Goal: Task Accomplishment & Management: Complete application form

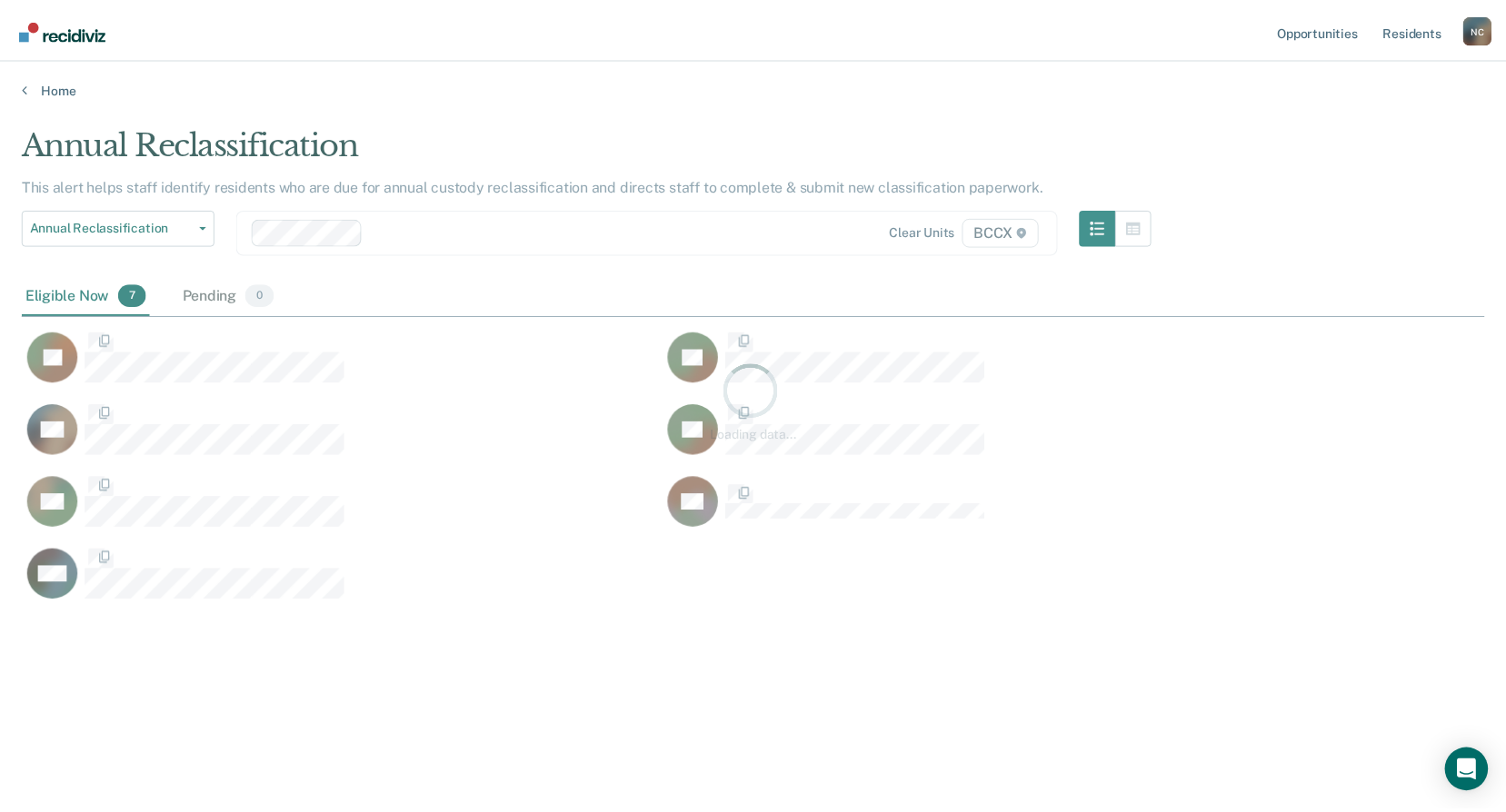
scroll to position [537, 1462]
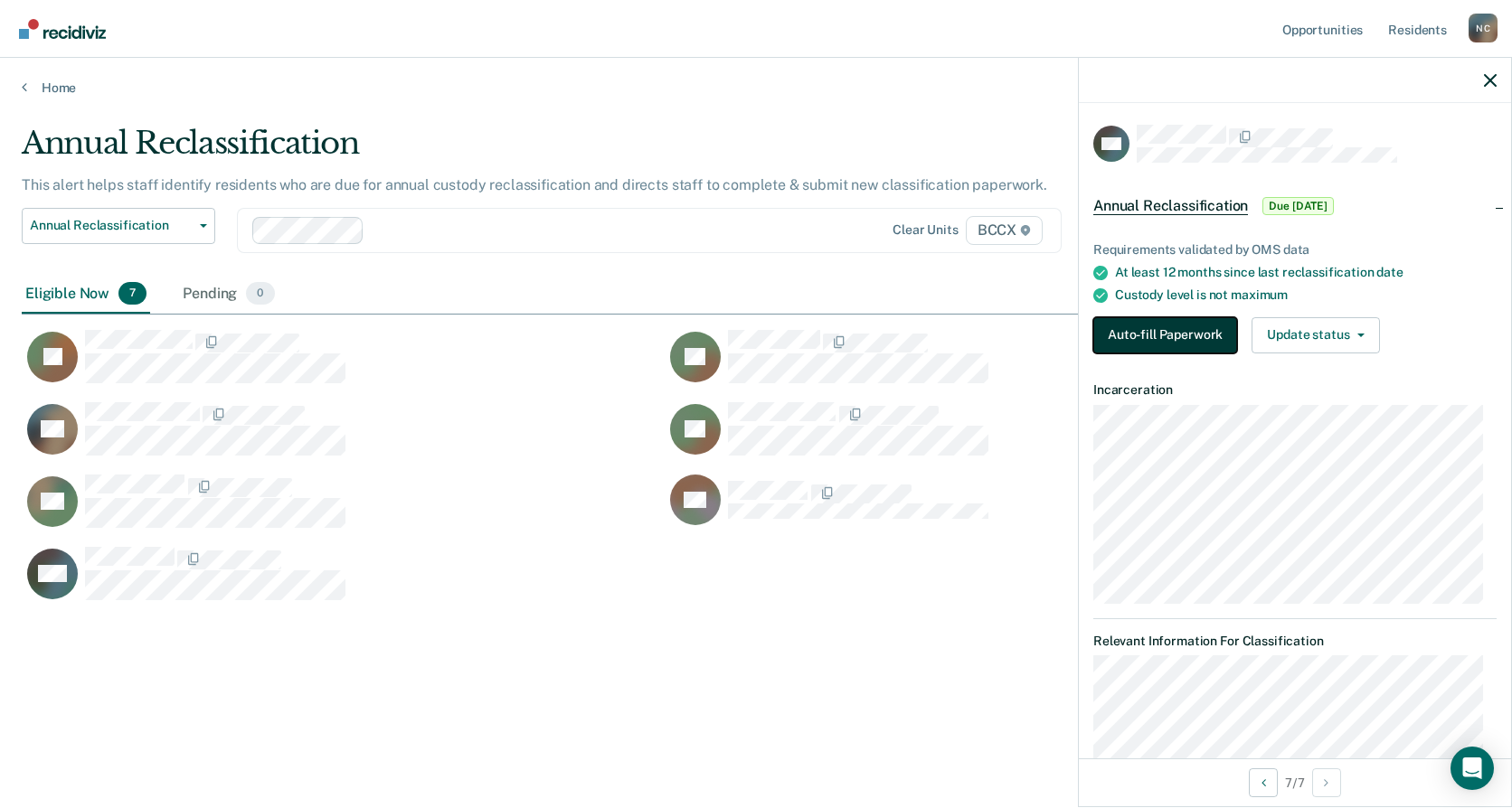
click at [1122, 337] on button "Auto-fill Paperwork" at bounding box center [1165, 335] width 144 height 37
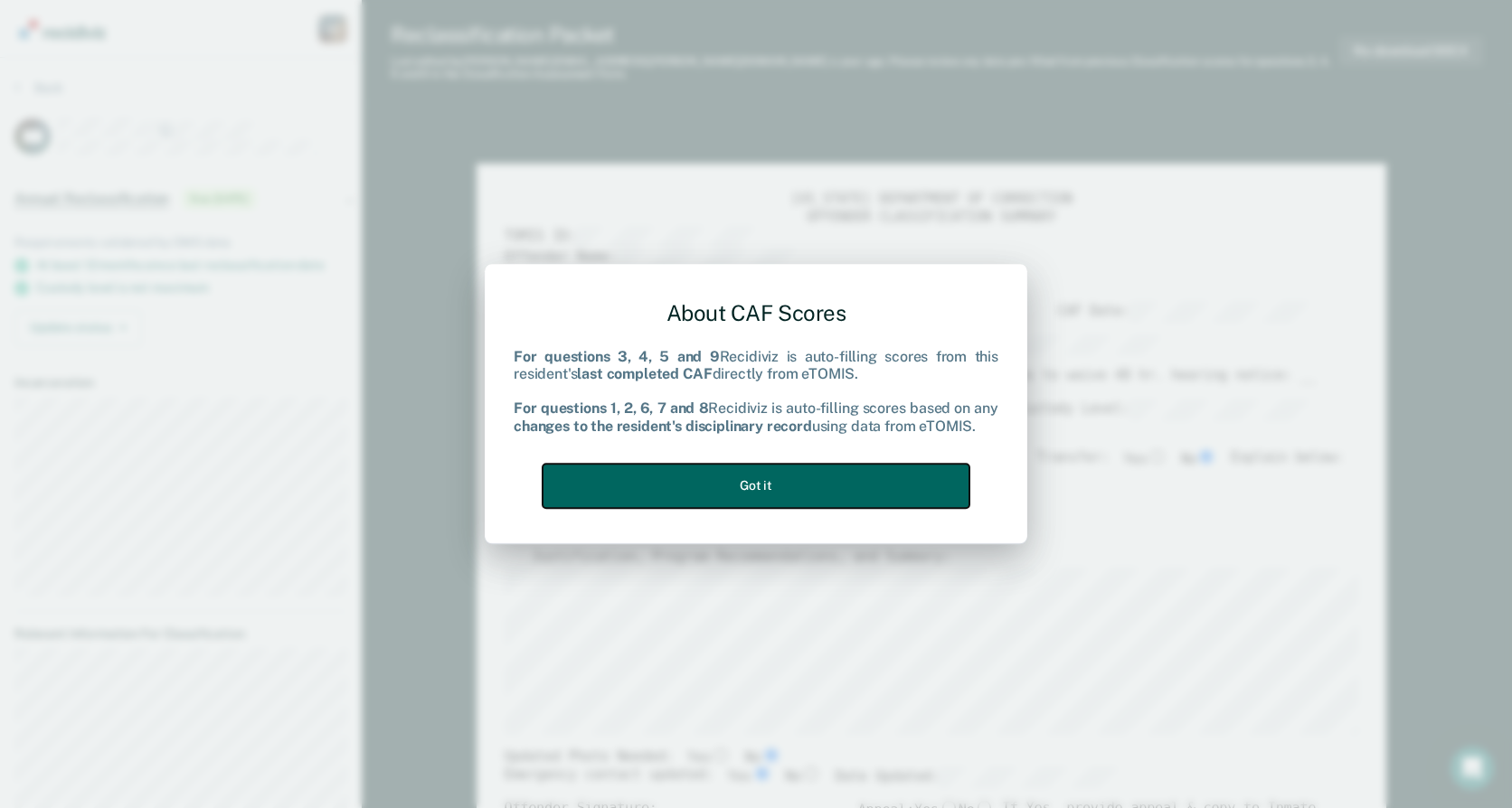
click at [804, 499] on button "Got it" at bounding box center [756, 485] width 427 height 44
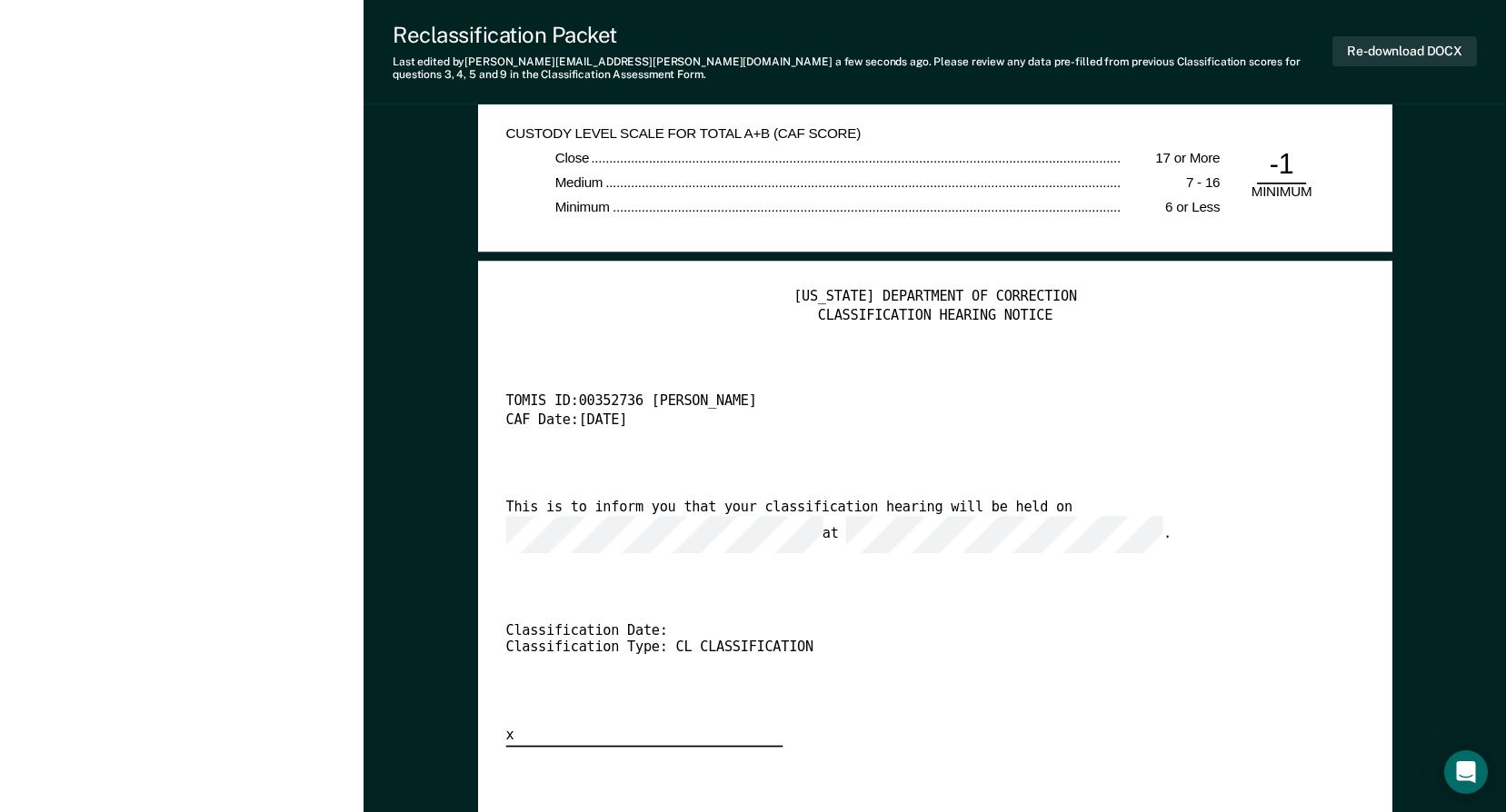
scroll to position [3636, 0]
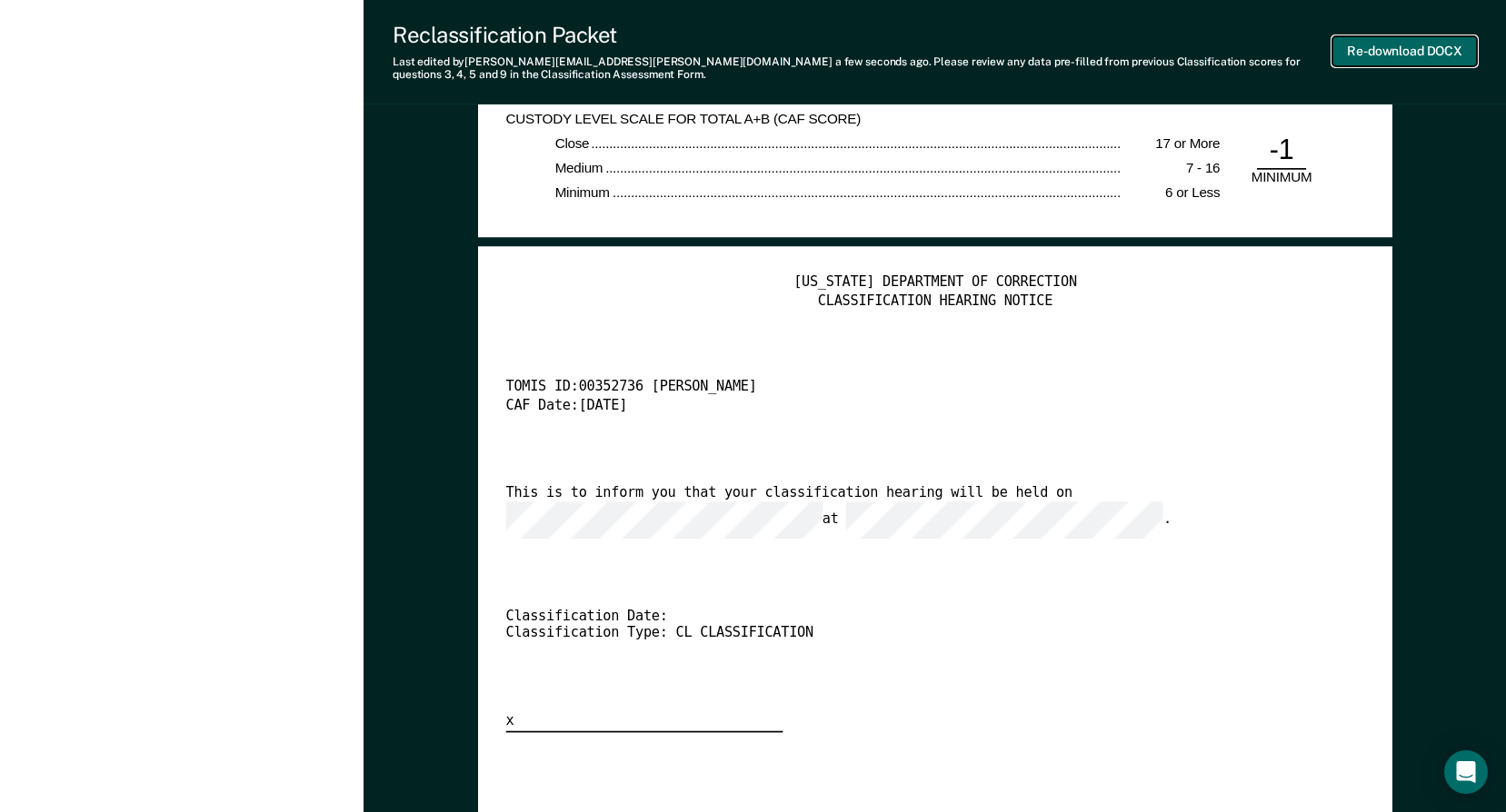
click at [1391, 54] on button "Re-download DOCX" at bounding box center [1405, 52] width 145 height 30
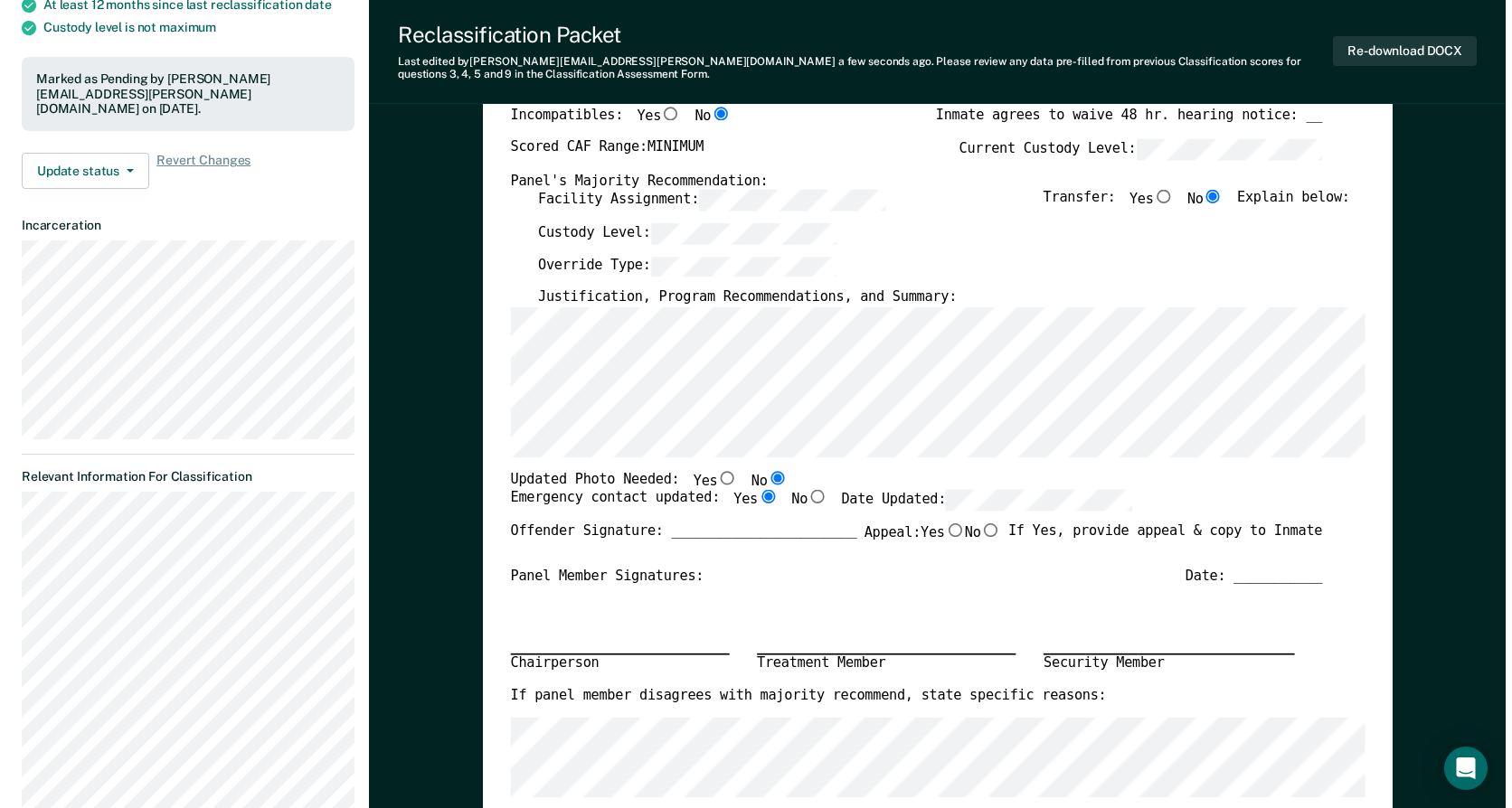
scroll to position [0, 0]
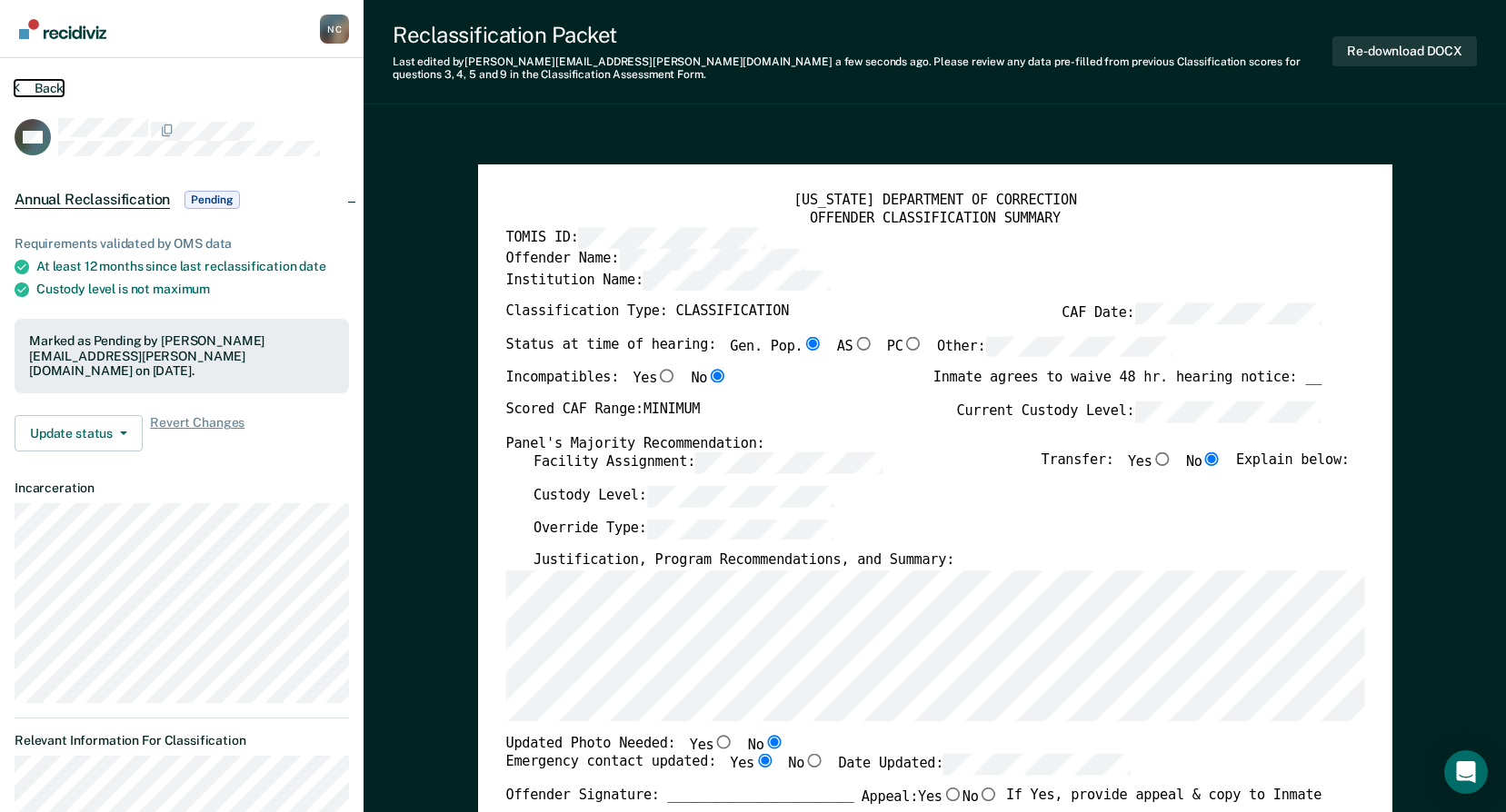
click at [60, 92] on button "Back" at bounding box center [39, 88] width 49 height 16
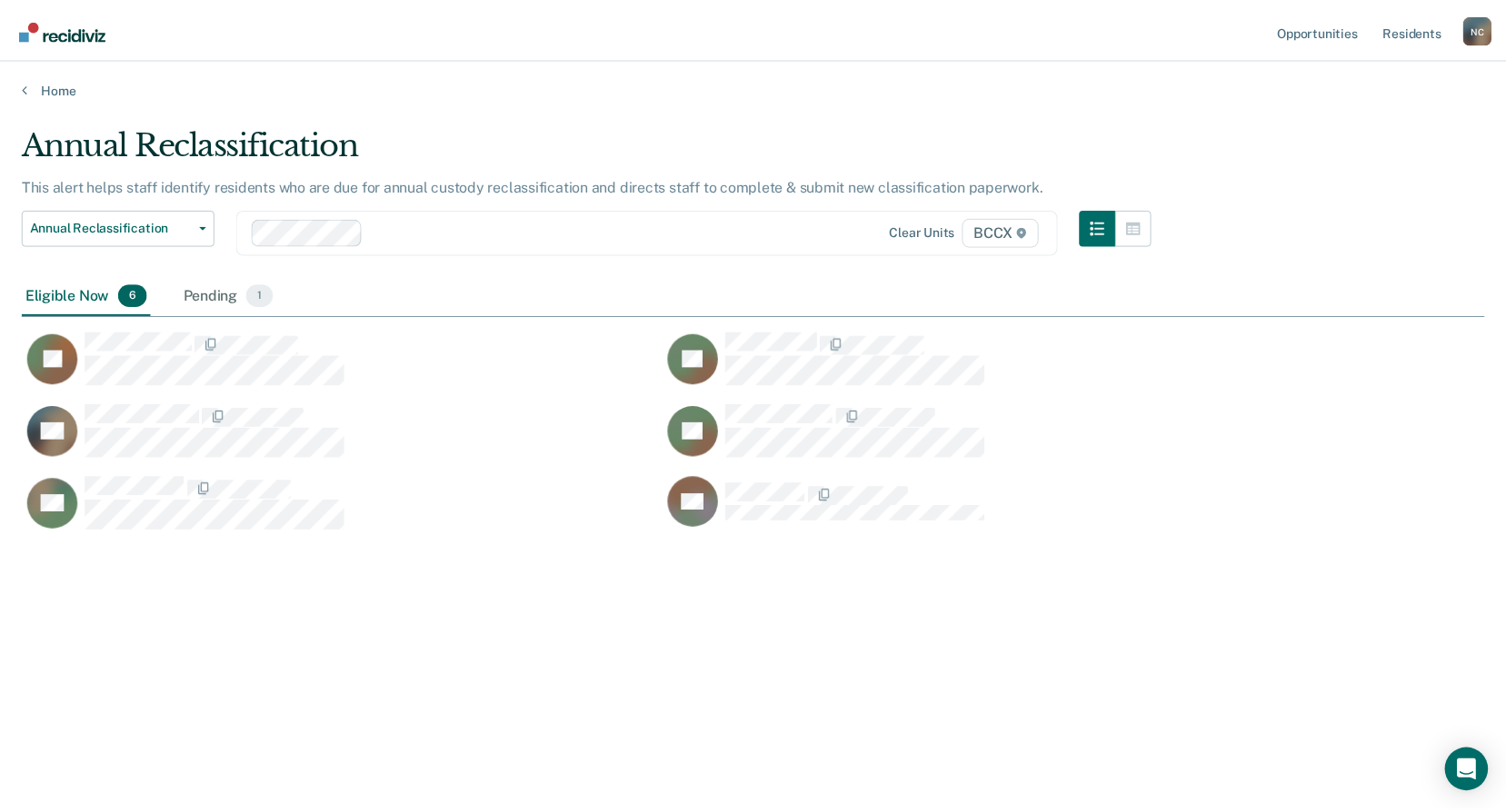
scroll to position [537, 1462]
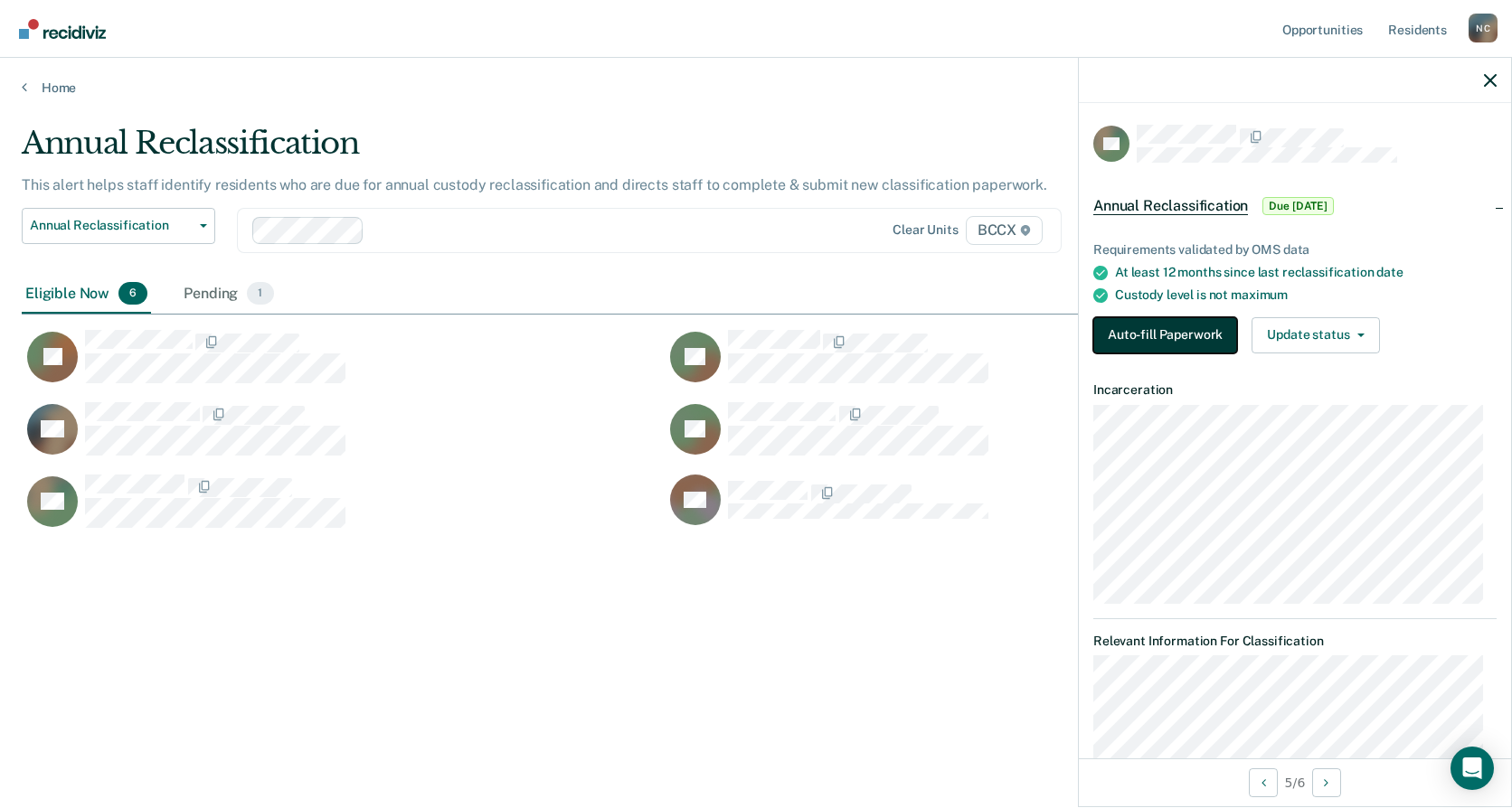
click at [1165, 326] on button "Auto-fill Paperwork" at bounding box center [1165, 335] width 144 height 37
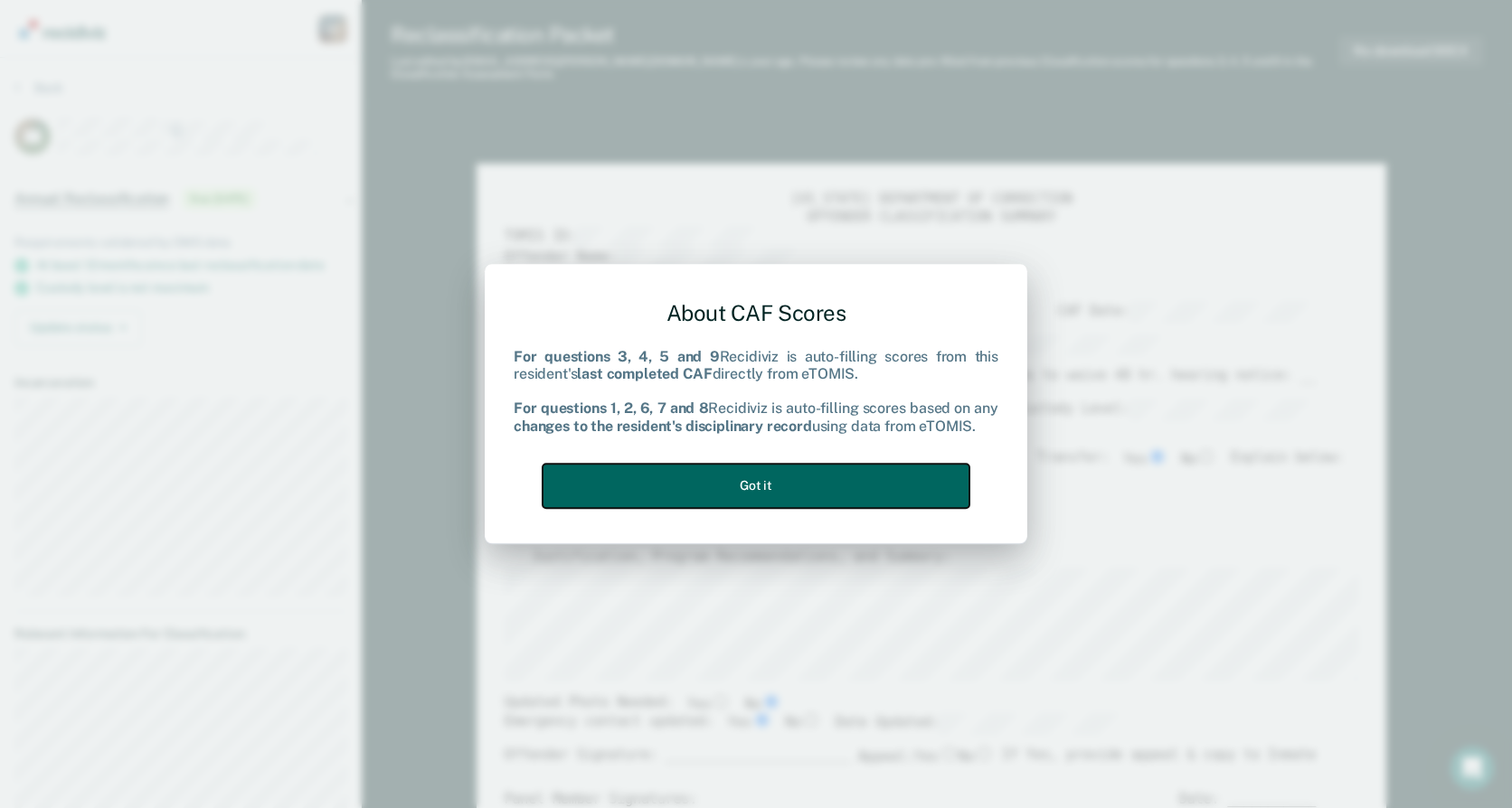
click at [825, 480] on button "Got it" at bounding box center [756, 485] width 427 height 44
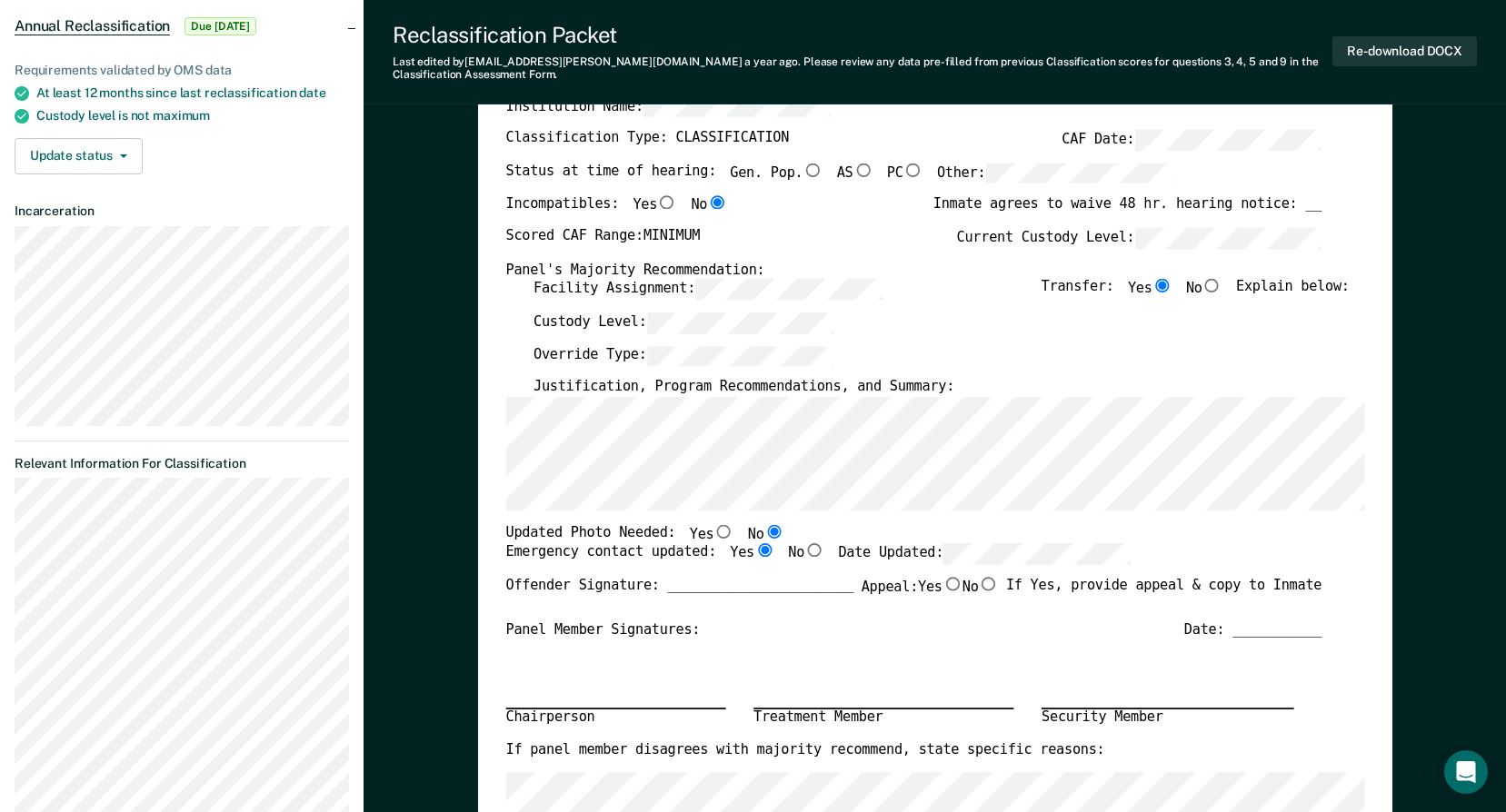
scroll to position [181, 0]
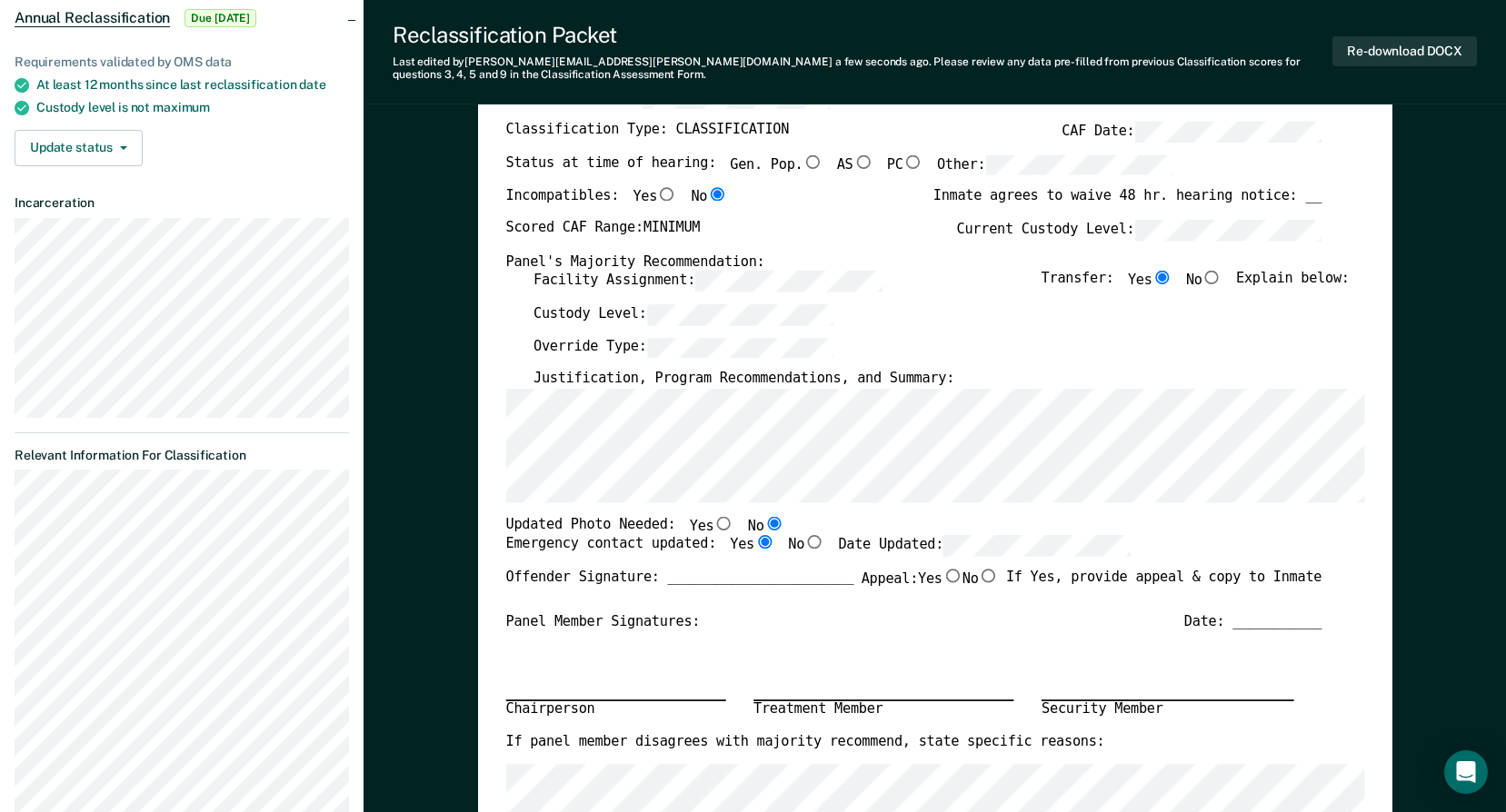
click at [499, 491] on div "[US_STATE] DEPARTMENT OF CORRECTION OFFENDER CLASSIFICATION SUMMARY TOMIS ID: O…" at bounding box center [935, 579] width 914 height 1192
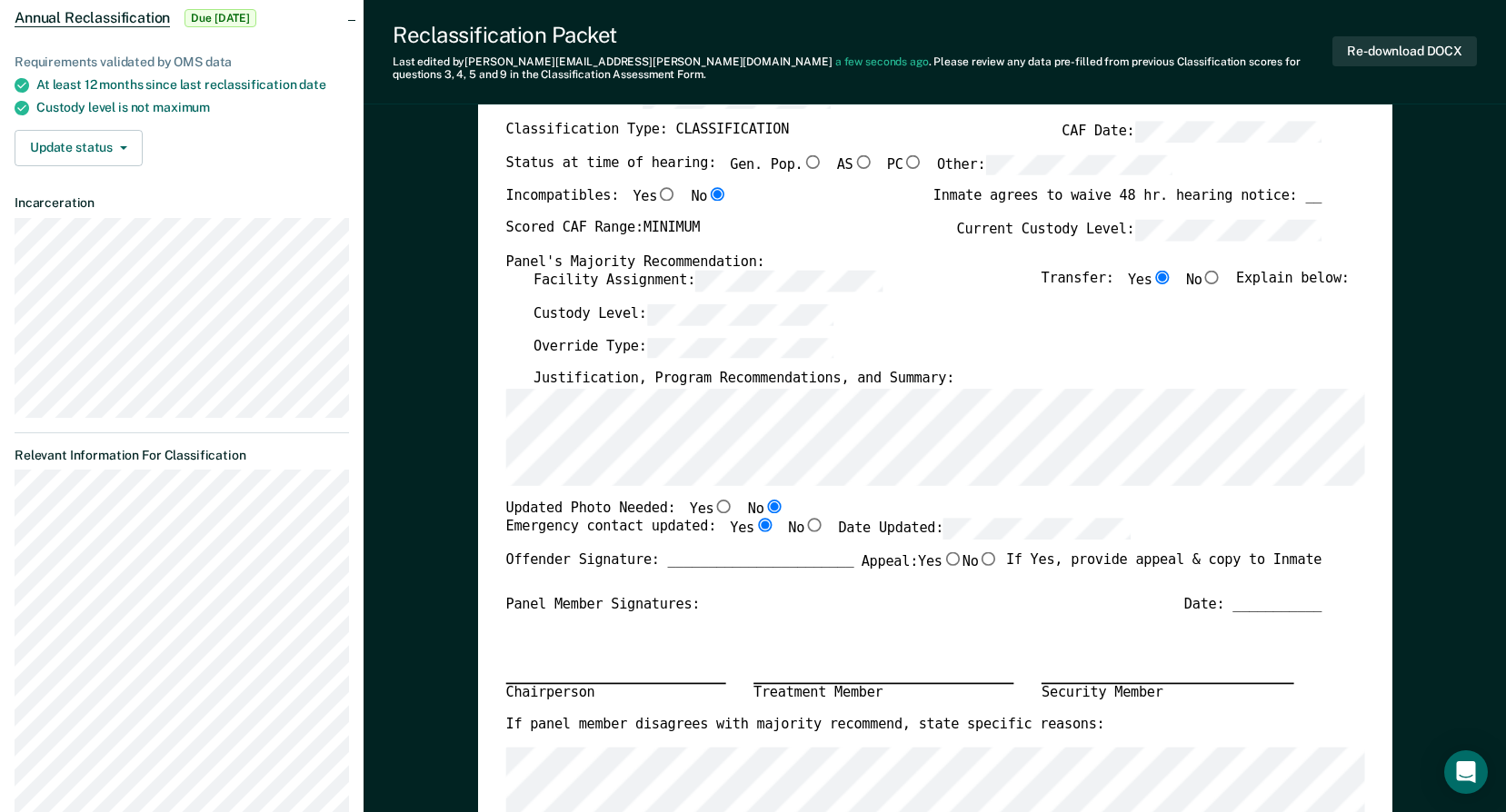
click at [802, 165] on input "Gen. Pop." at bounding box center [812, 162] width 20 height 14
type textarea "x"
radio input "true"
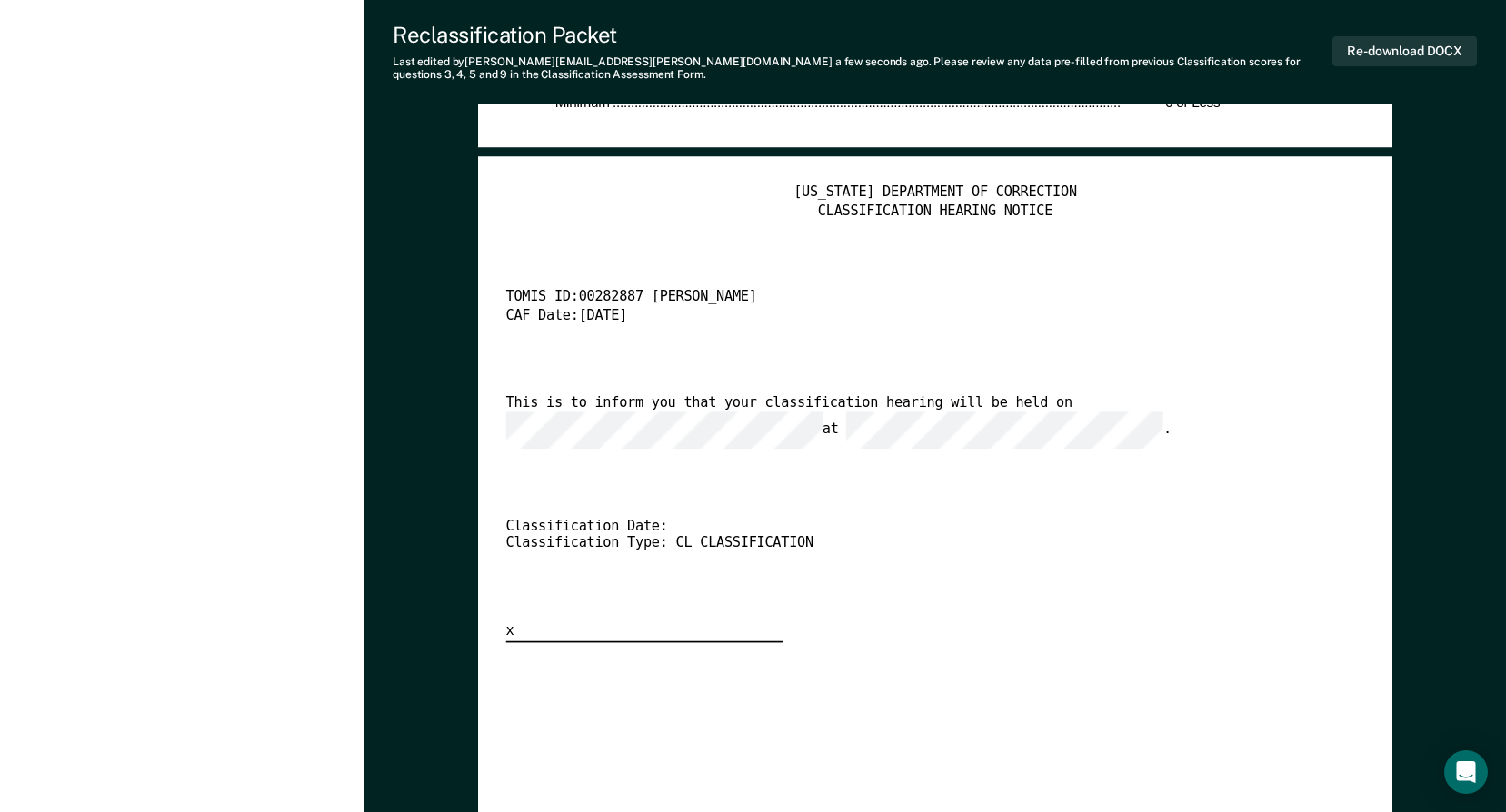
scroll to position [3726, 0]
click at [1095, 393] on div "[US_STATE] DEPARTMENT OF CORRECTION CLASSIFICATION HEARING NOTICE TOMIS ID: 002…" at bounding box center [935, 412] width 859 height 458
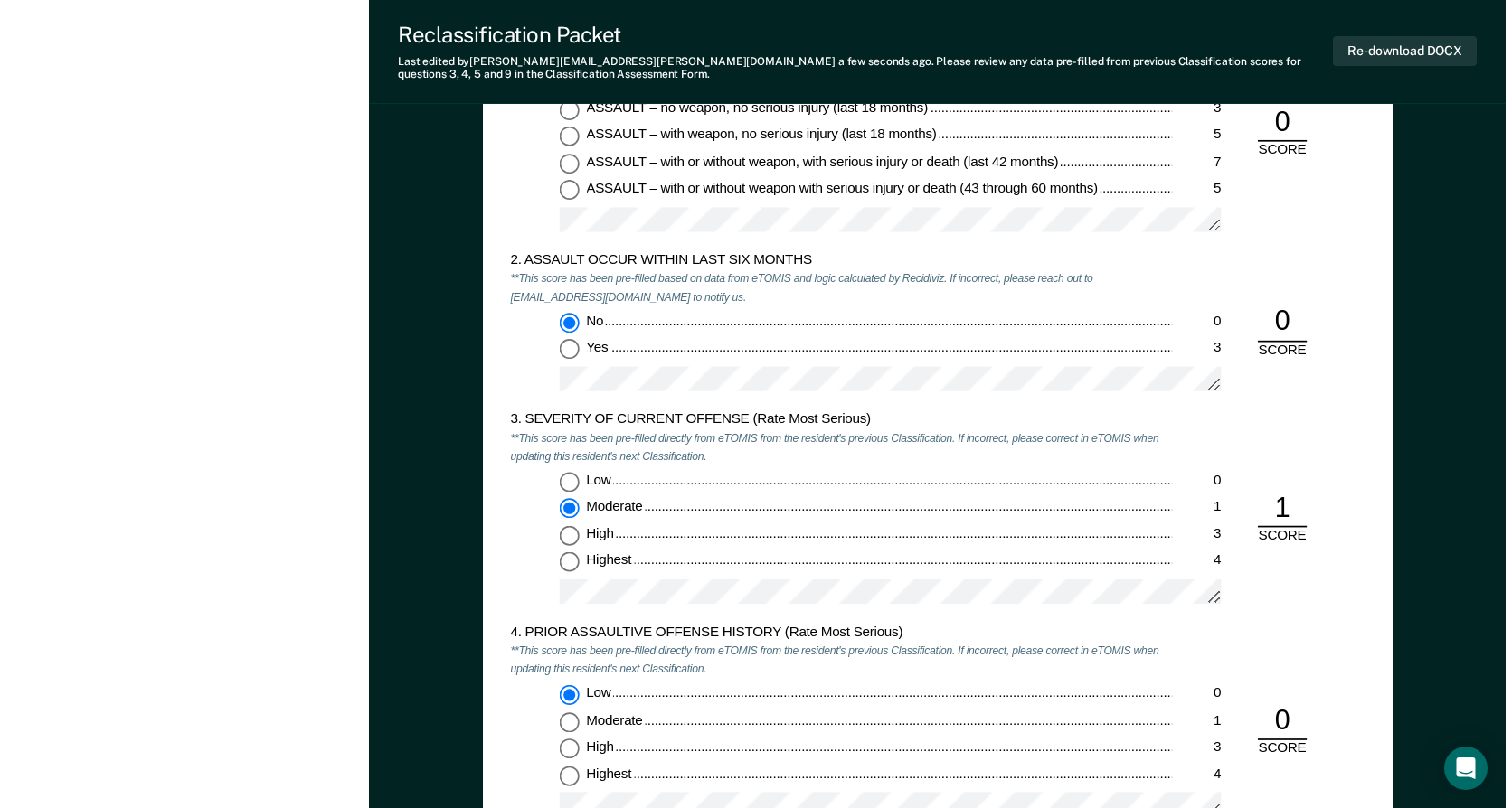
scroll to position [0, 0]
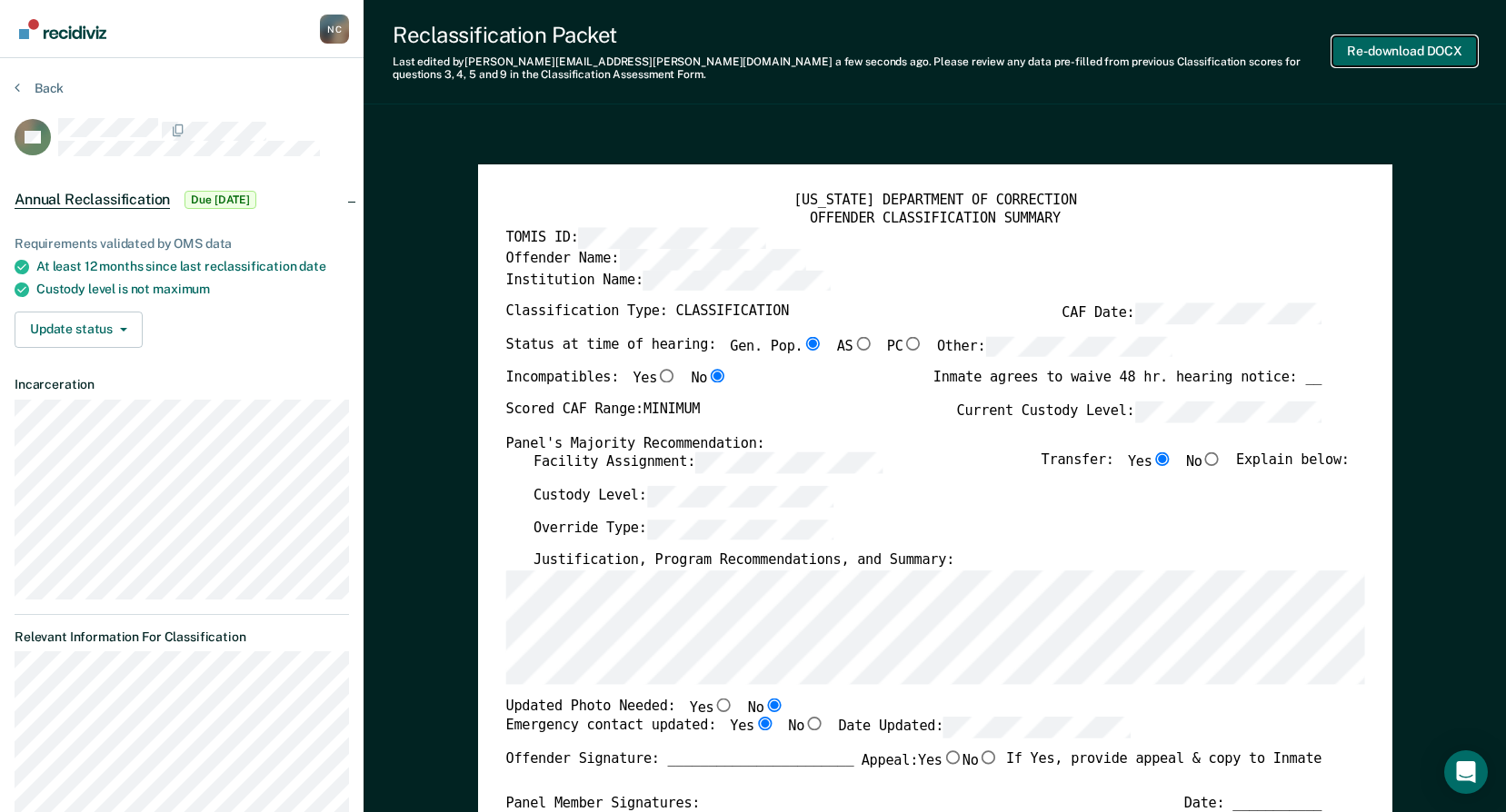
click at [1440, 58] on button "Re-download DOCX" at bounding box center [1405, 52] width 145 height 30
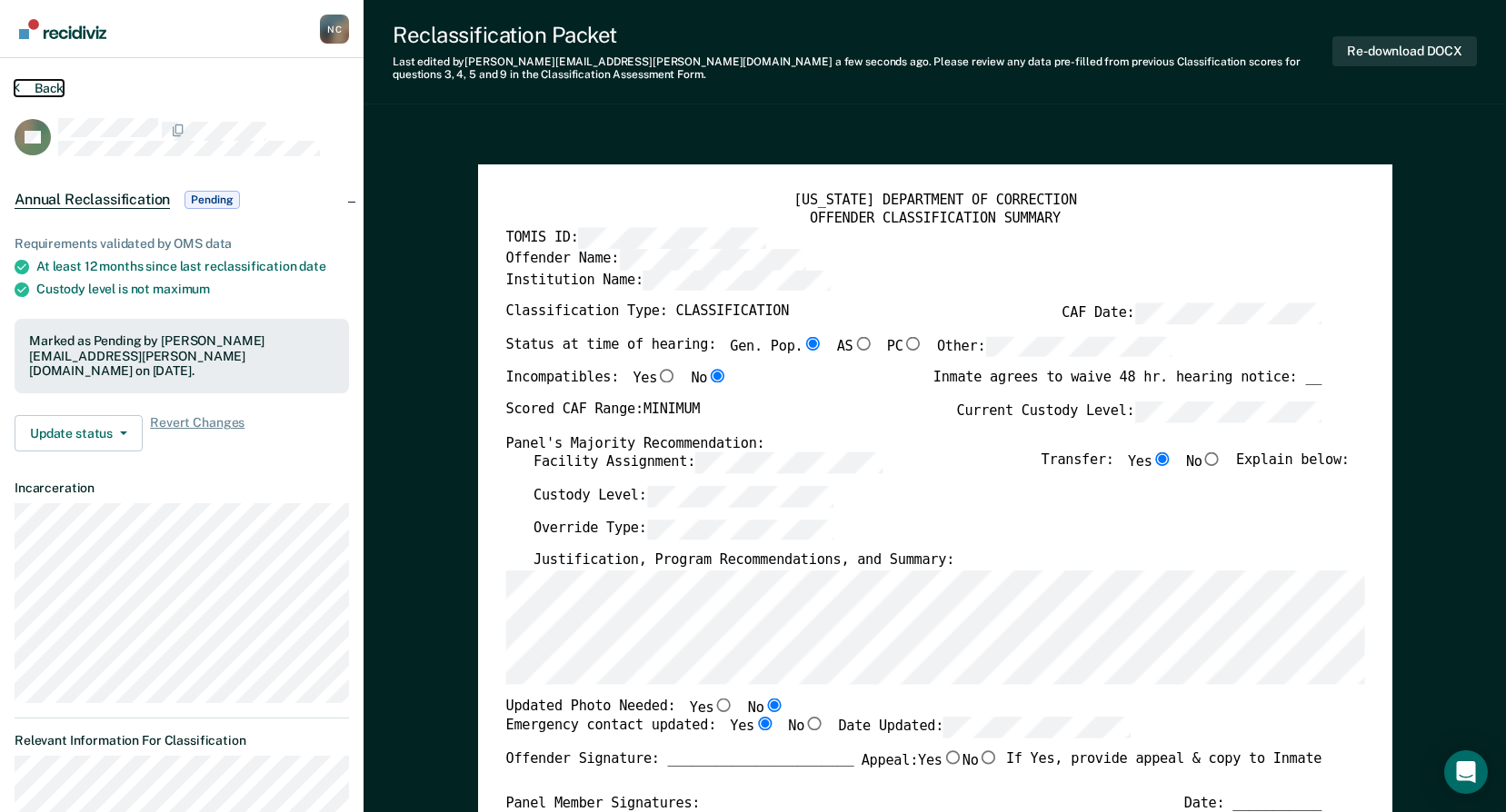
click at [57, 91] on button "Back" at bounding box center [39, 88] width 49 height 16
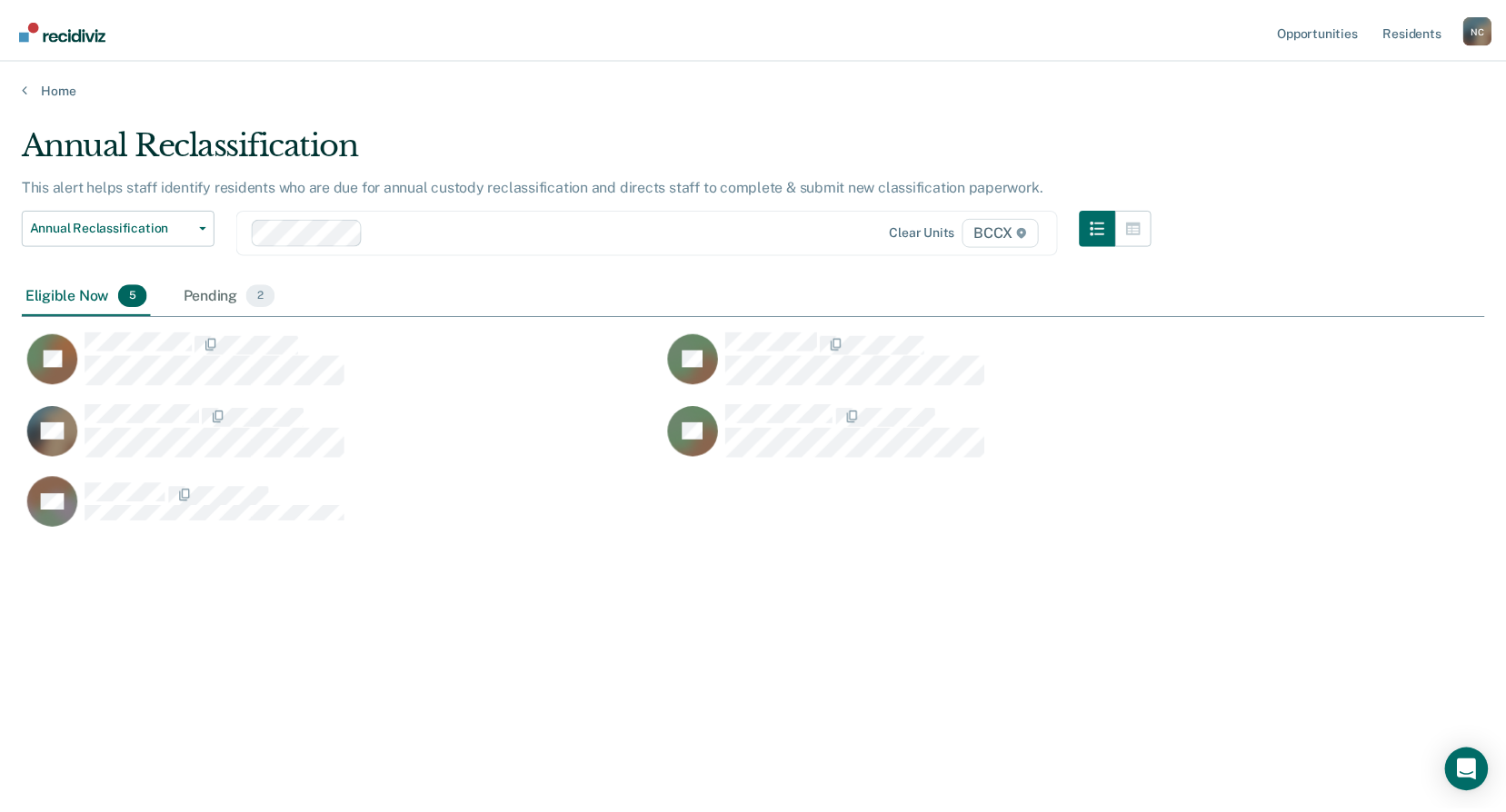
scroll to position [537, 1462]
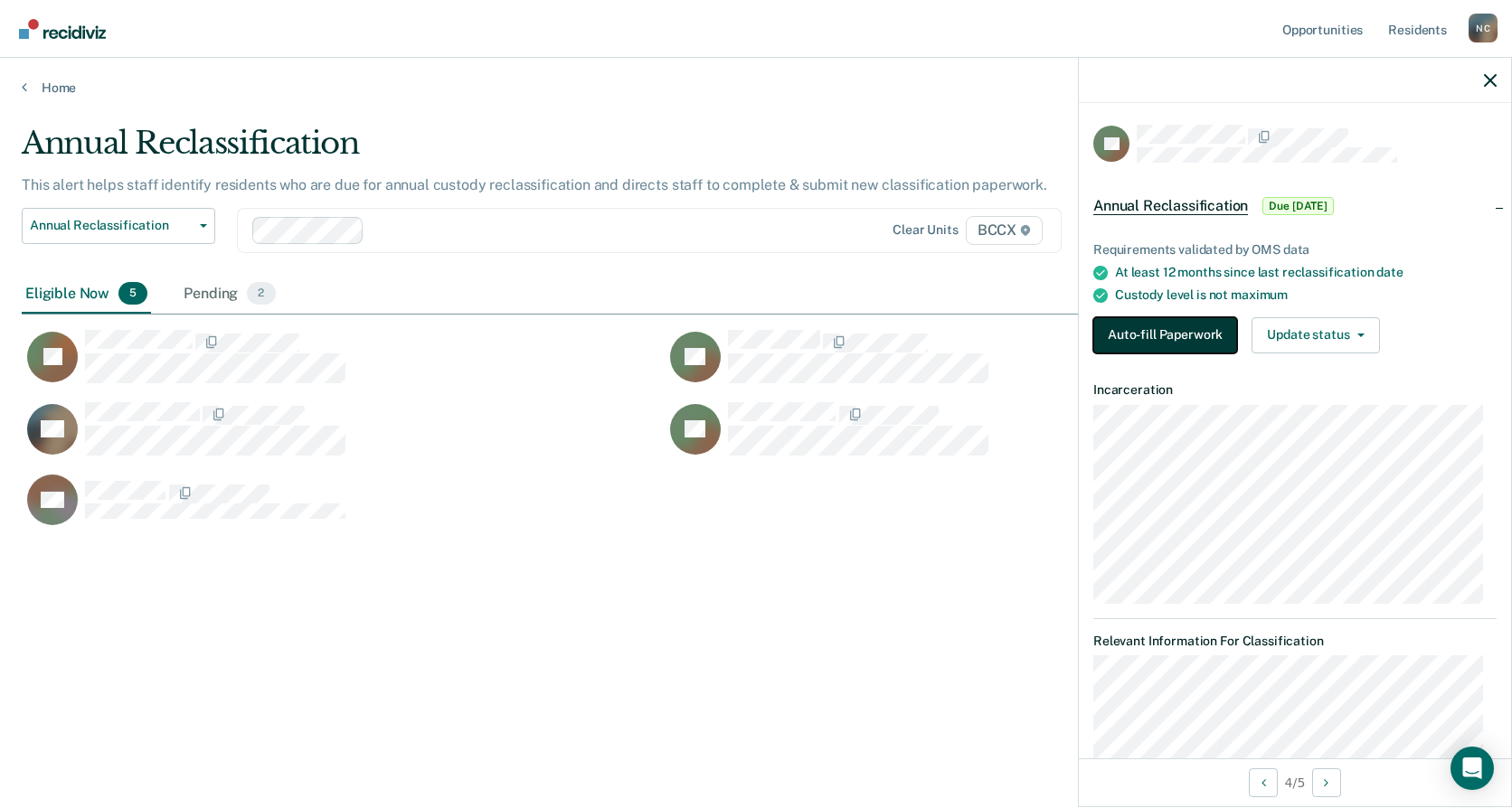
click at [1193, 346] on button "Auto-fill Paperwork" at bounding box center [1165, 335] width 144 height 37
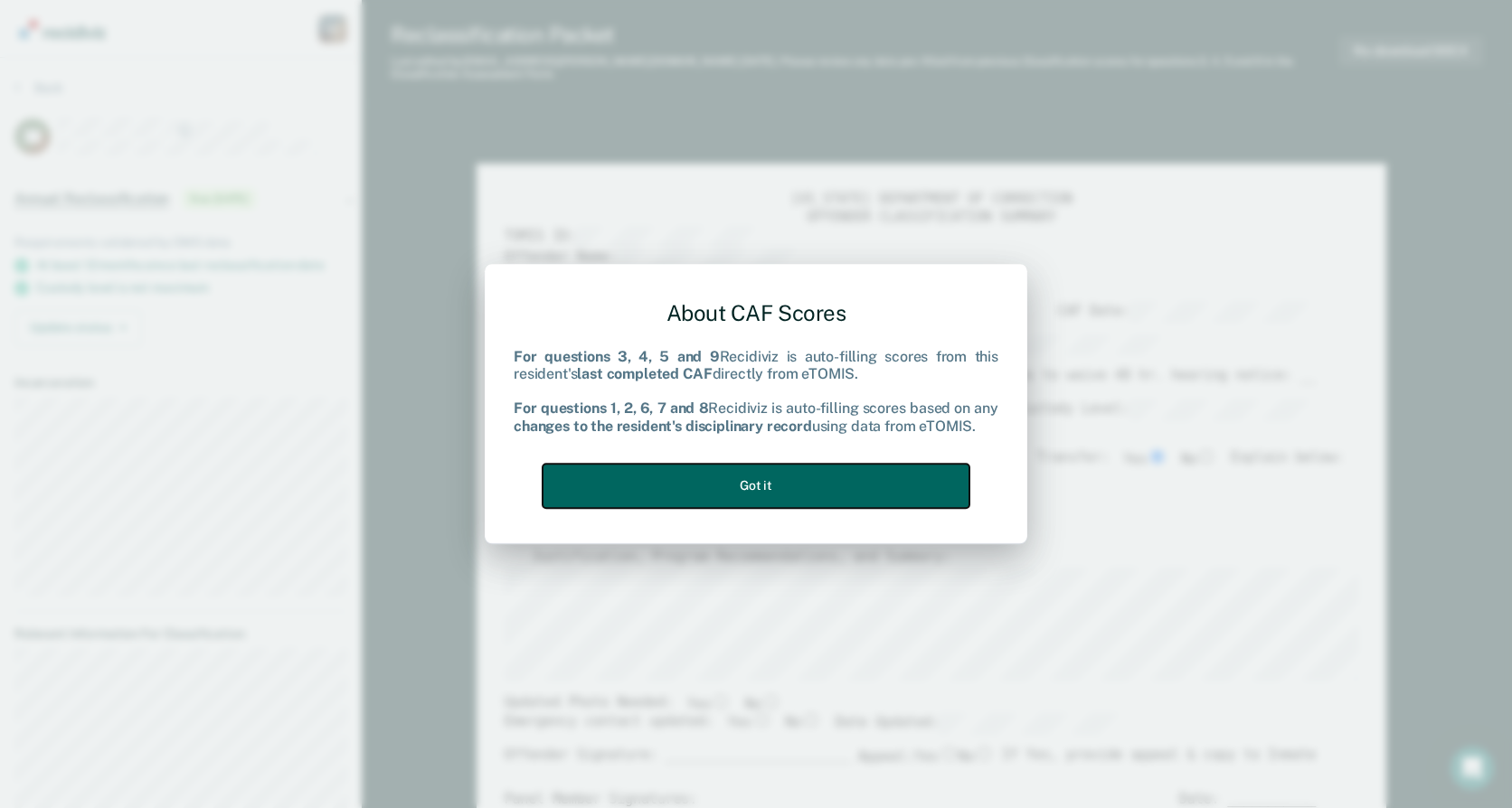
click at [842, 470] on button "Got it" at bounding box center [756, 485] width 427 height 44
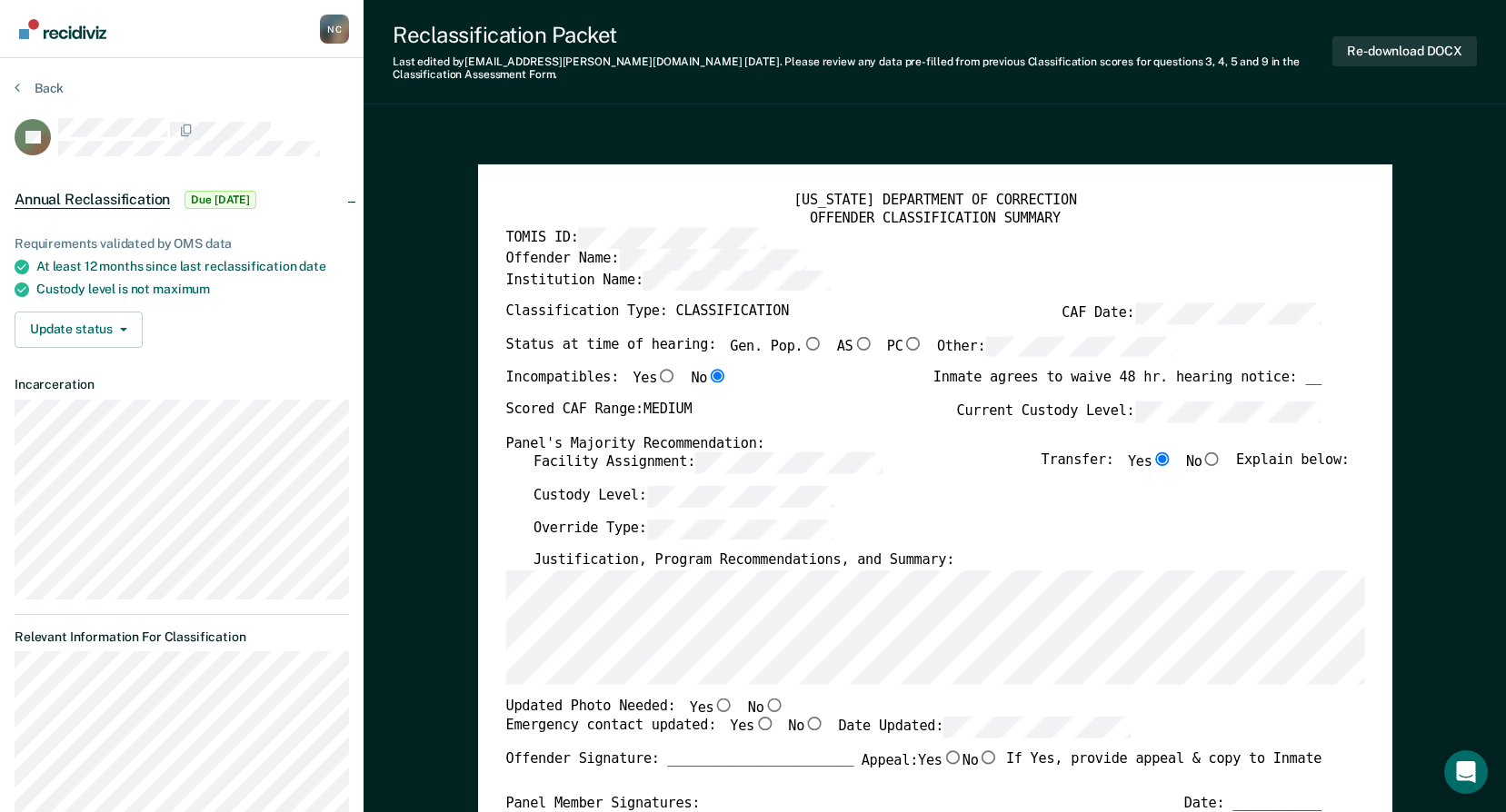
click at [802, 346] on input "Gen. Pop." at bounding box center [812, 343] width 20 height 14
type textarea "x"
radio input "true"
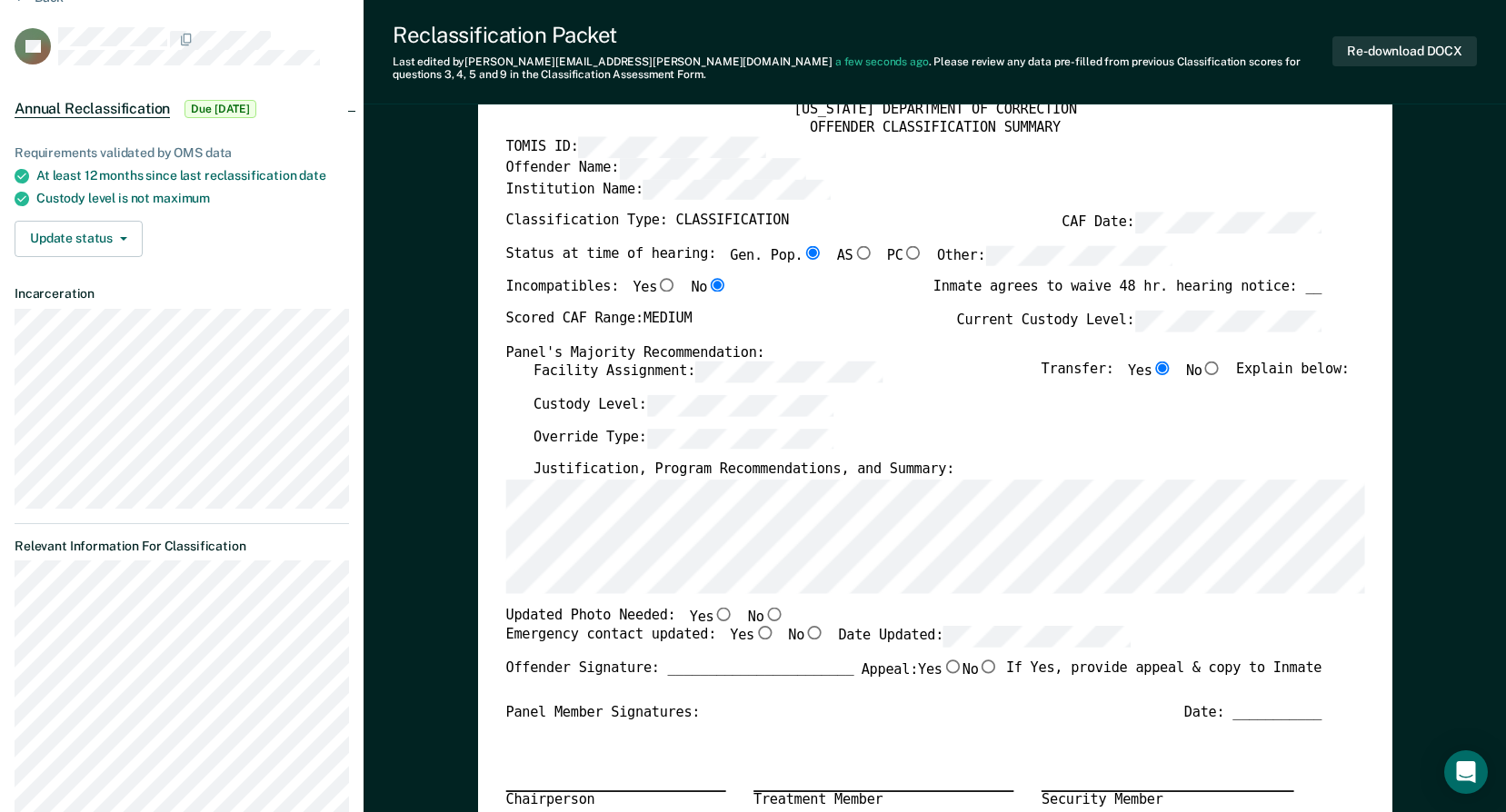
click at [1216, 374] on input "No" at bounding box center [1212, 369] width 20 height 14
type textarea "x"
radio input "false"
radio input "true"
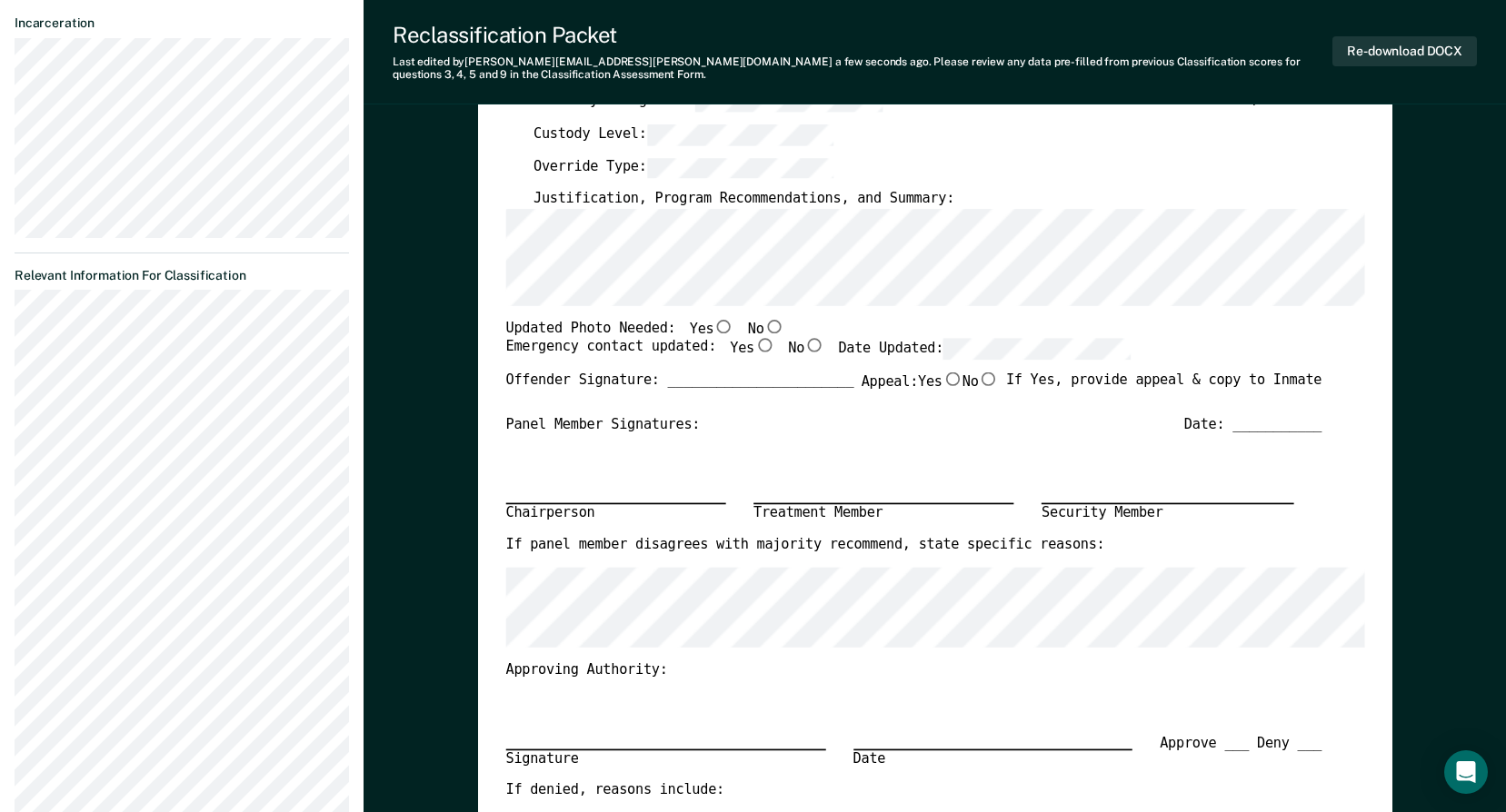
scroll to position [364, 0]
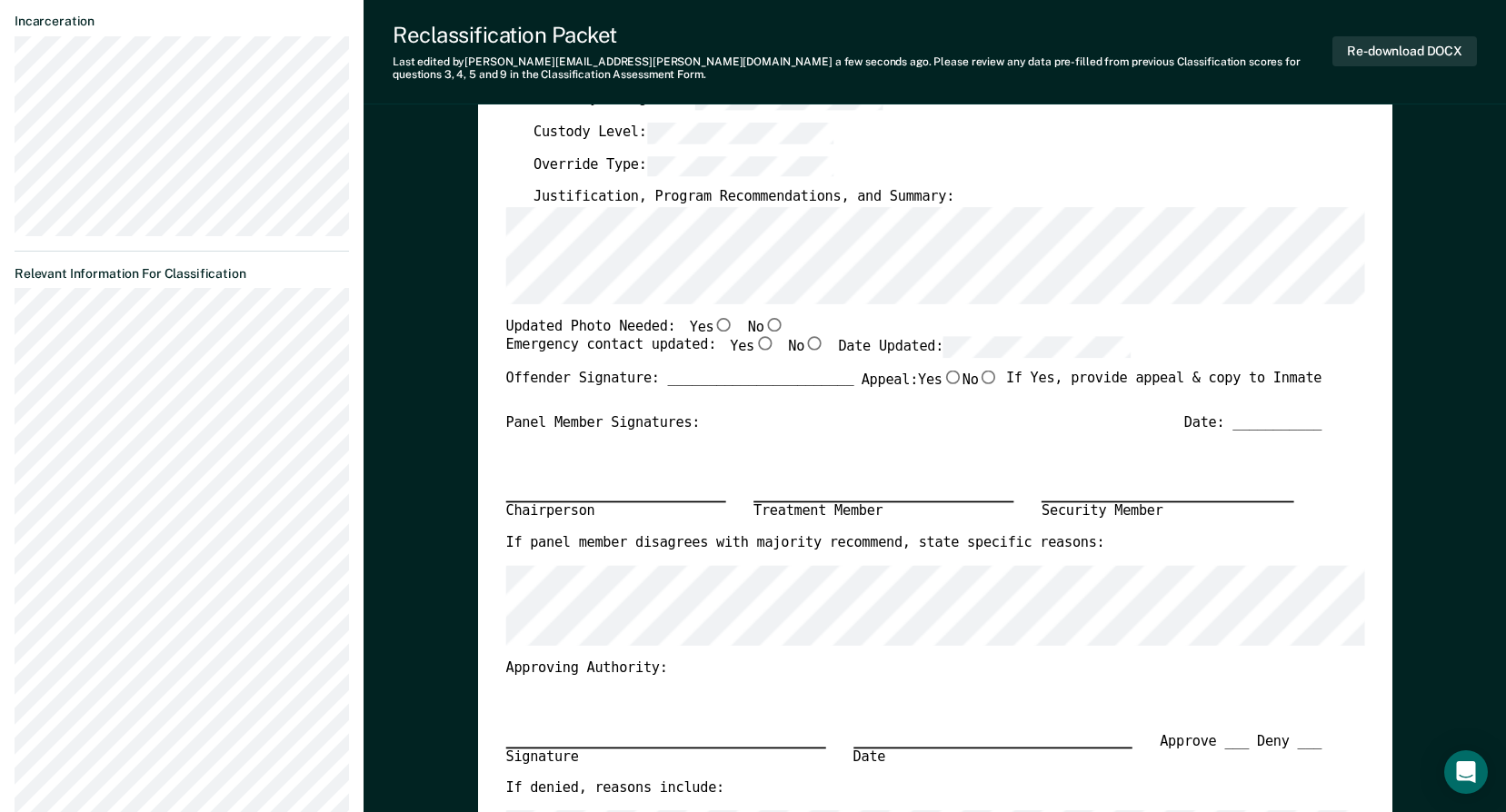
click at [763, 325] on input "No" at bounding box center [773, 324] width 20 height 14
type textarea "x"
radio input "true"
click at [754, 345] on input "Yes" at bounding box center [764, 344] width 20 height 14
type textarea "x"
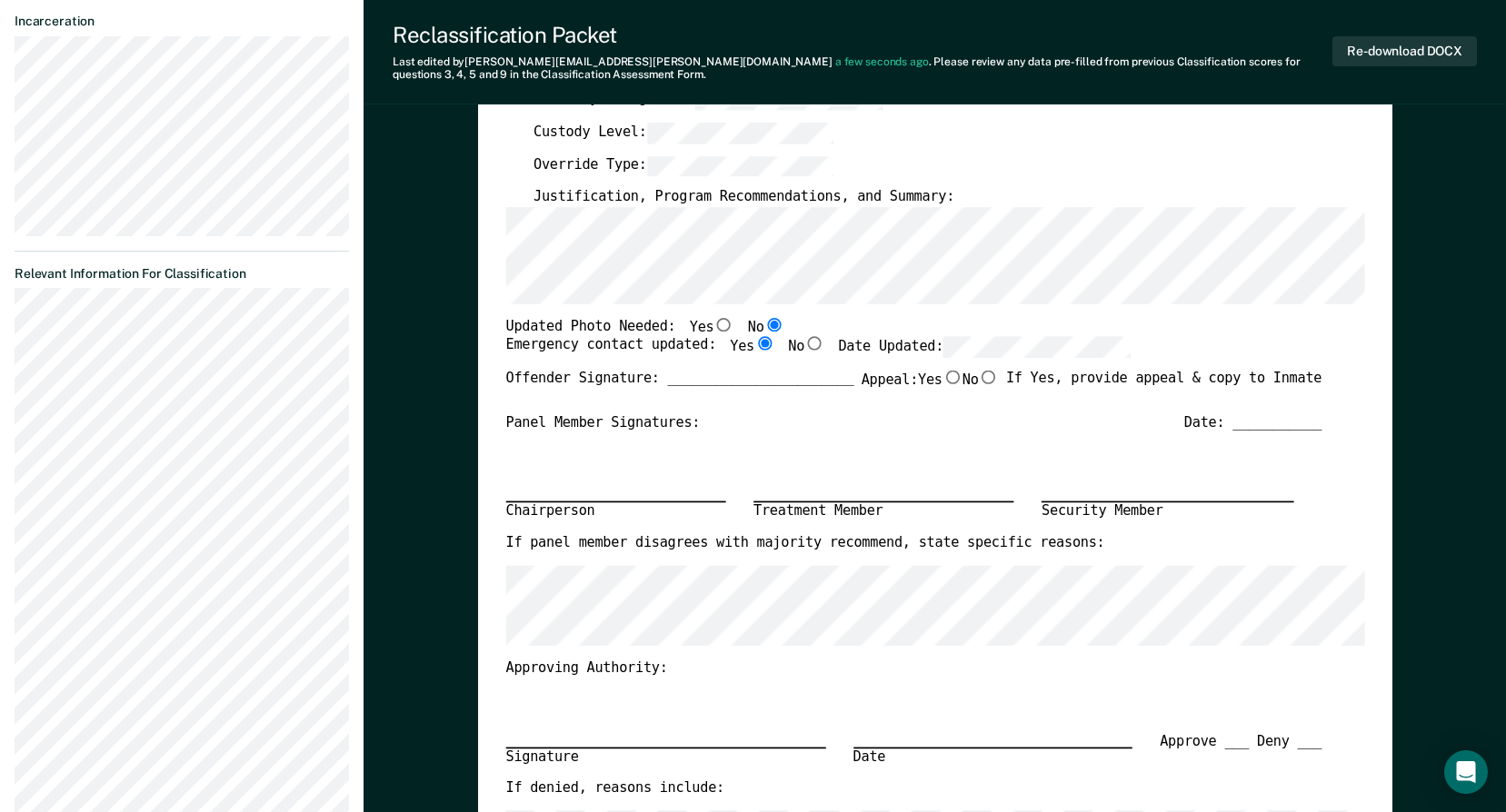
radio input "true"
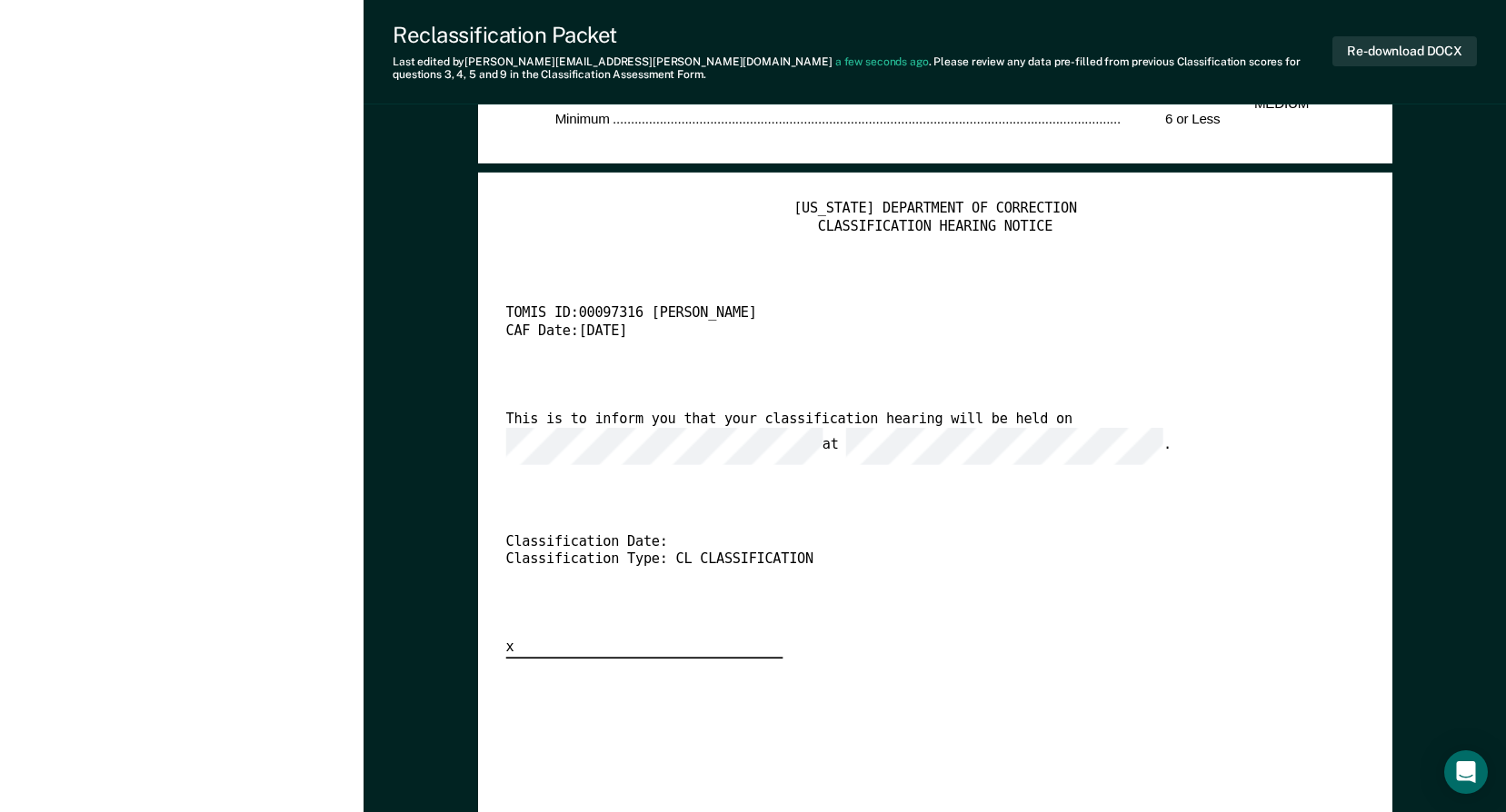
scroll to position [0, 70]
click at [754, 455] on div "[US_STATE] DEPARTMENT OF CORRECTION CLASSIFICATION HEARING NOTICE TOMIS ID: 000…" at bounding box center [935, 430] width 859 height 458
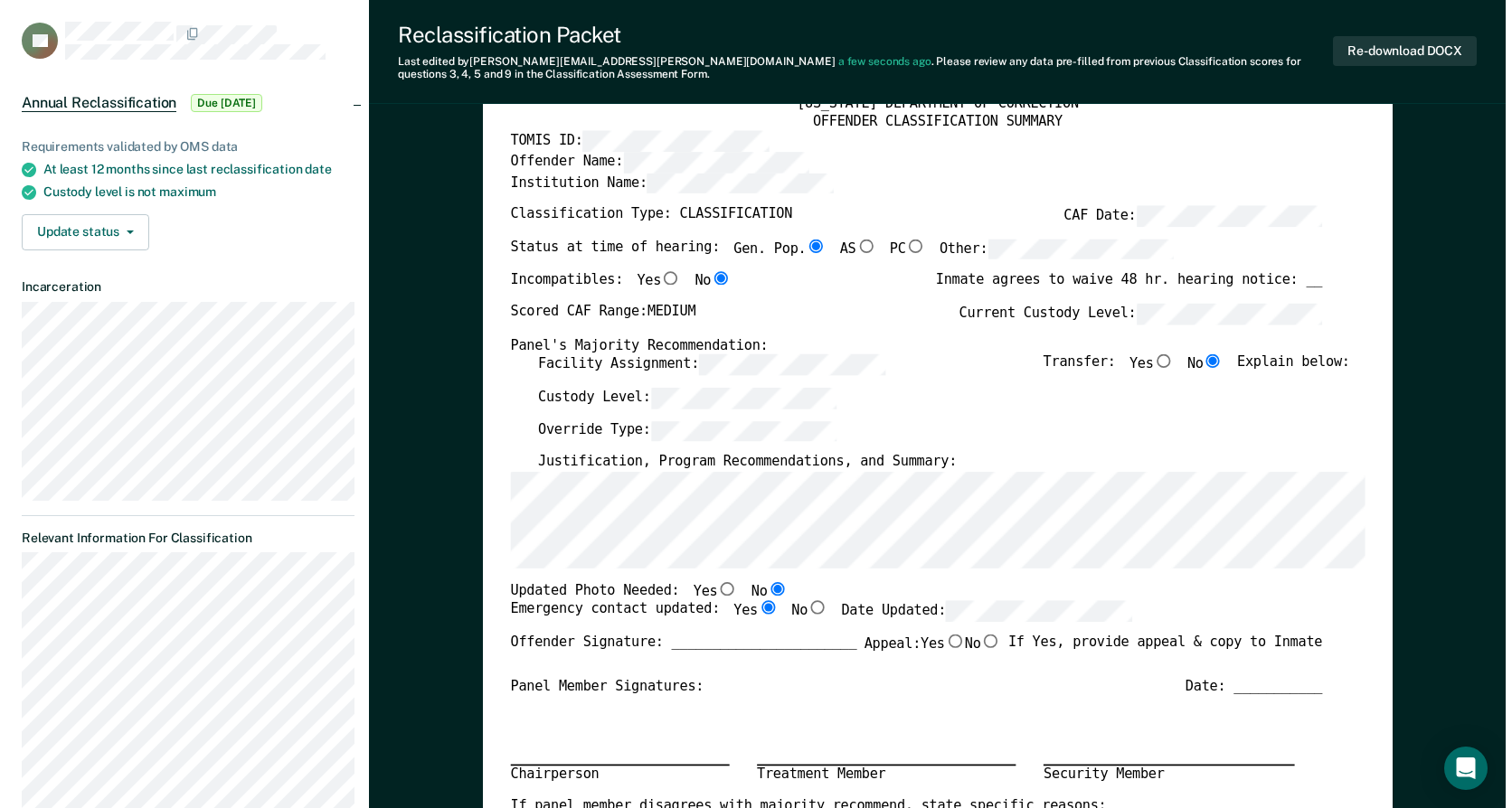
scroll to position [0, 0]
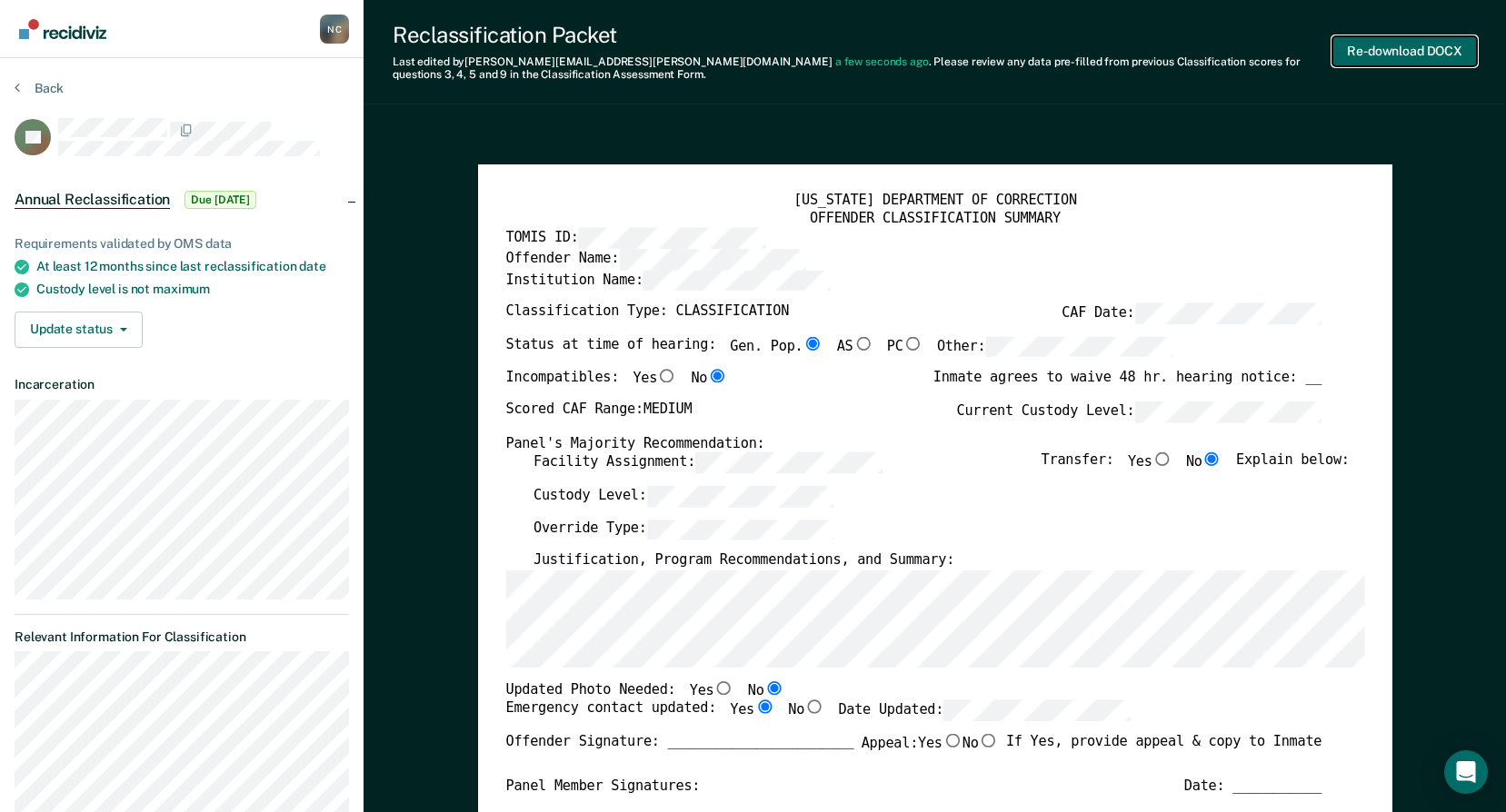
click at [1455, 45] on button "Re-download DOCX" at bounding box center [1405, 52] width 145 height 30
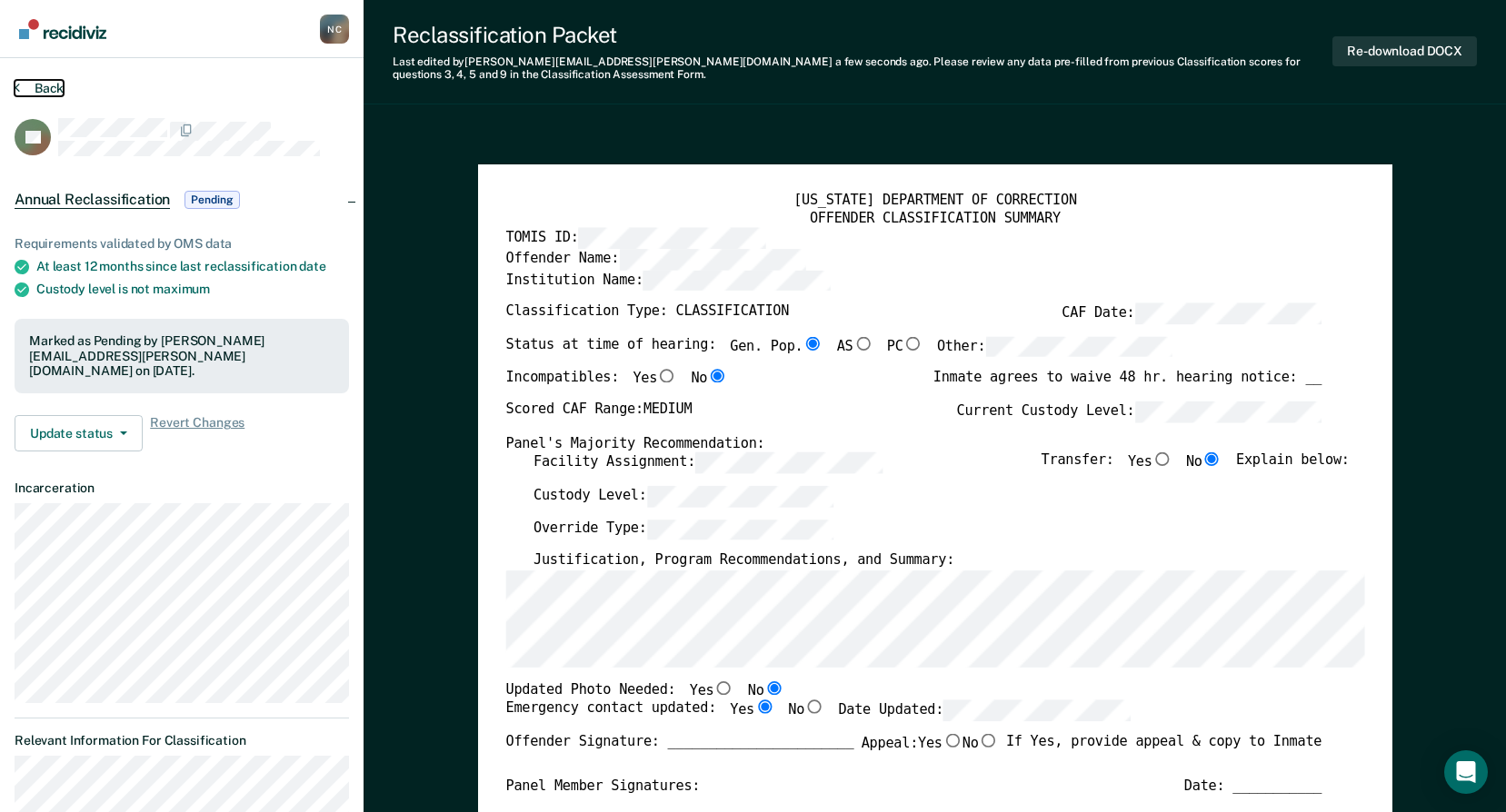
click at [39, 84] on button "Back" at bounding box center [39, 88] width 49 height 16
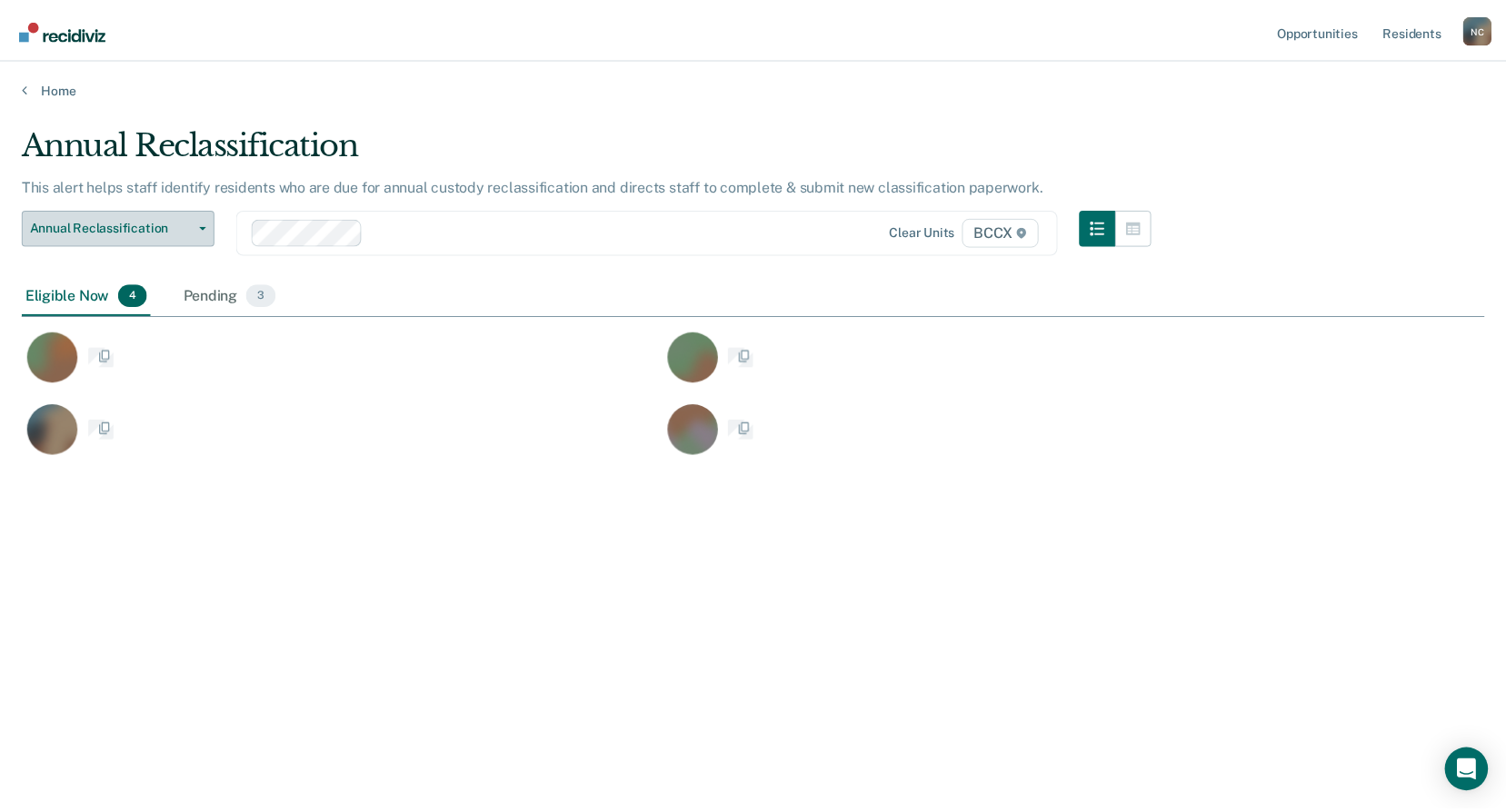
scroll to position [537, 1462]
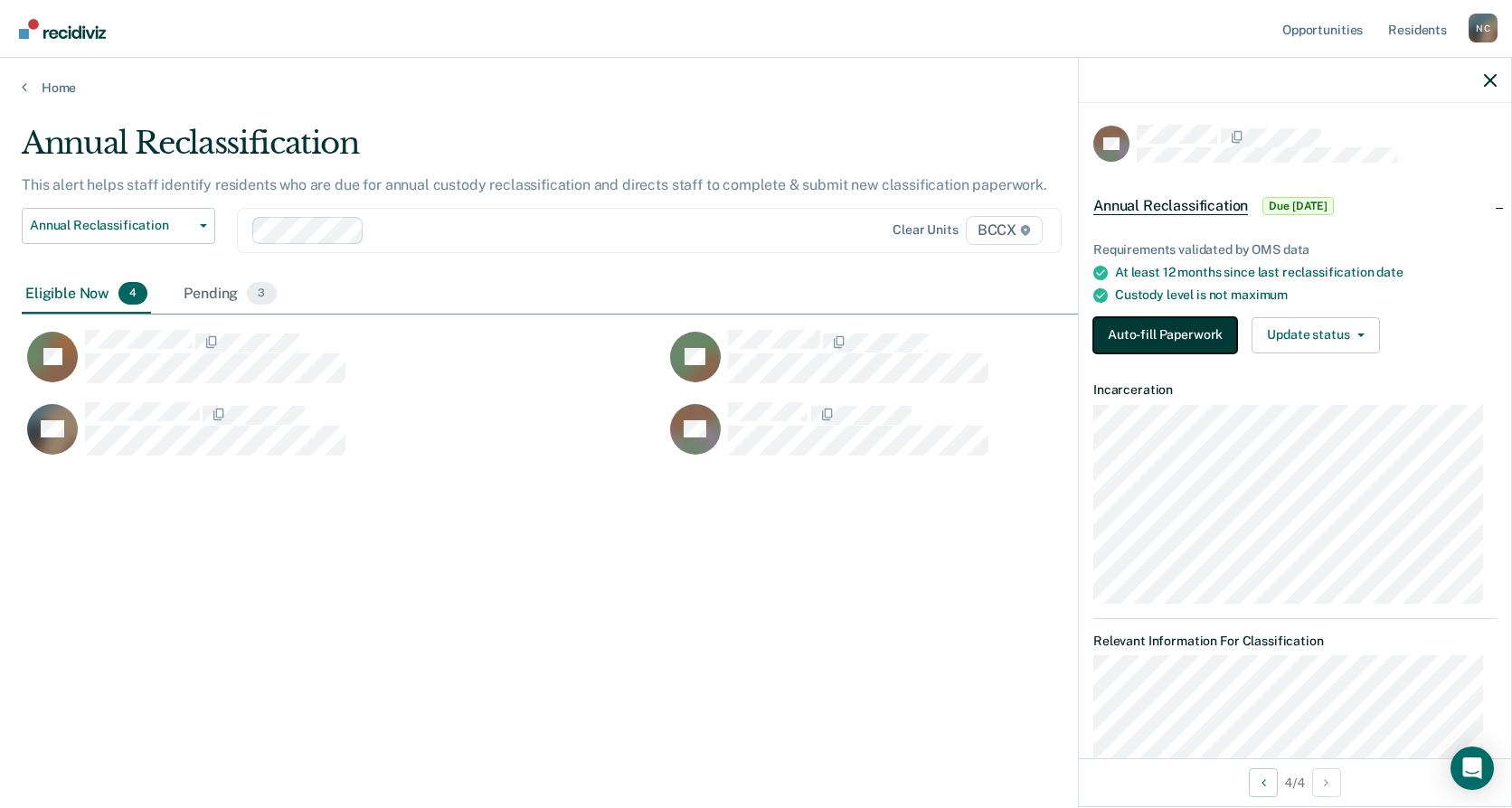
click at [1154, 333] on button "Auto-fill Paperwork" at bounding box center [1165, 335] width 144 height 37
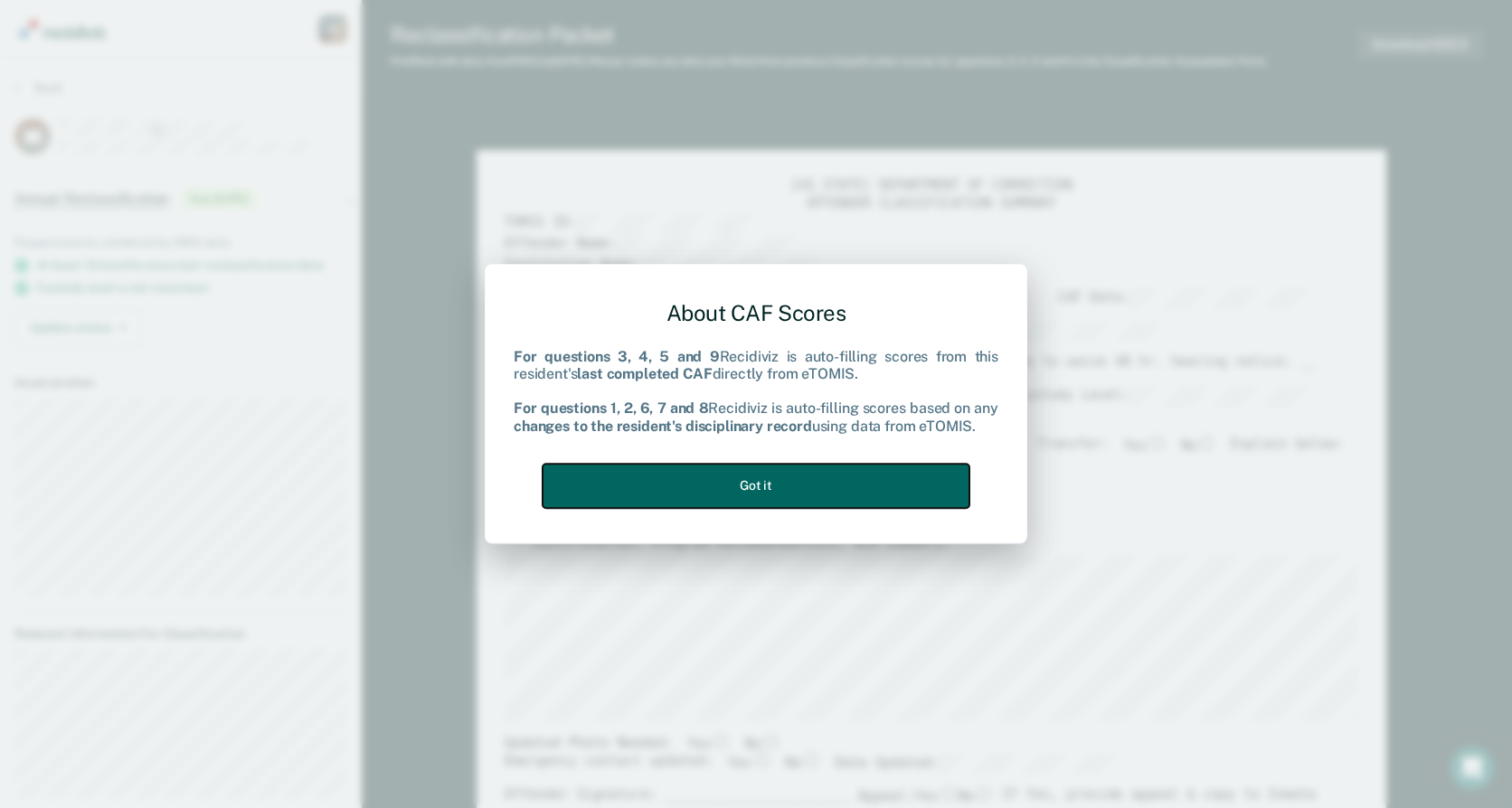
click at [685, 488] on button "Got it" at bounding box center [756, 485] width 427 height 44
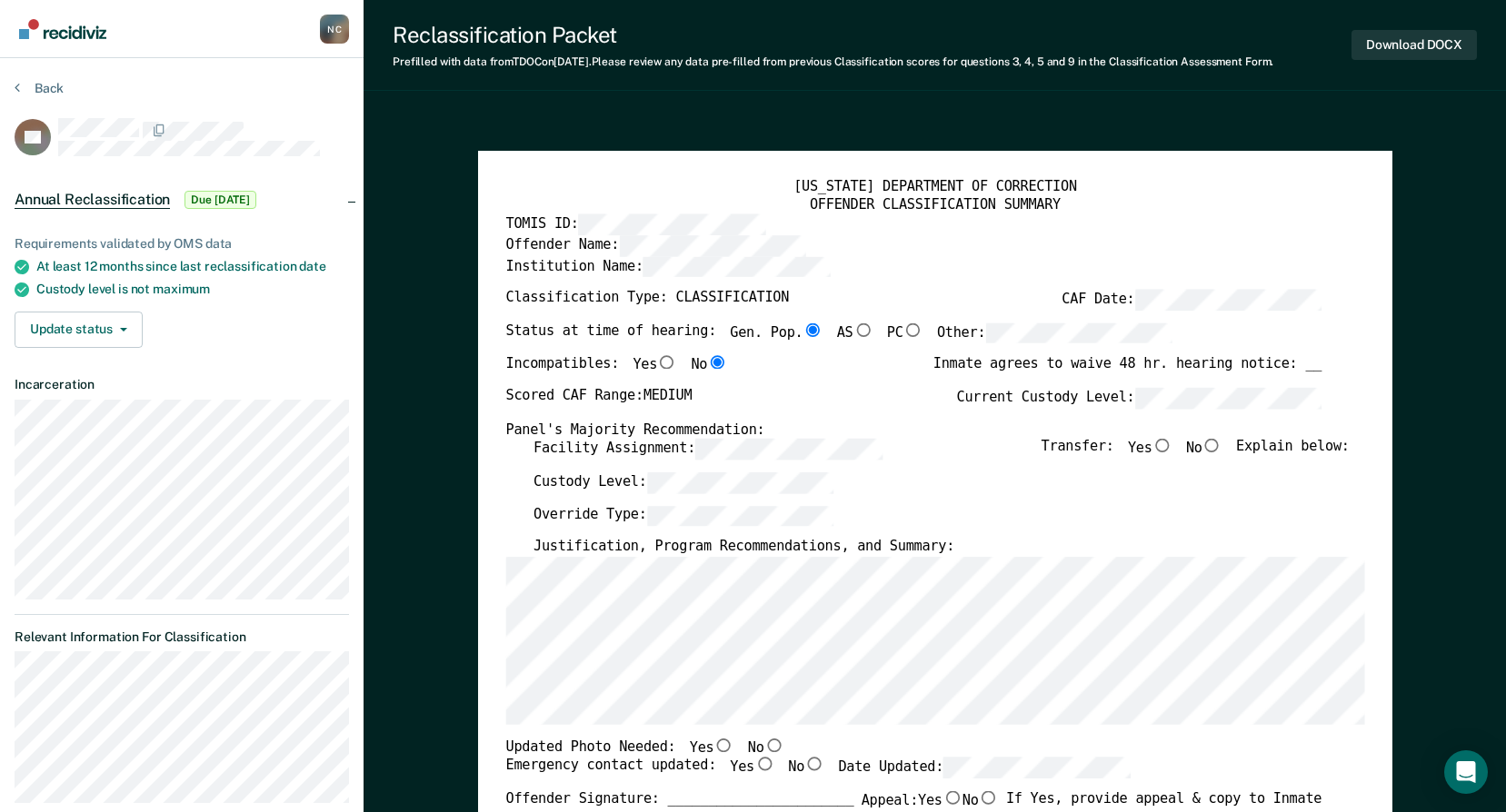
click at [1219, 448] on input "No" at bounding box center [1212, 446] width 20 height 14
type textarea "x"
radio input "true"
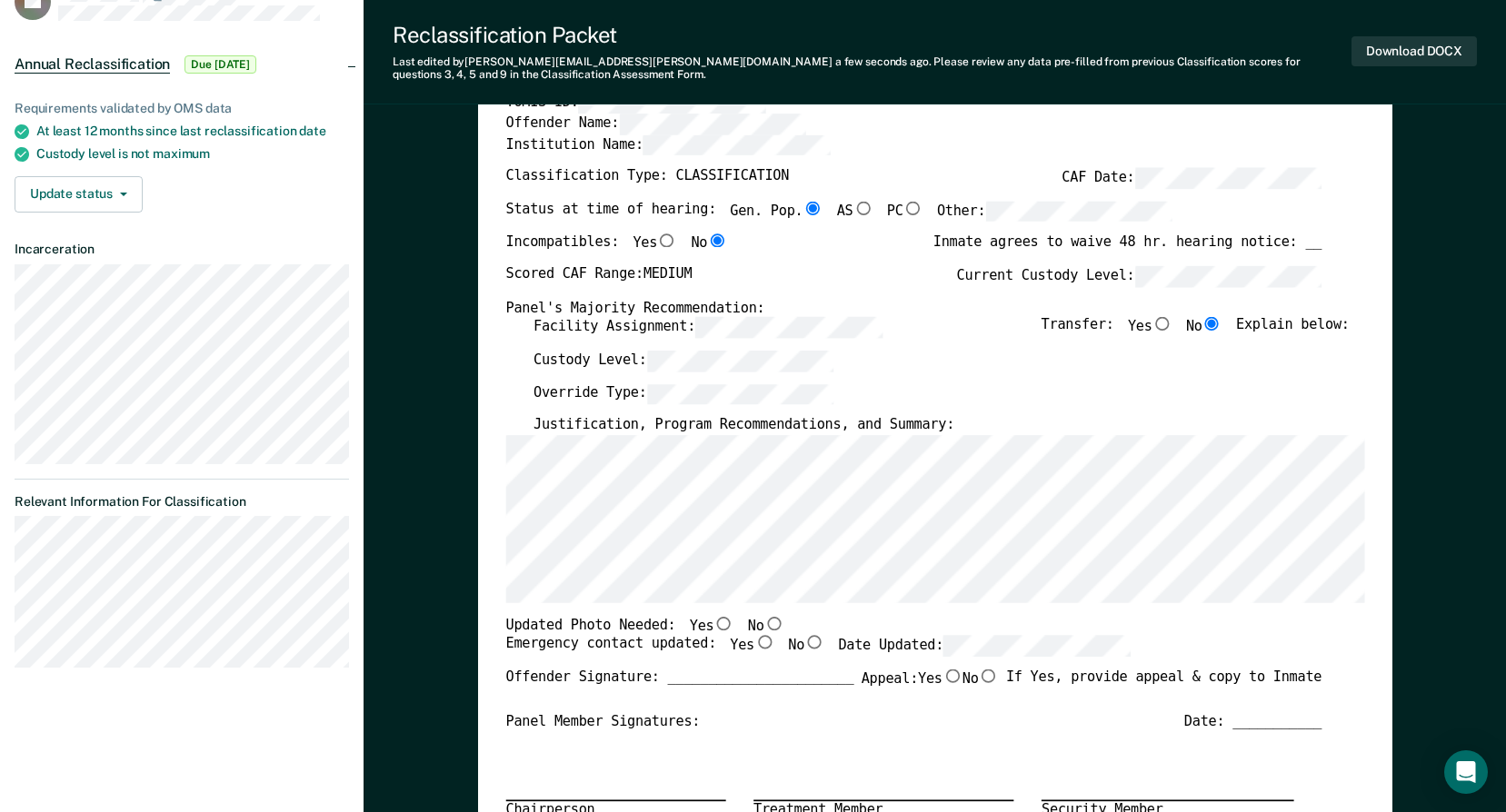
scroll to position [181, 0]
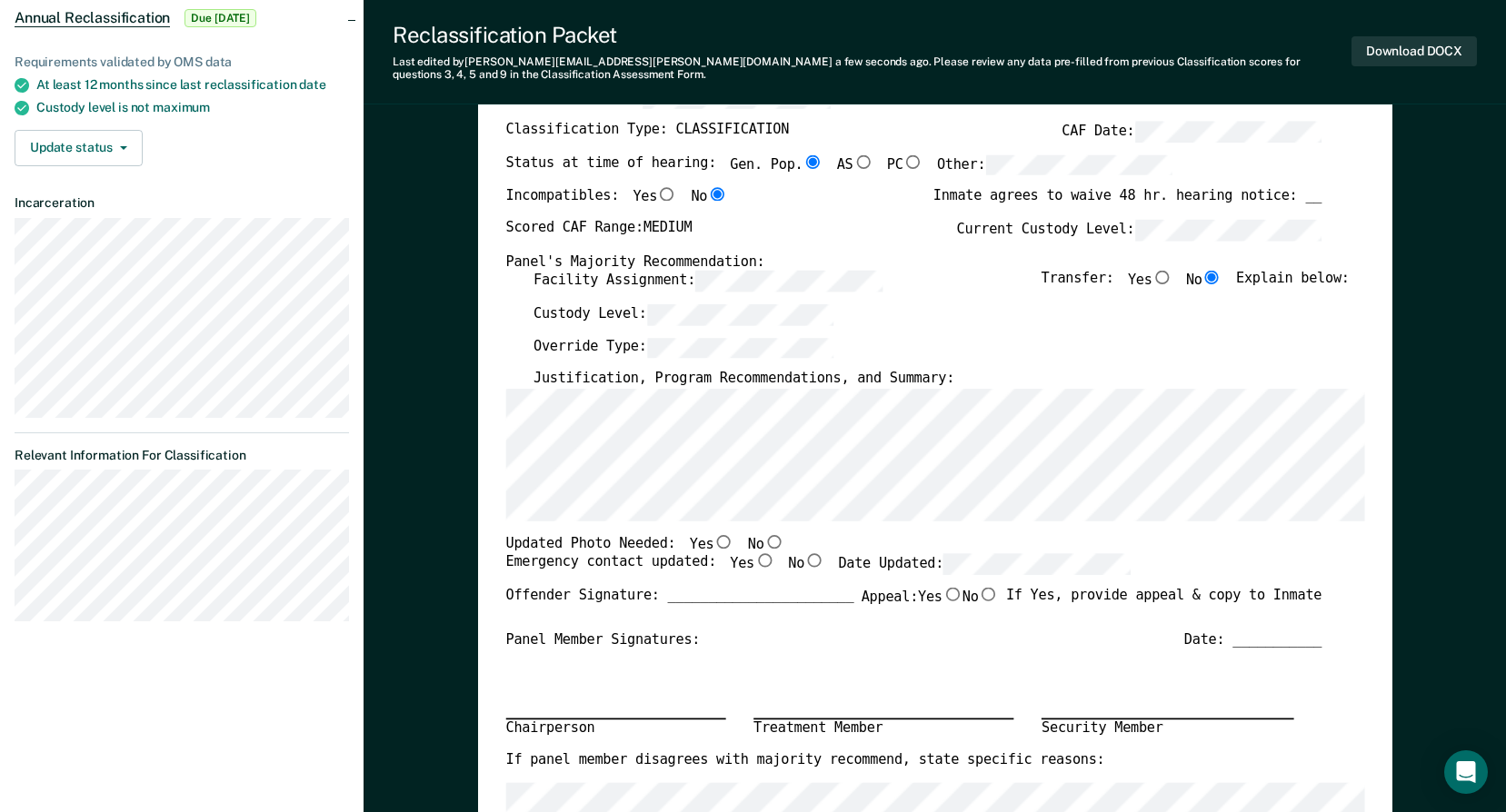
click at [763, 539] on input "No" at bounding box center [773, 541] width 20 height 14
type textarea "x"
radio input "true"
click at [754, 562] on input "Yes" at bounding box center [764, 561] width 20 height 14
type textarea "x"
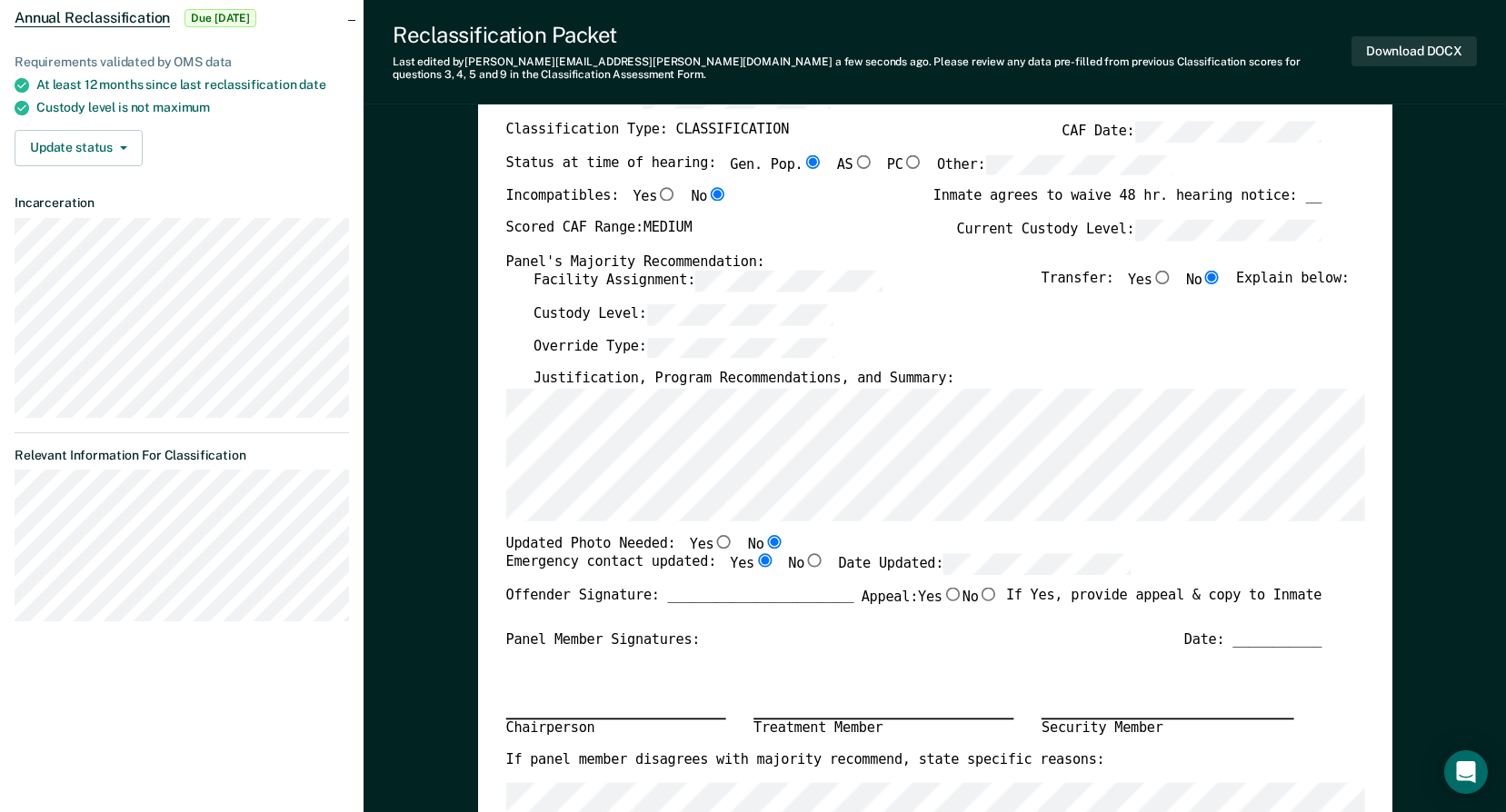
radio input "true"
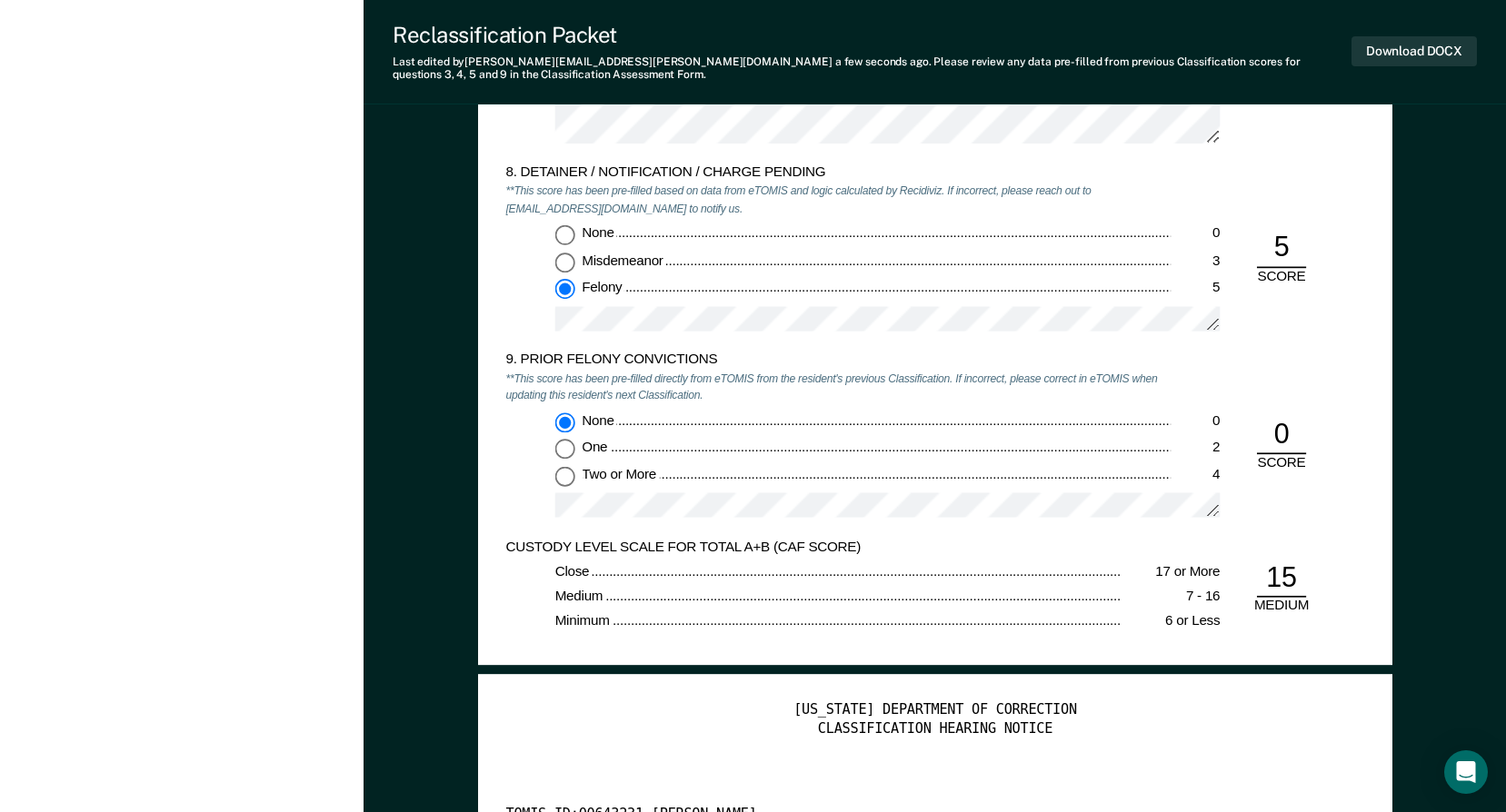
scroll to position [3363, 0]
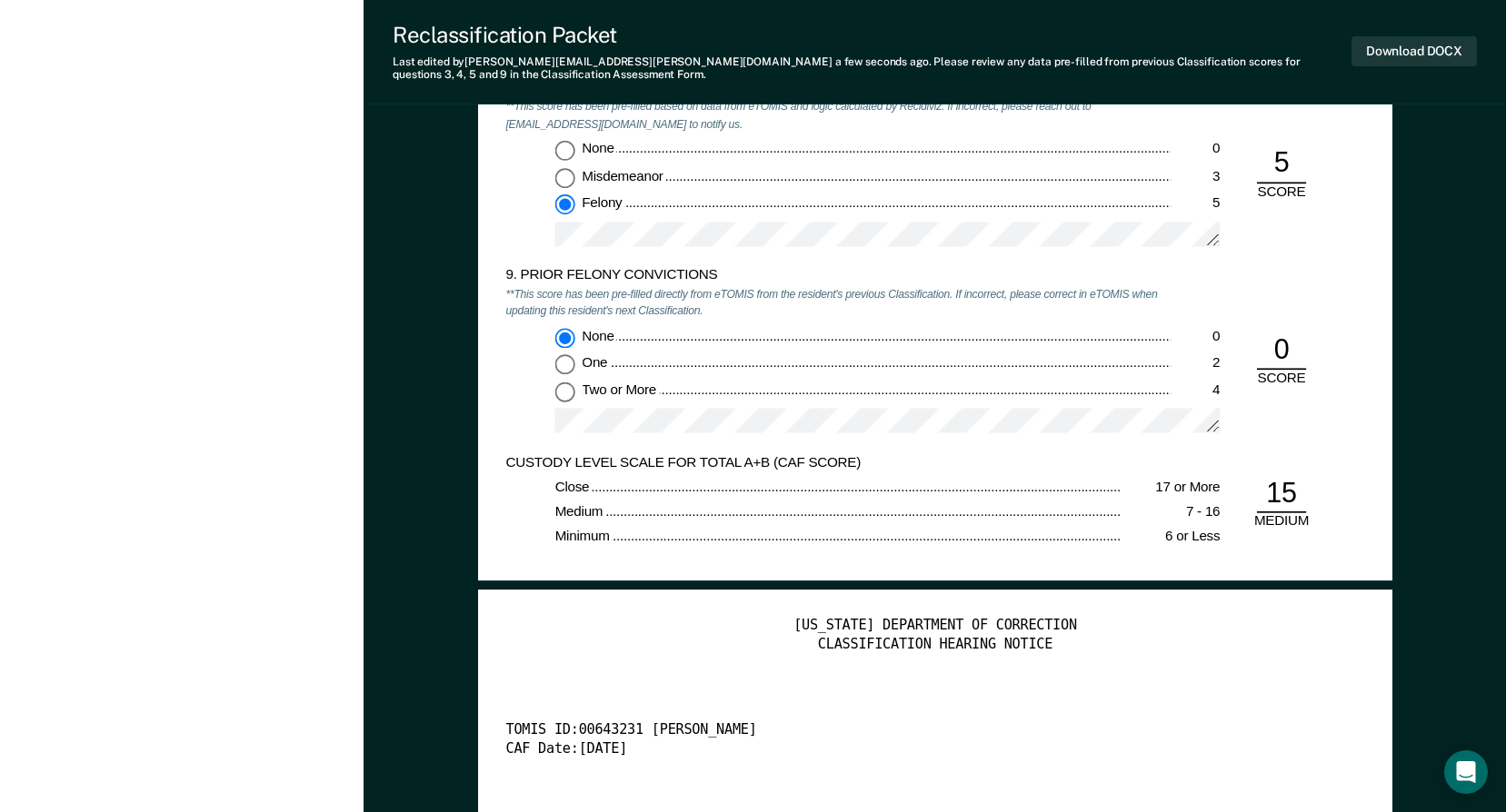
click at [569, 362] on input "One 2" at bounding box center [564, 364] width 20 height 20
type textarea "x"
radio input "false"
radio input "true"
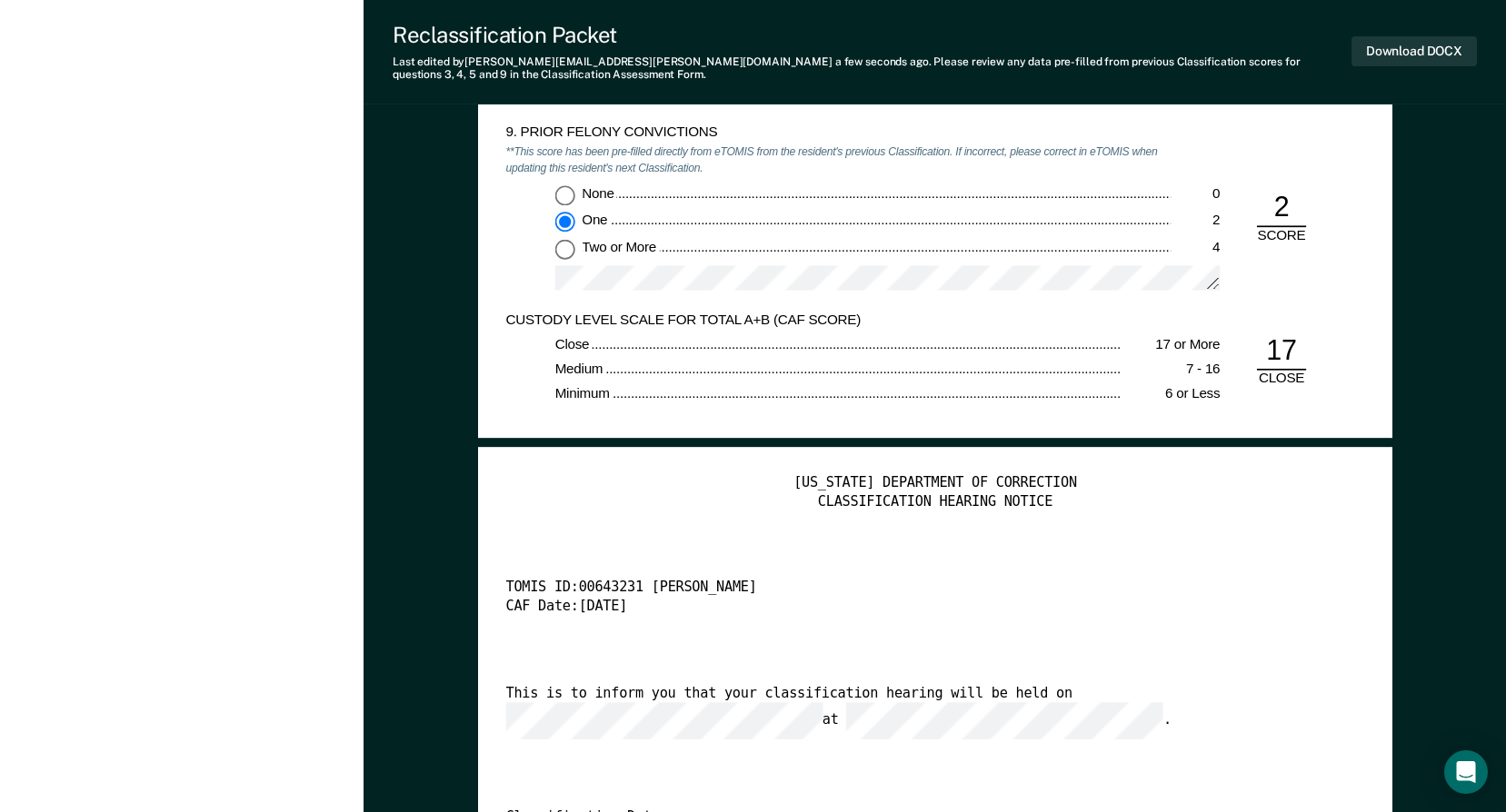
scroll to position [3908, 0]
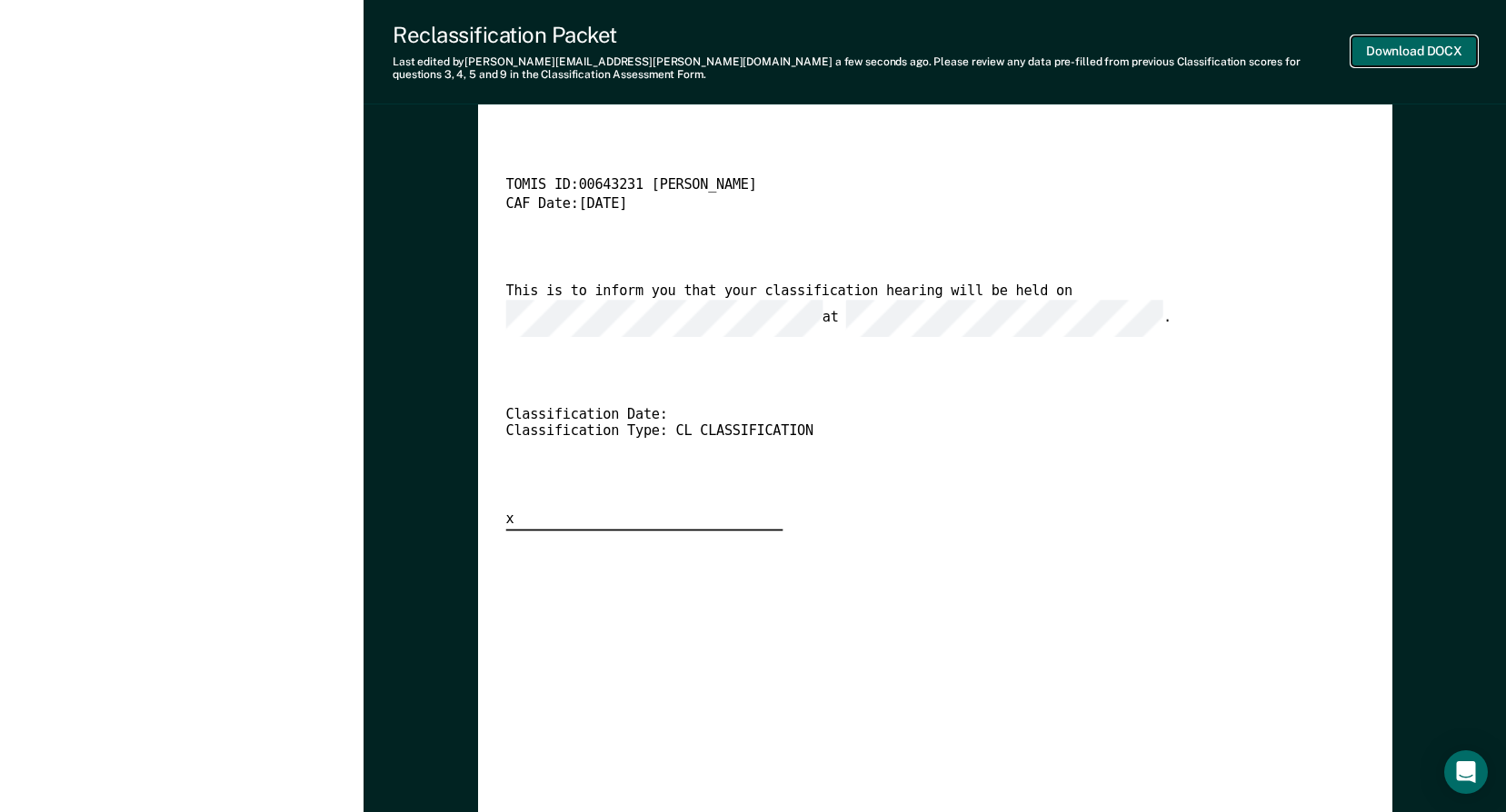
click at [1407, 59] on button "Download DOCX" at bounding box center [1414, 52] width 125 height 30
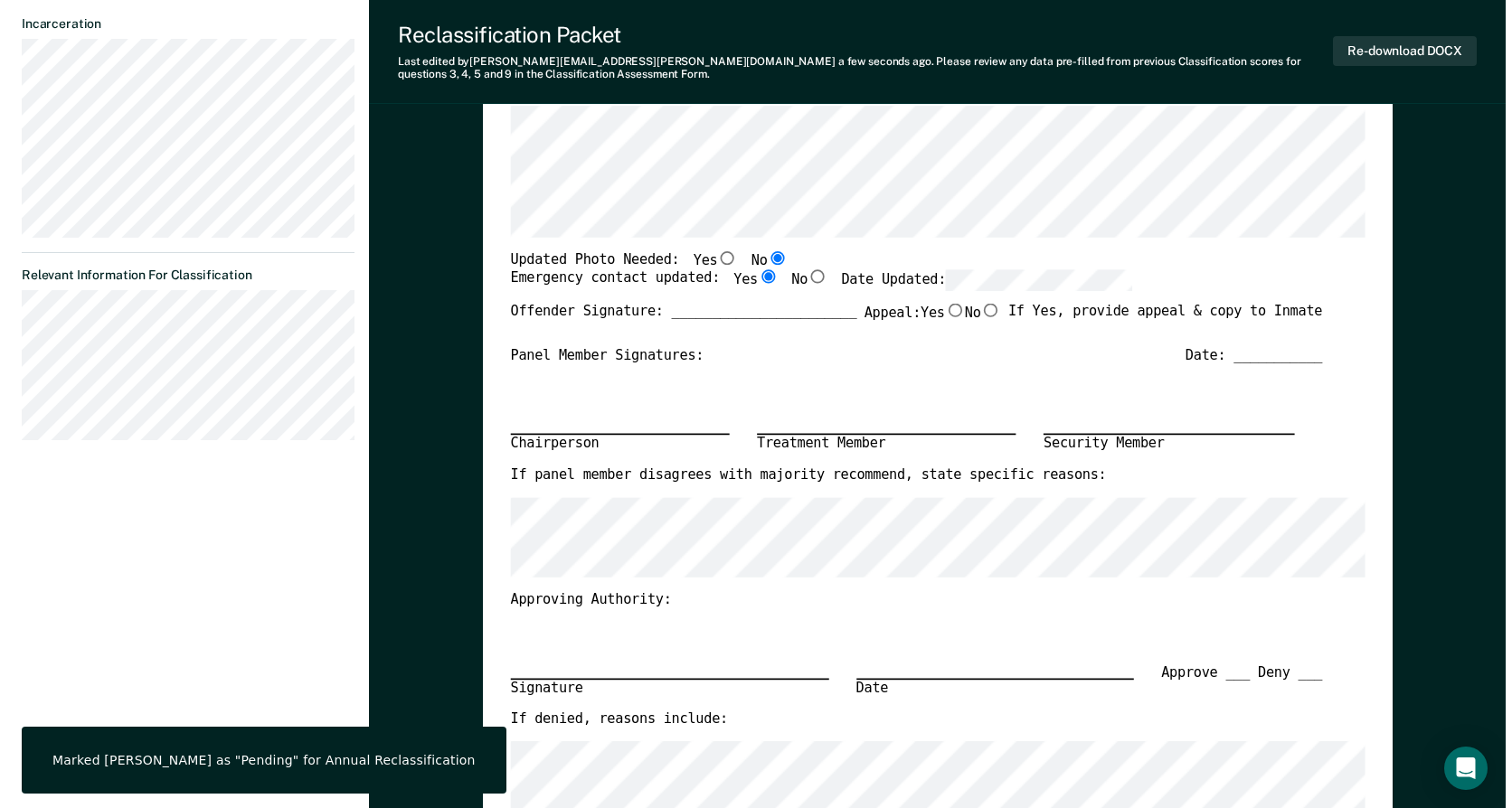
scroll to position [0, 0]
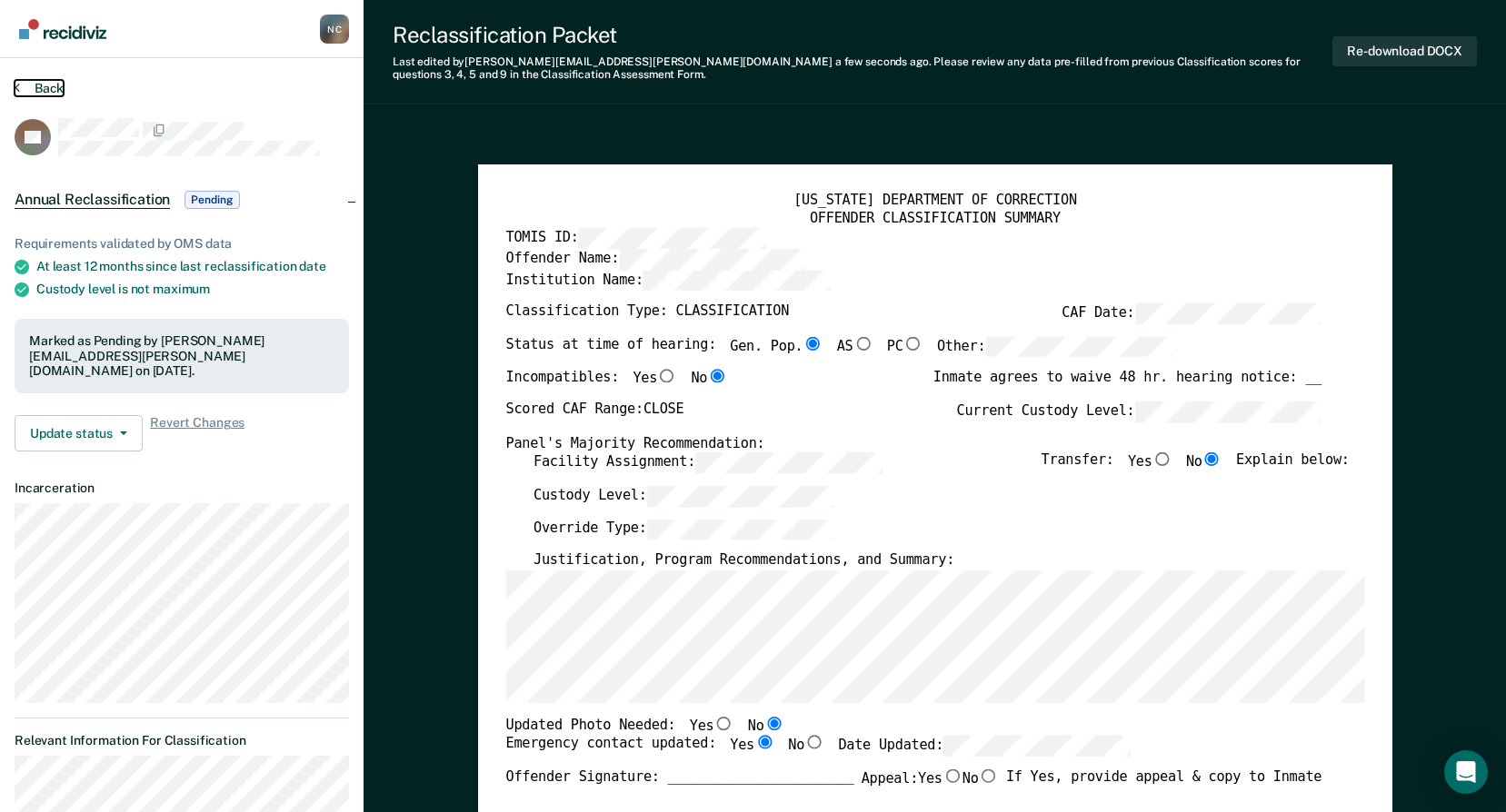
click at [49, 93] on button "Back" at bounding box center [39, 88] width 49 height 16
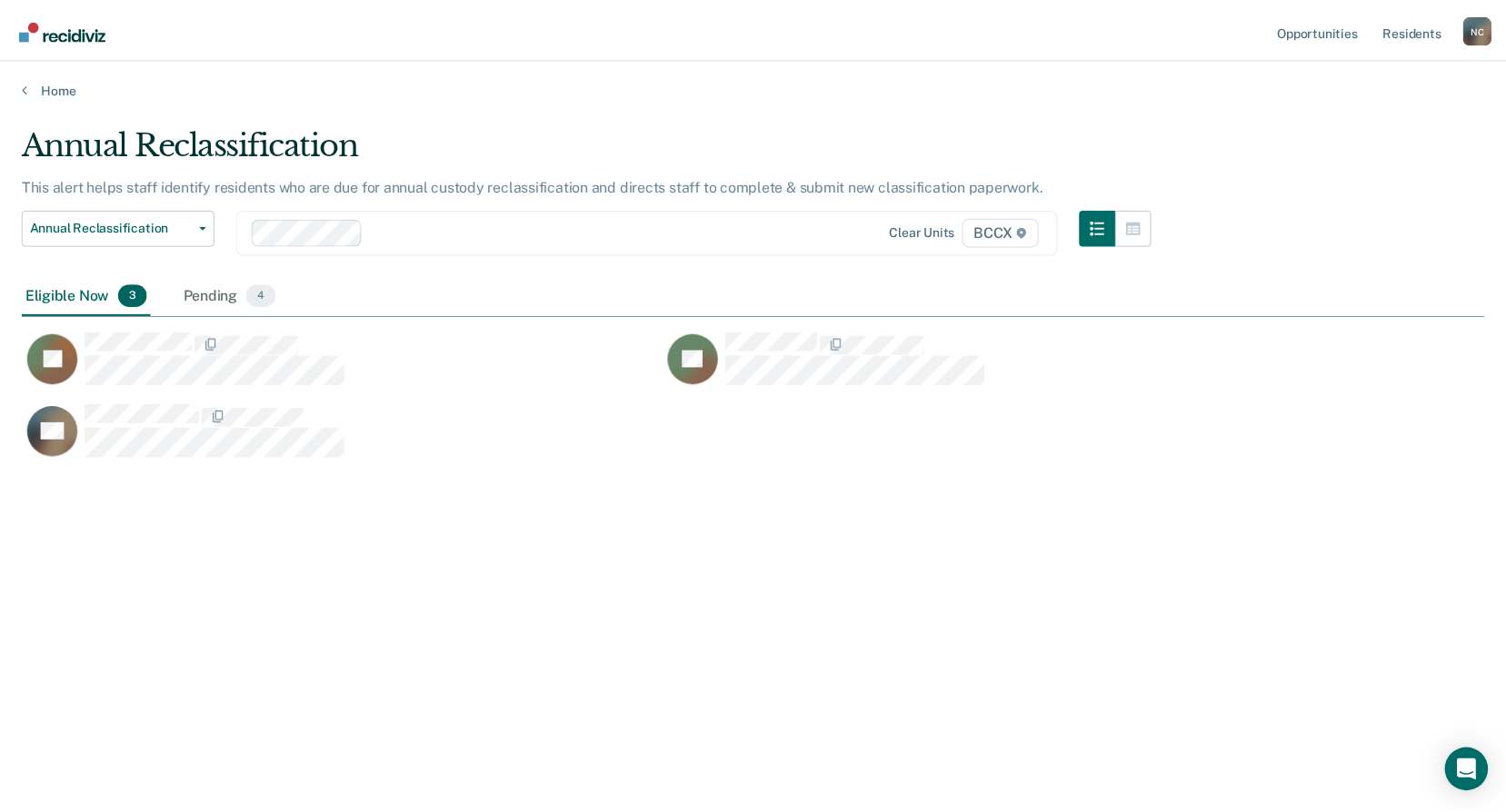
scroll to position [537, 1462]
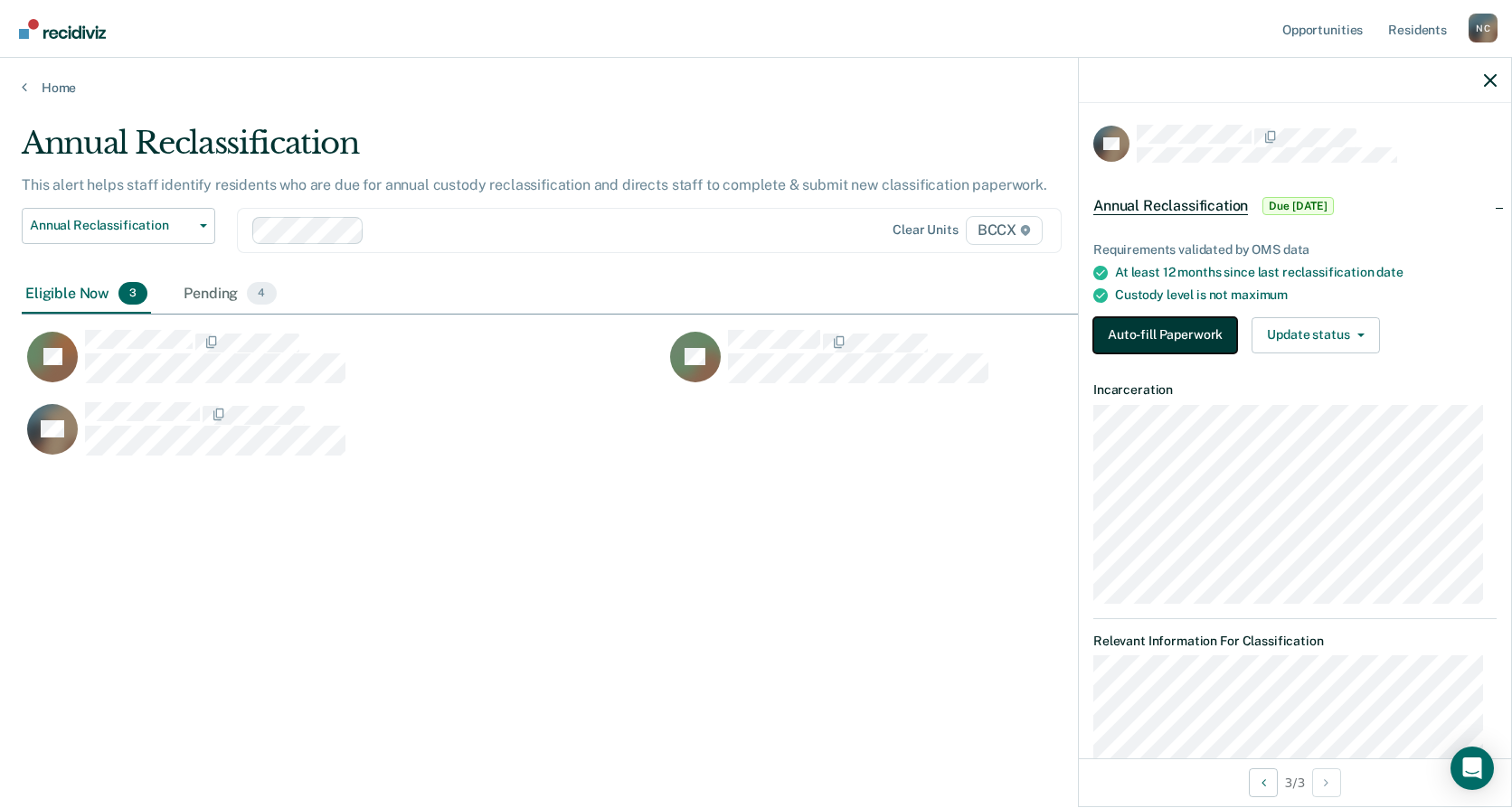
click at [1189, 336] on button "Auto-fill Paperwork" at bounding box center [1165, 335] width 144 height 37
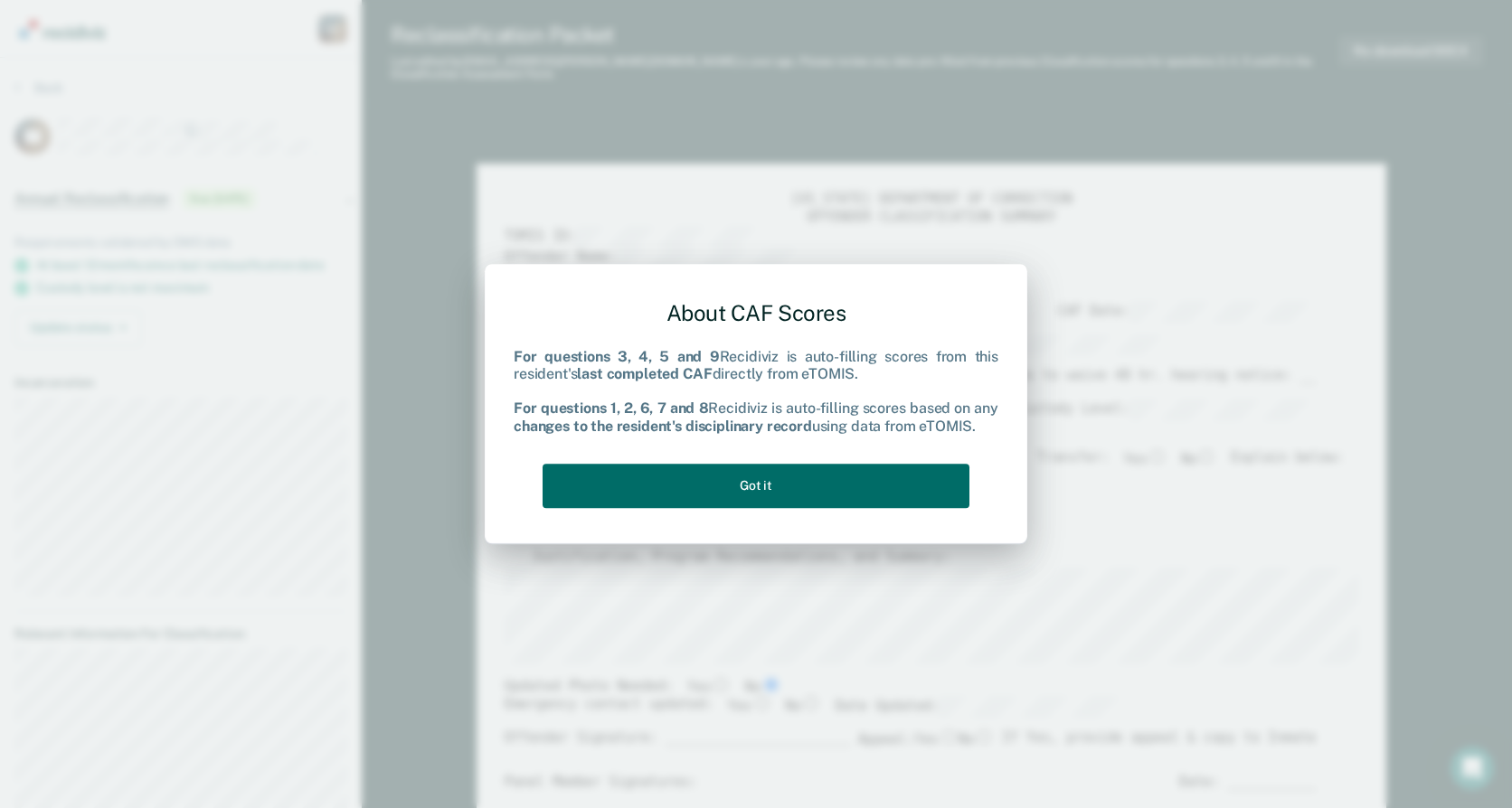
click at [774, 508] on div "About CAF Scores For questions 3, 4, 5 and 9 Recidiviz is auto-filling scores f…" at bounding box center [756, 401] width 484 height 230
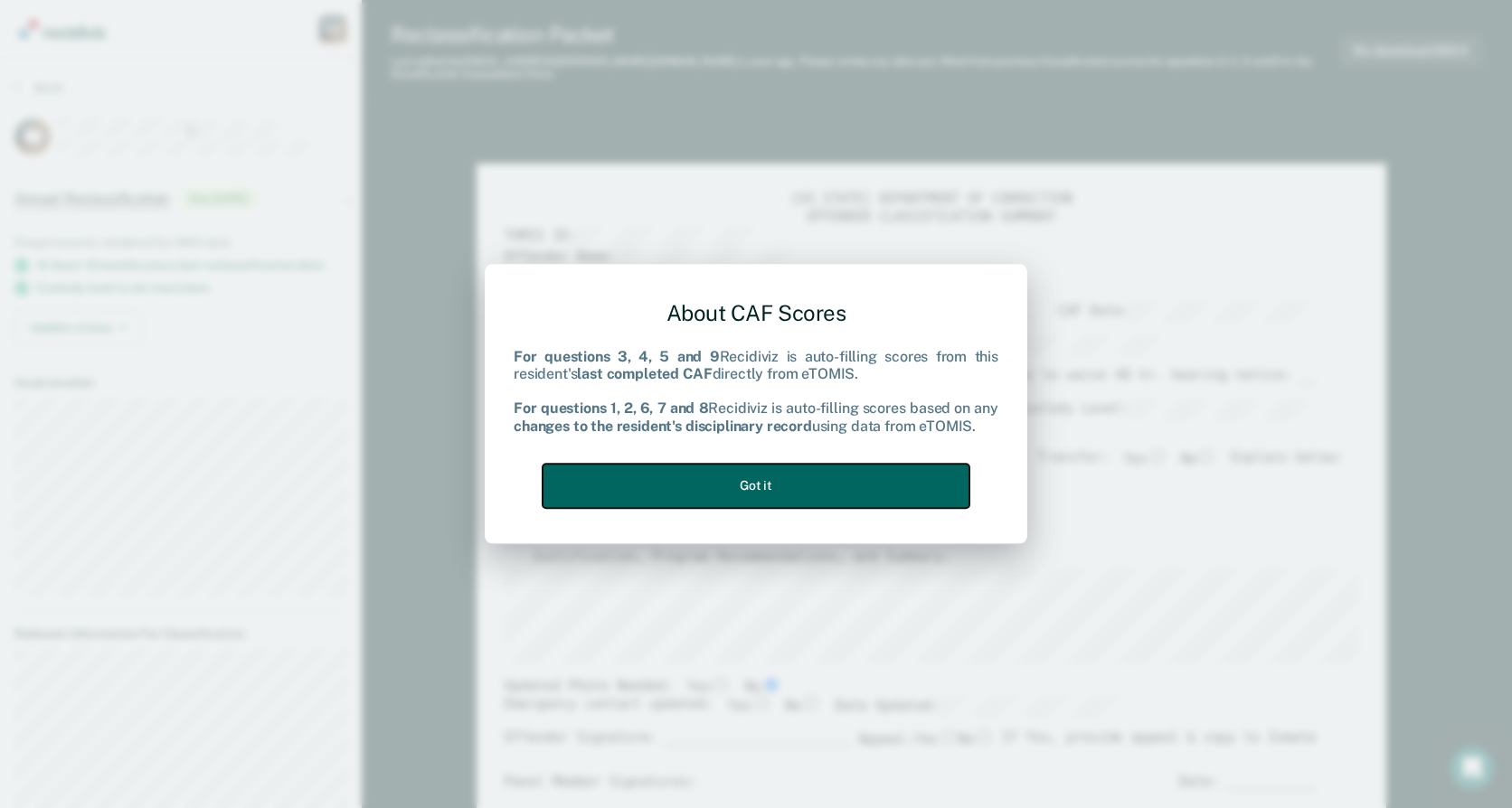
click at [789, 486] on button "Got it" at bounding box center [756, 485] width 427 height 44
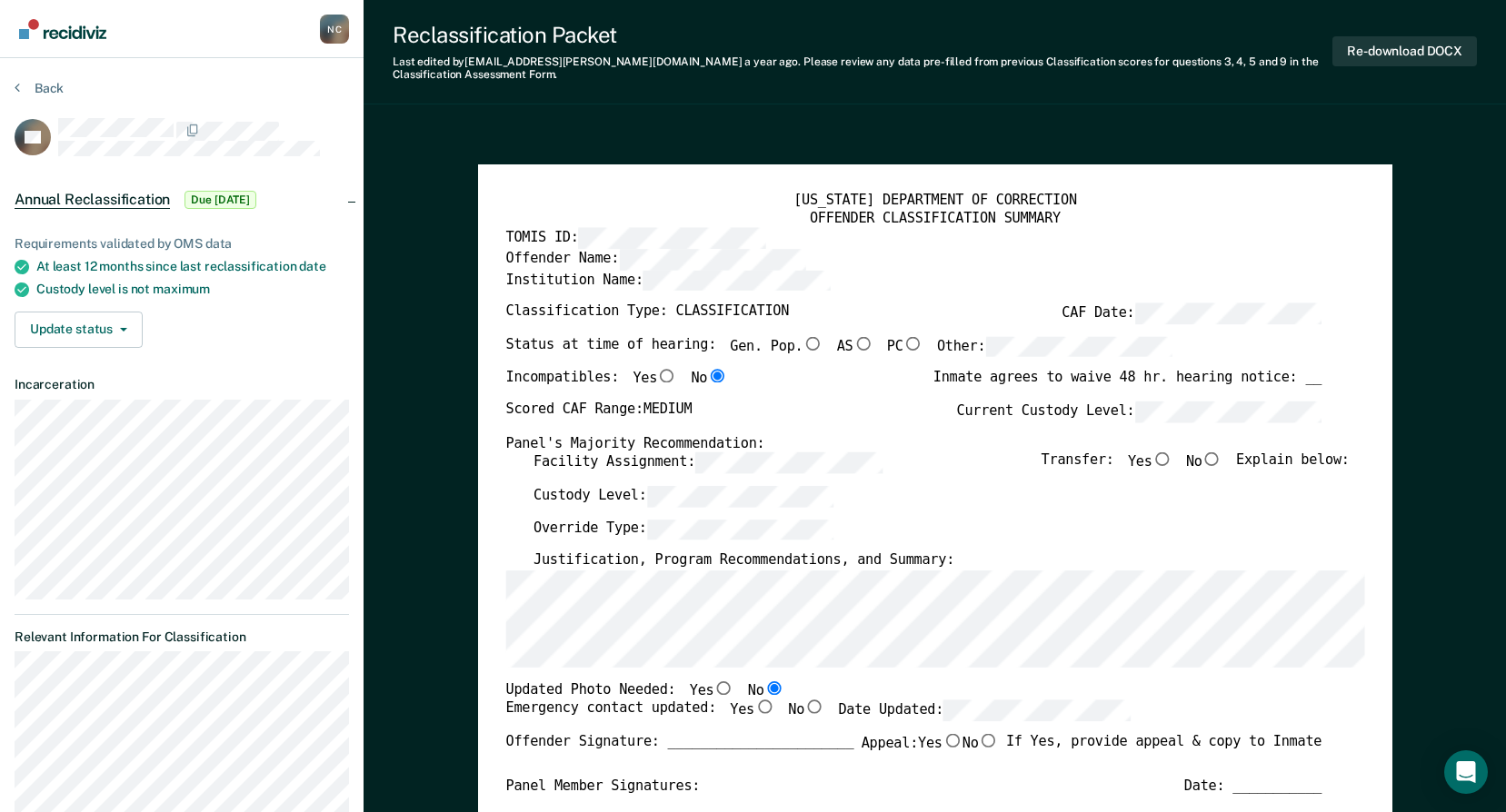
click at [802, 336] on input "Gen. Pop." at bounding box center [812, 343] width 20 height 14
type textarea "x"
radio input "true"
click at [1217, 461] on input "No" at bounding box center [1212, 459] width 20 height 14
type textarea "x"
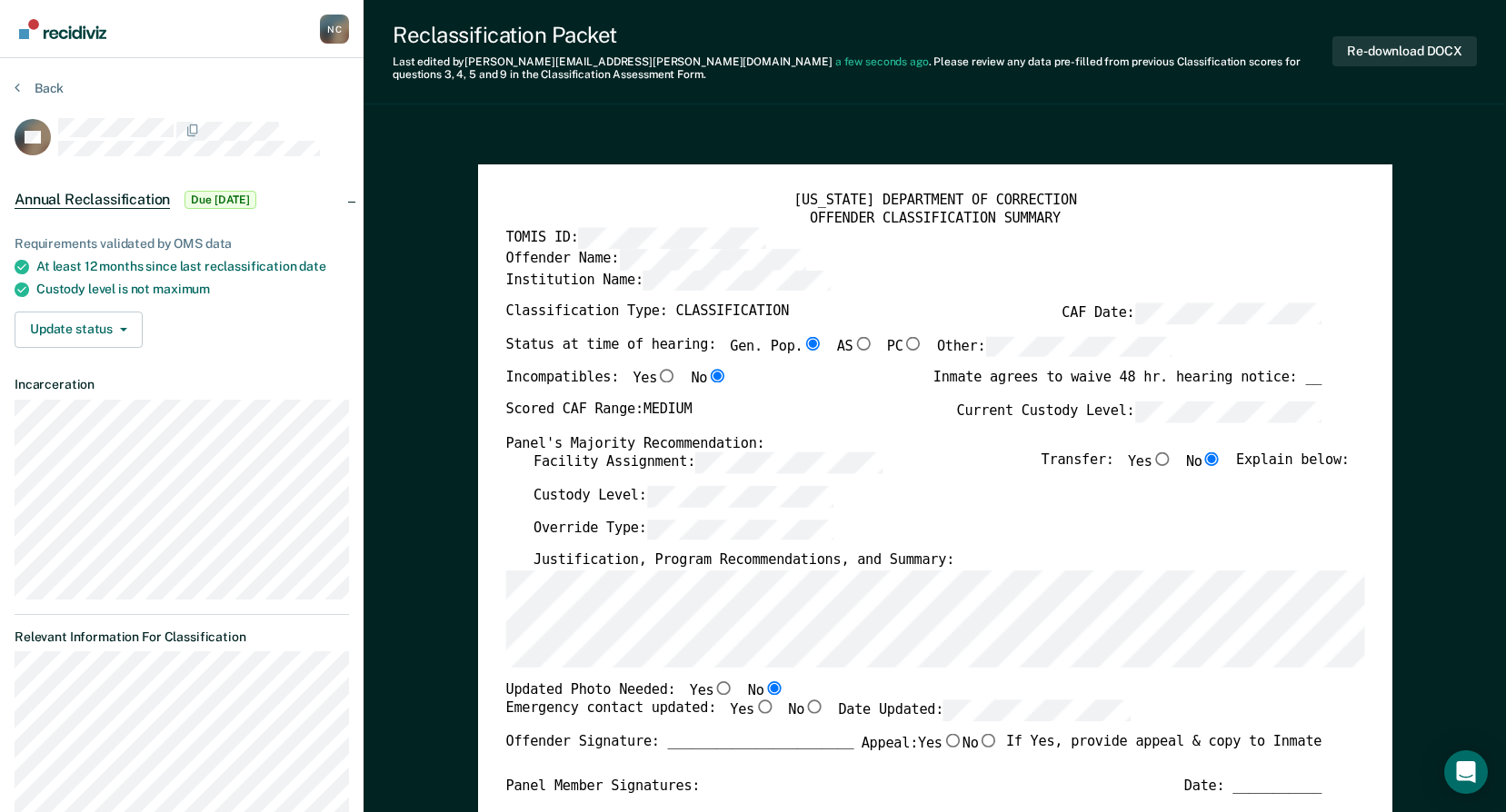
radio input "true"
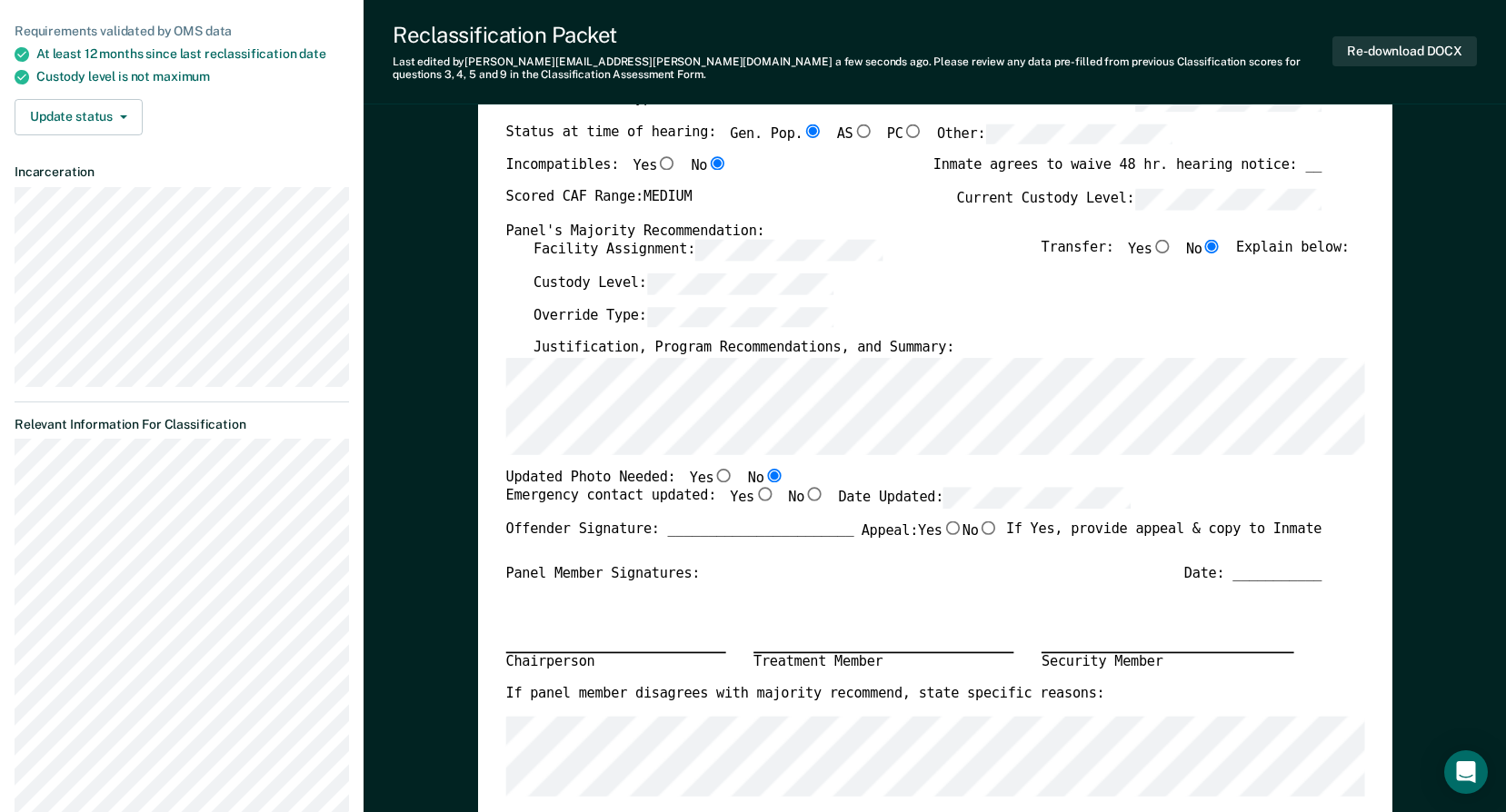
scroll to position [181, 0]
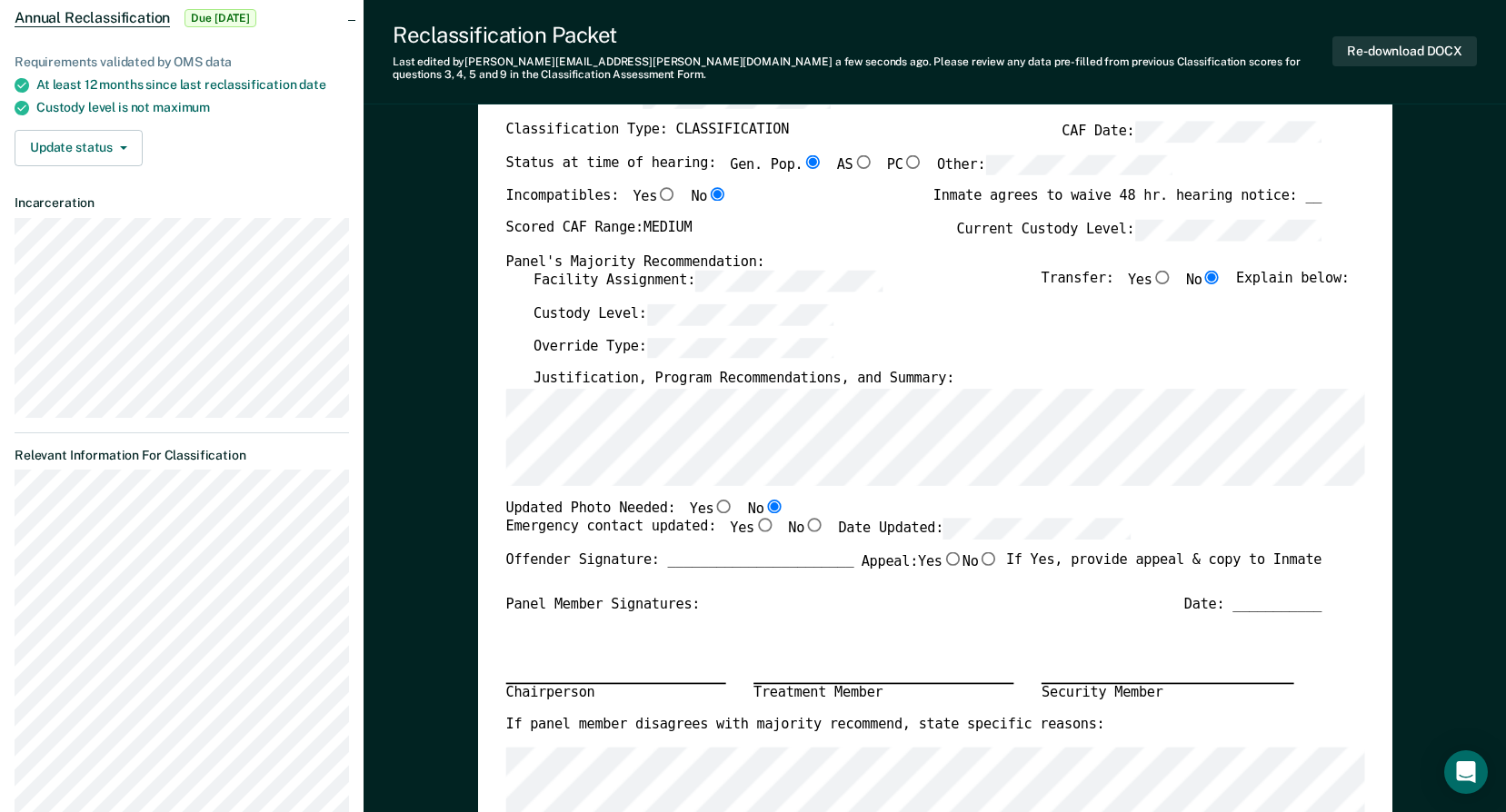
click at [754, 532] on input "Yes" at bounding box center [764, 525] width 20 height 14
type textarea "x"
radio input "true"
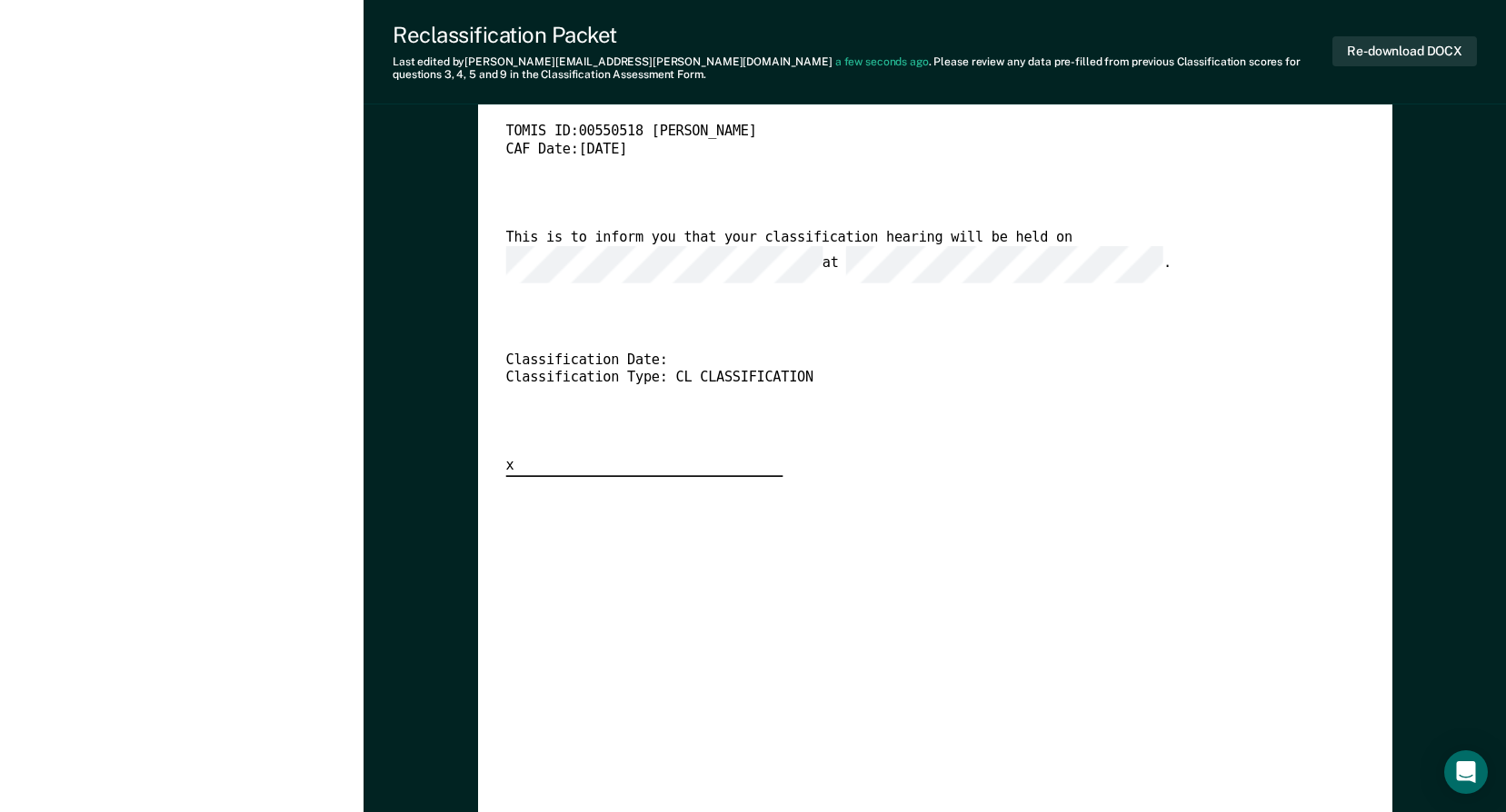
scroll to position [3363, 0]
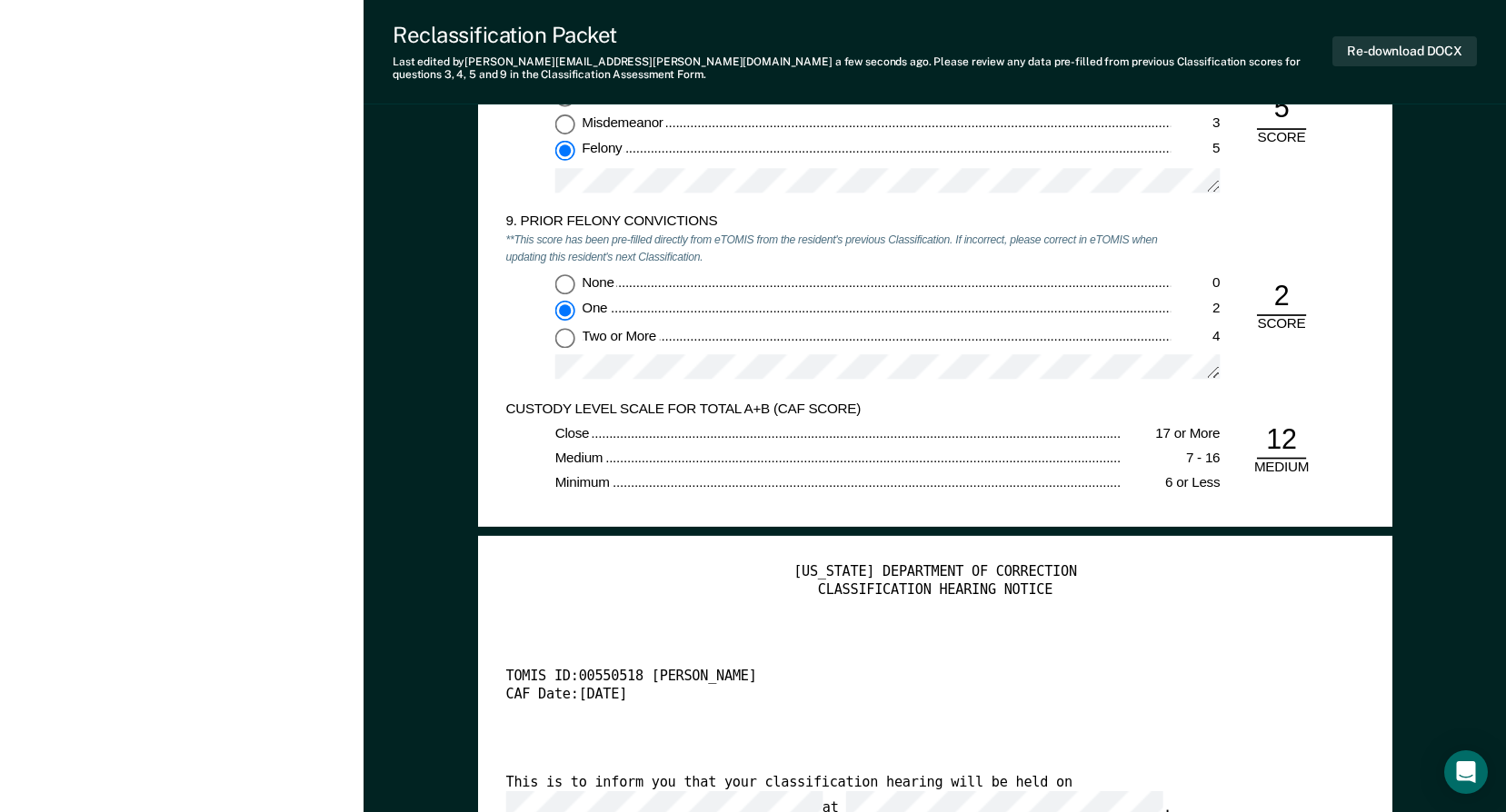
click at [570, 336] on input "Two or More 4" at bounding box center [564, 338] width 20 height 20
type textarea "x"
radio input "false"
radio input "true"
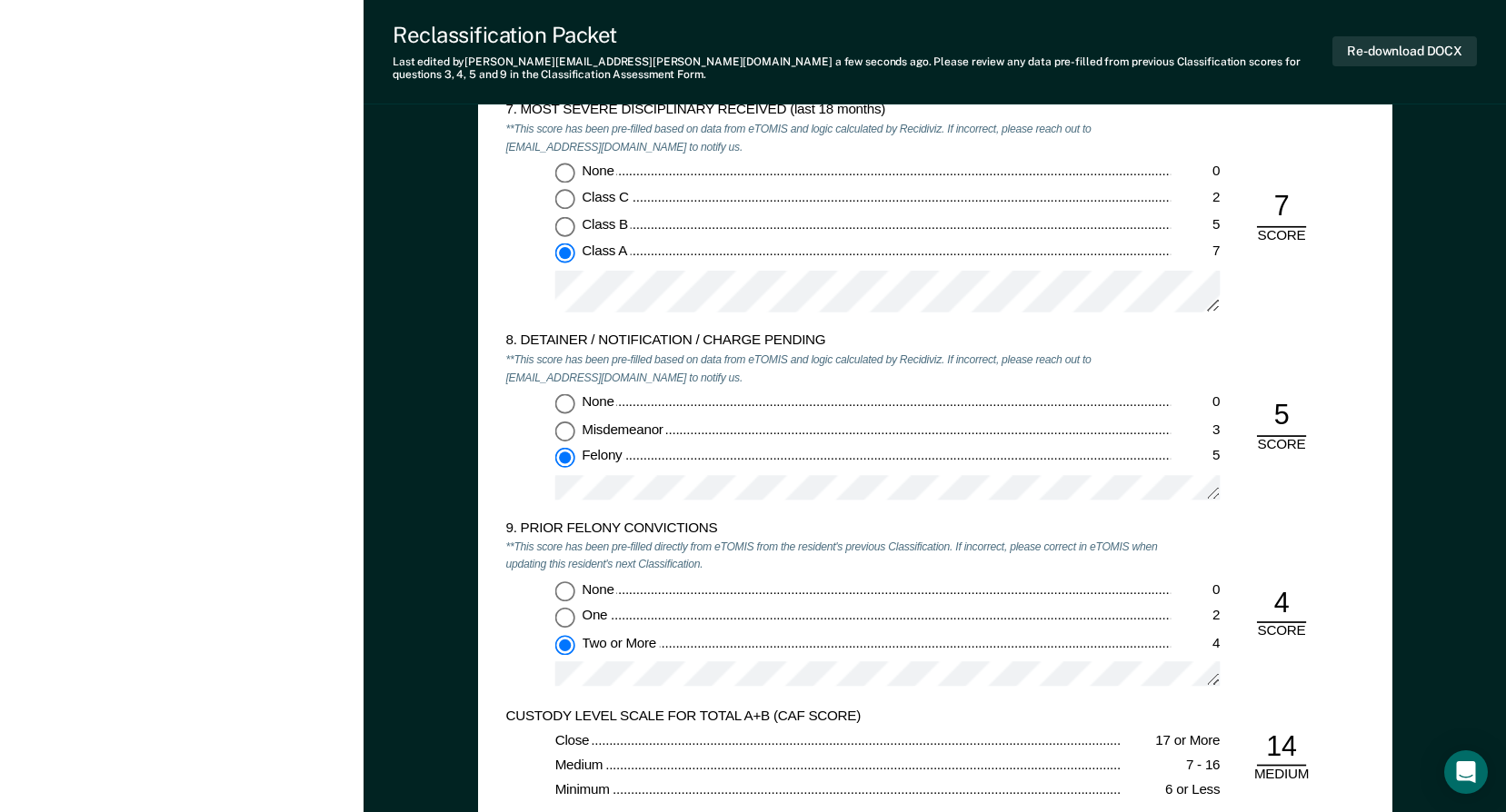
scroll to position [3090, 0]
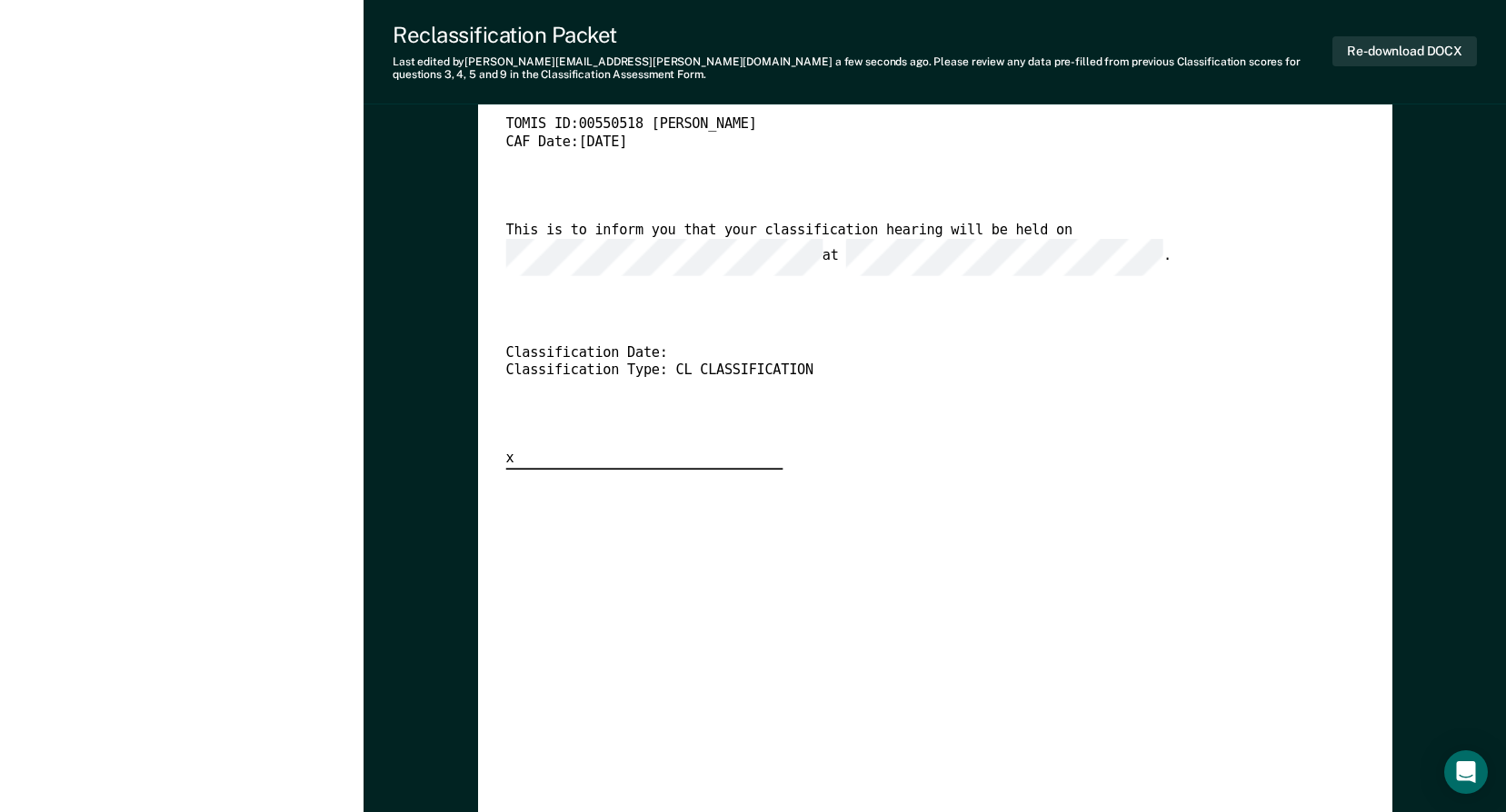
scroll to position [3817, 0]
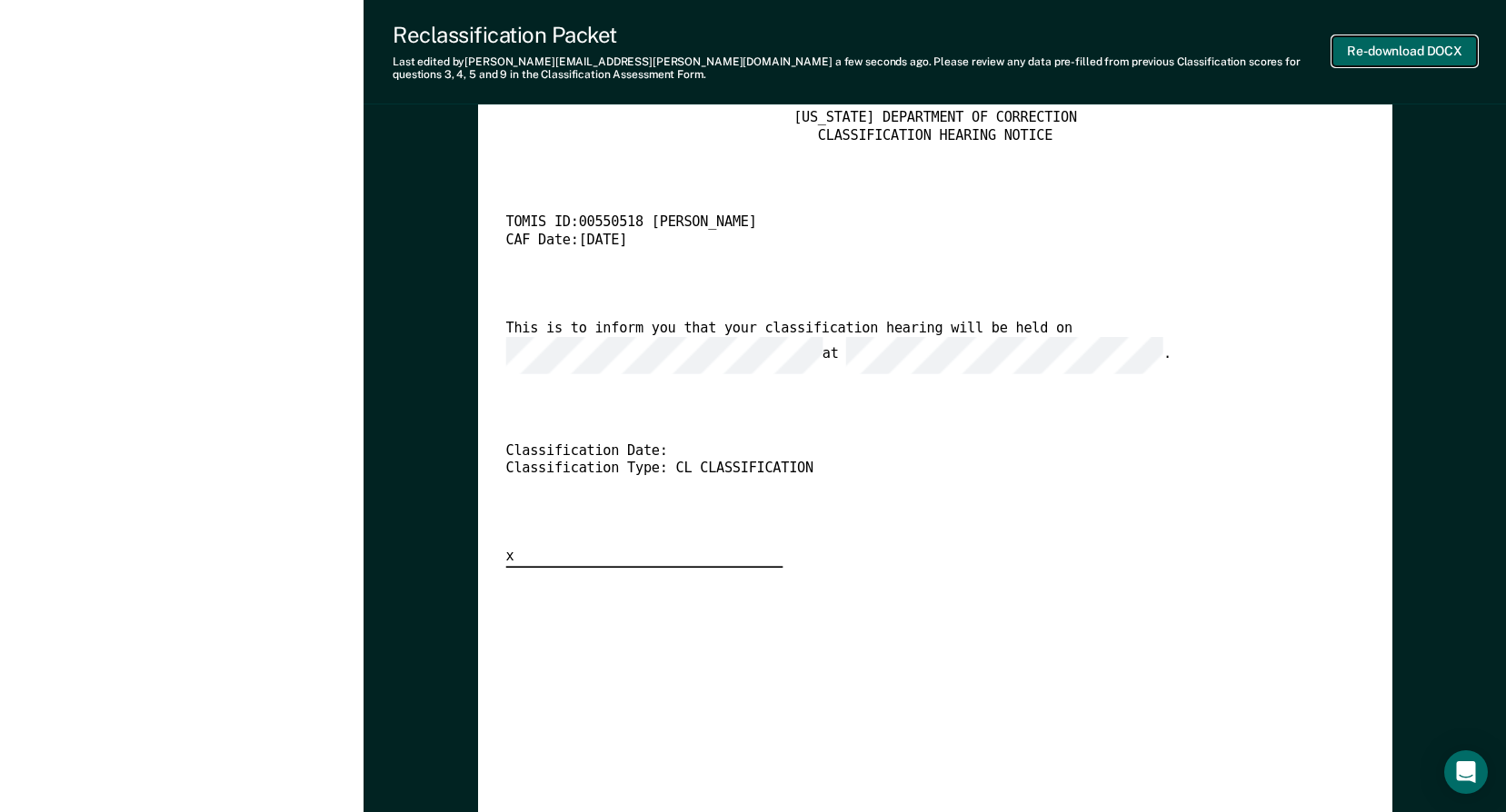
click at [1434, 47] on button "Re-download DOCX" at bounding box center [1405, 52] width 145 height 30
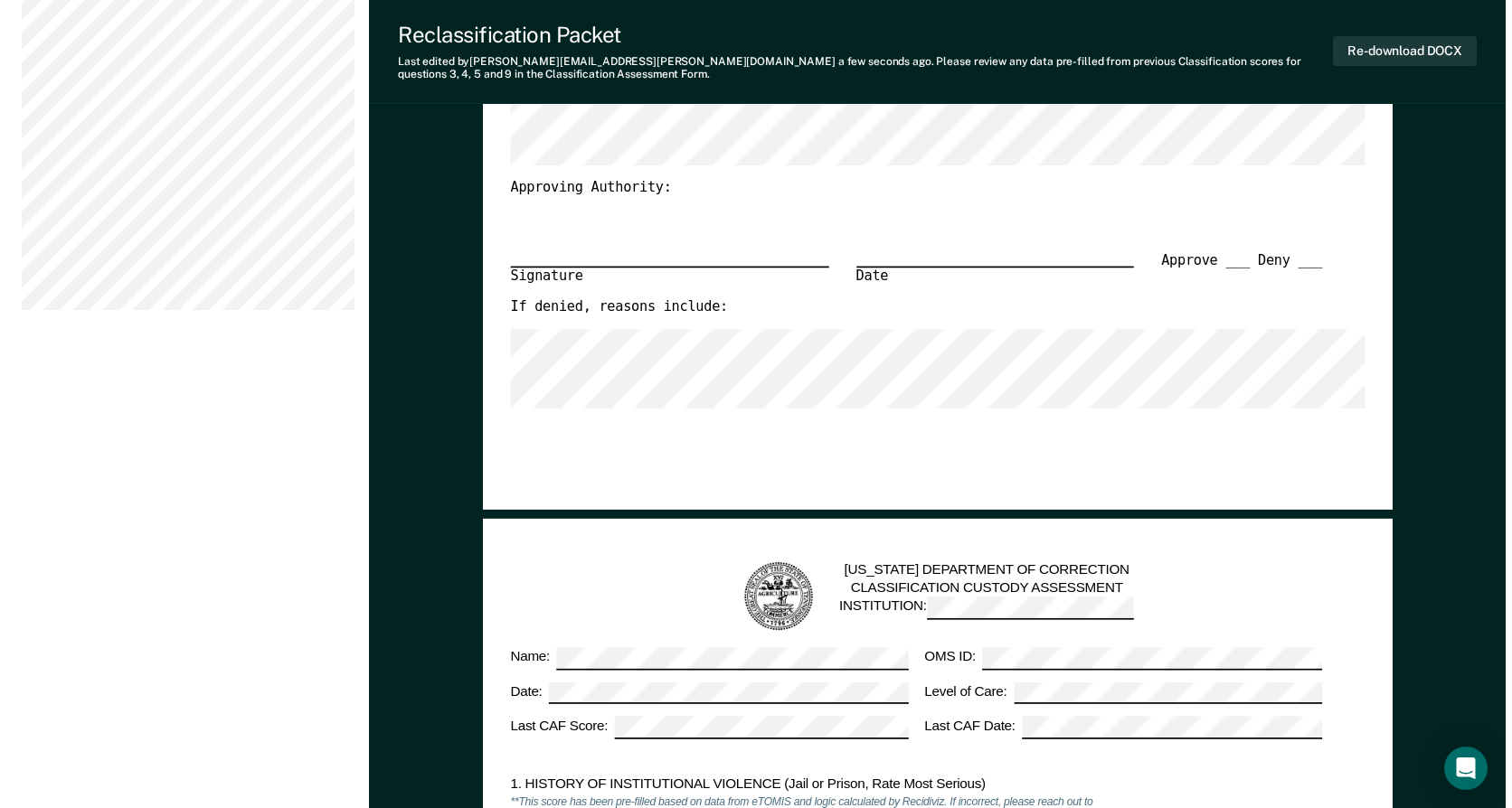
scroll to position [0, 0]
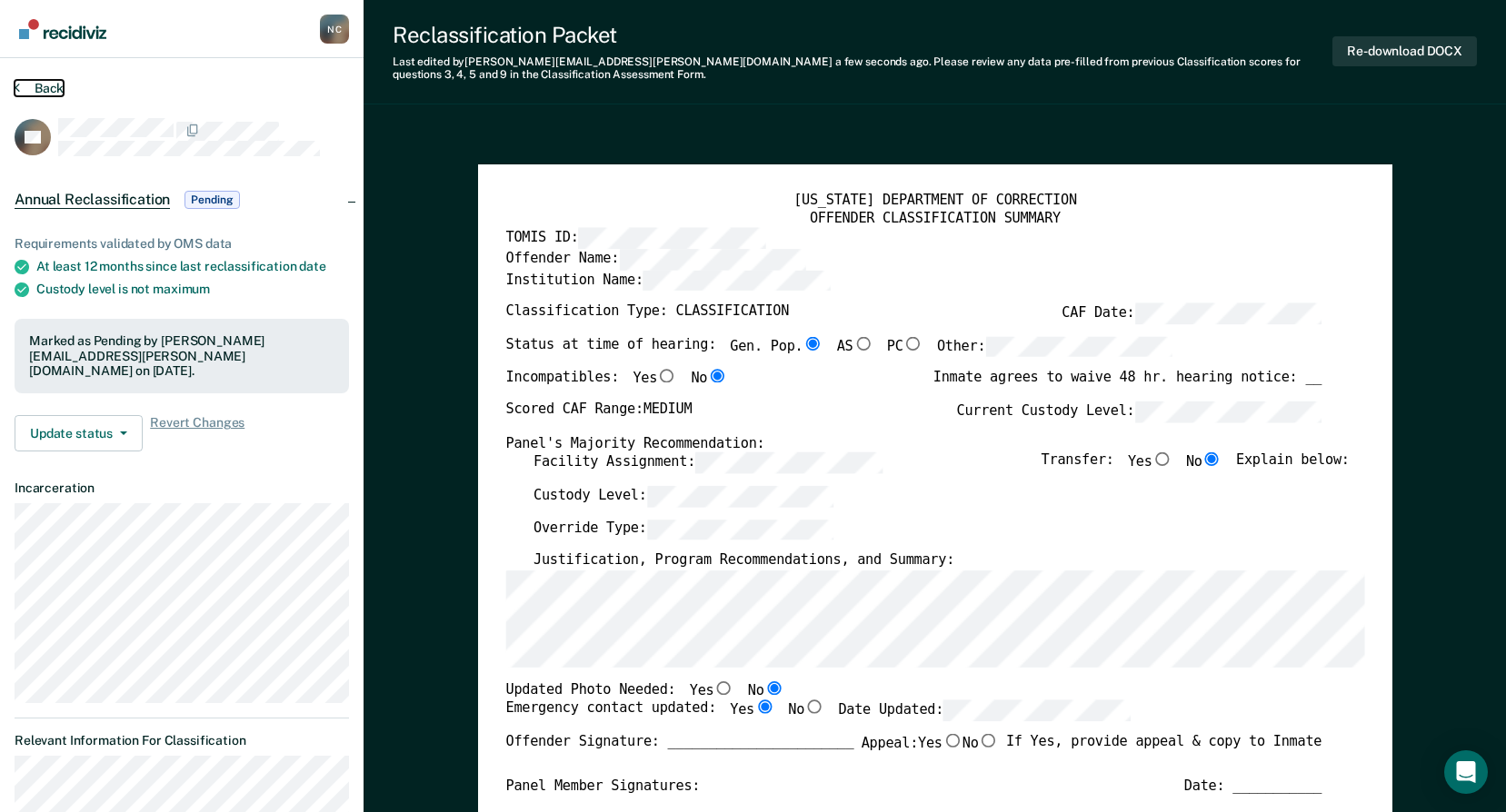
click at [42, 82] on button "Back" at bounding box center [39, 88] width 49 height 16
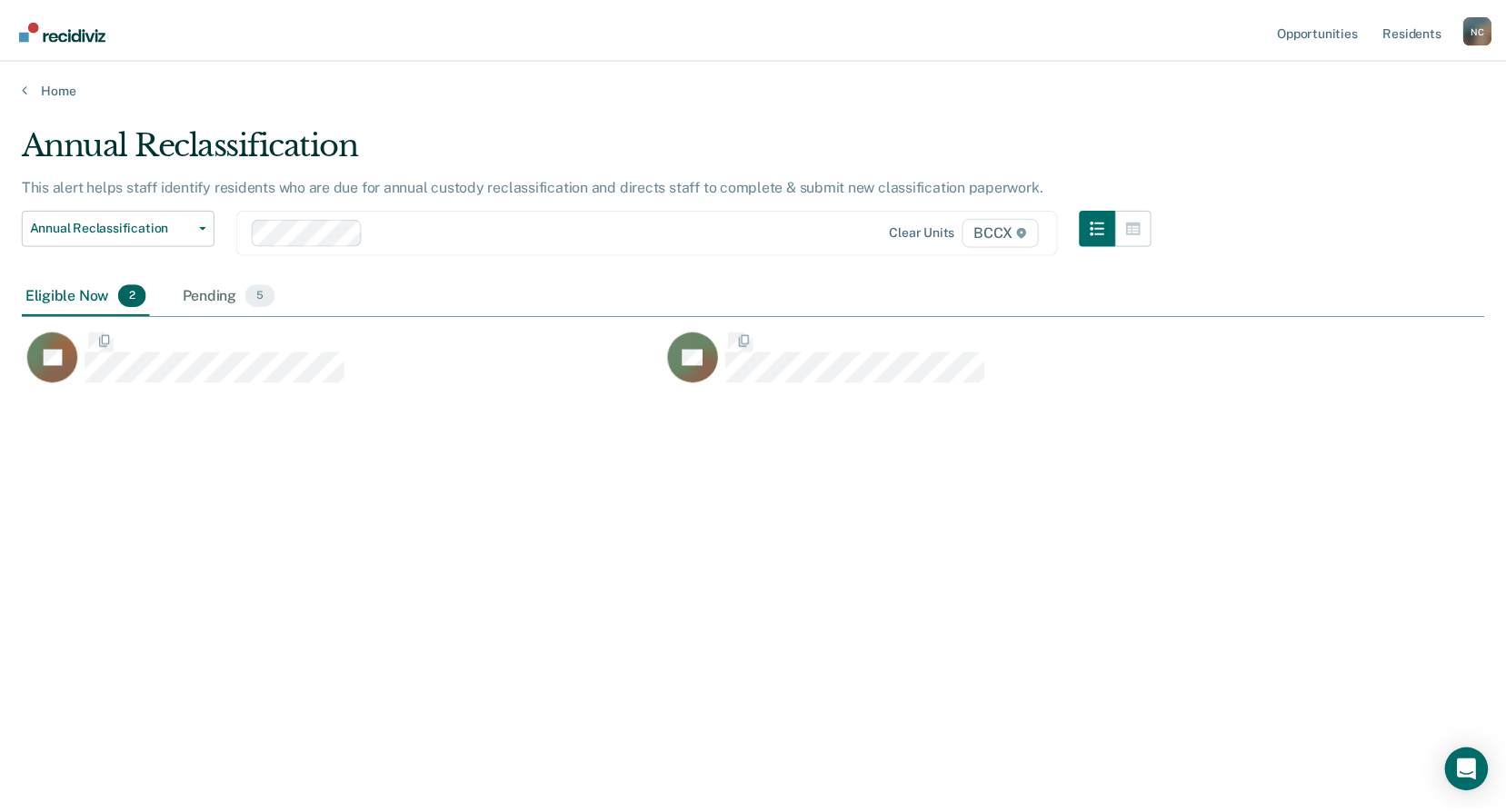
scroll to position [537, 1462]
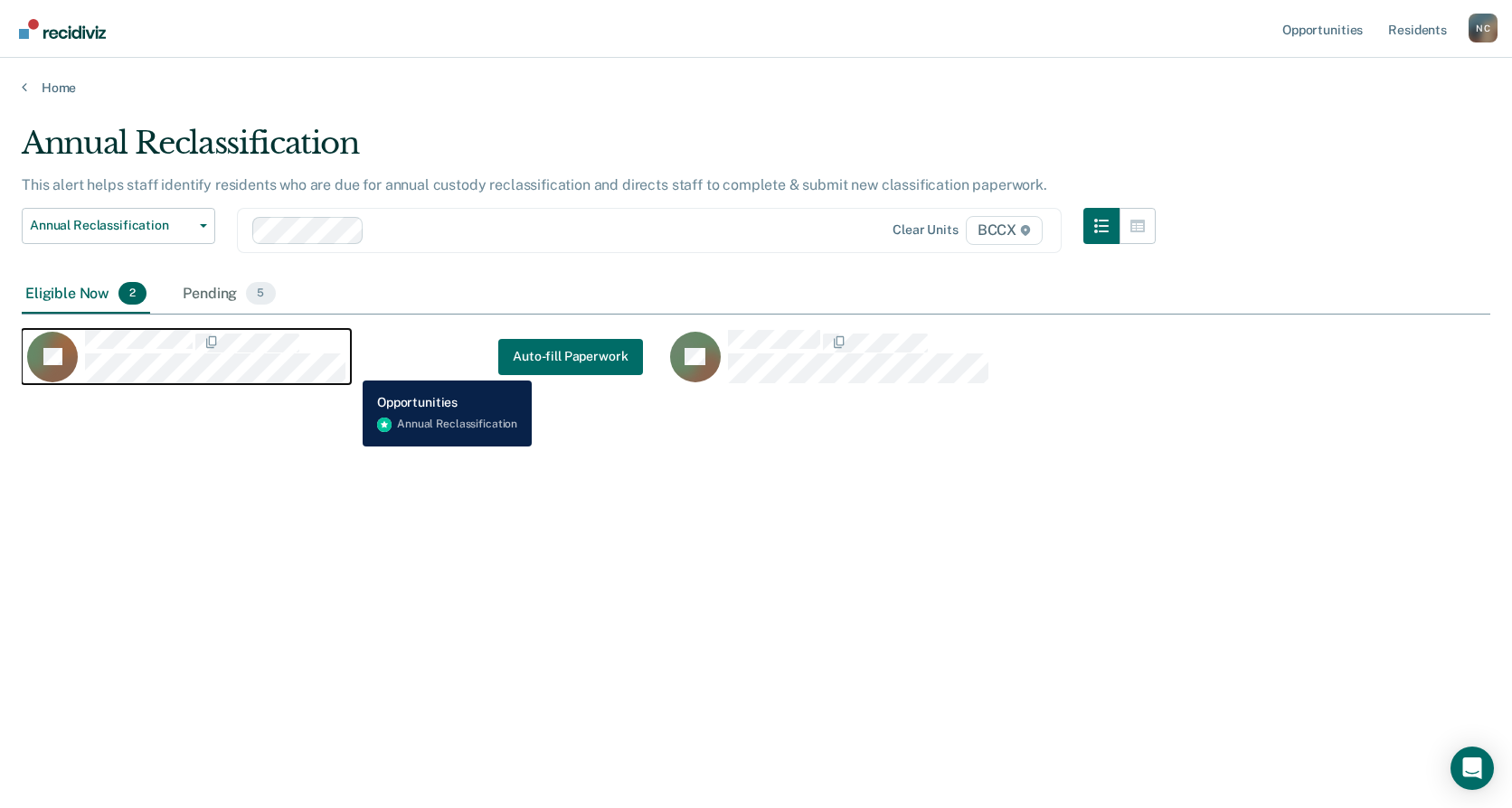
click at [349, 367] on button "AJ" at bounding box center [186, 357] width 329 height 55
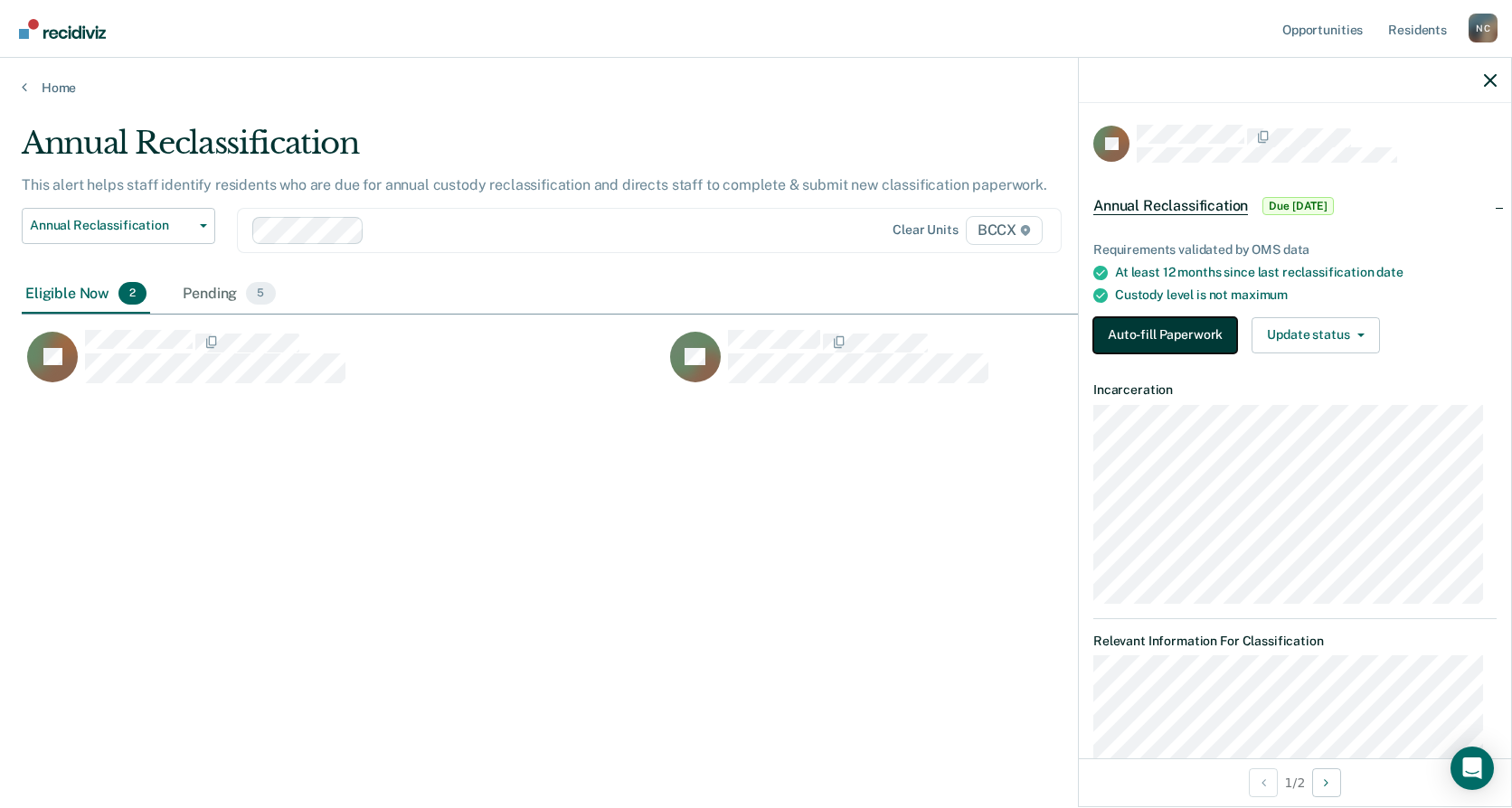
click at [1139, 339] on button "Auto-fill Paperwork" at bounding box center [1165, 335] width 144 height 37
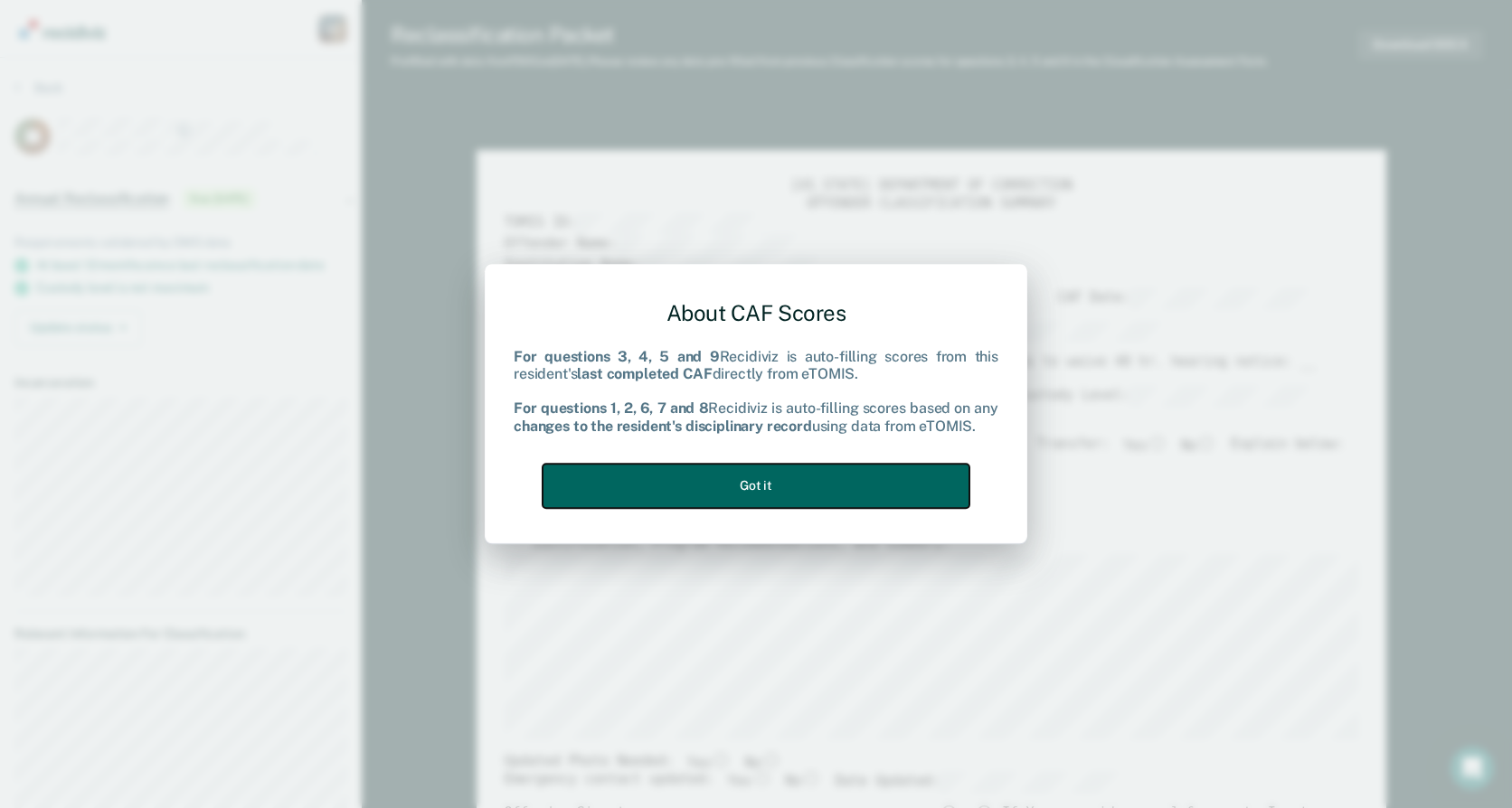
click at [745, 490] on button "Got it" at bounding box center [756, 485] width 427 height 44
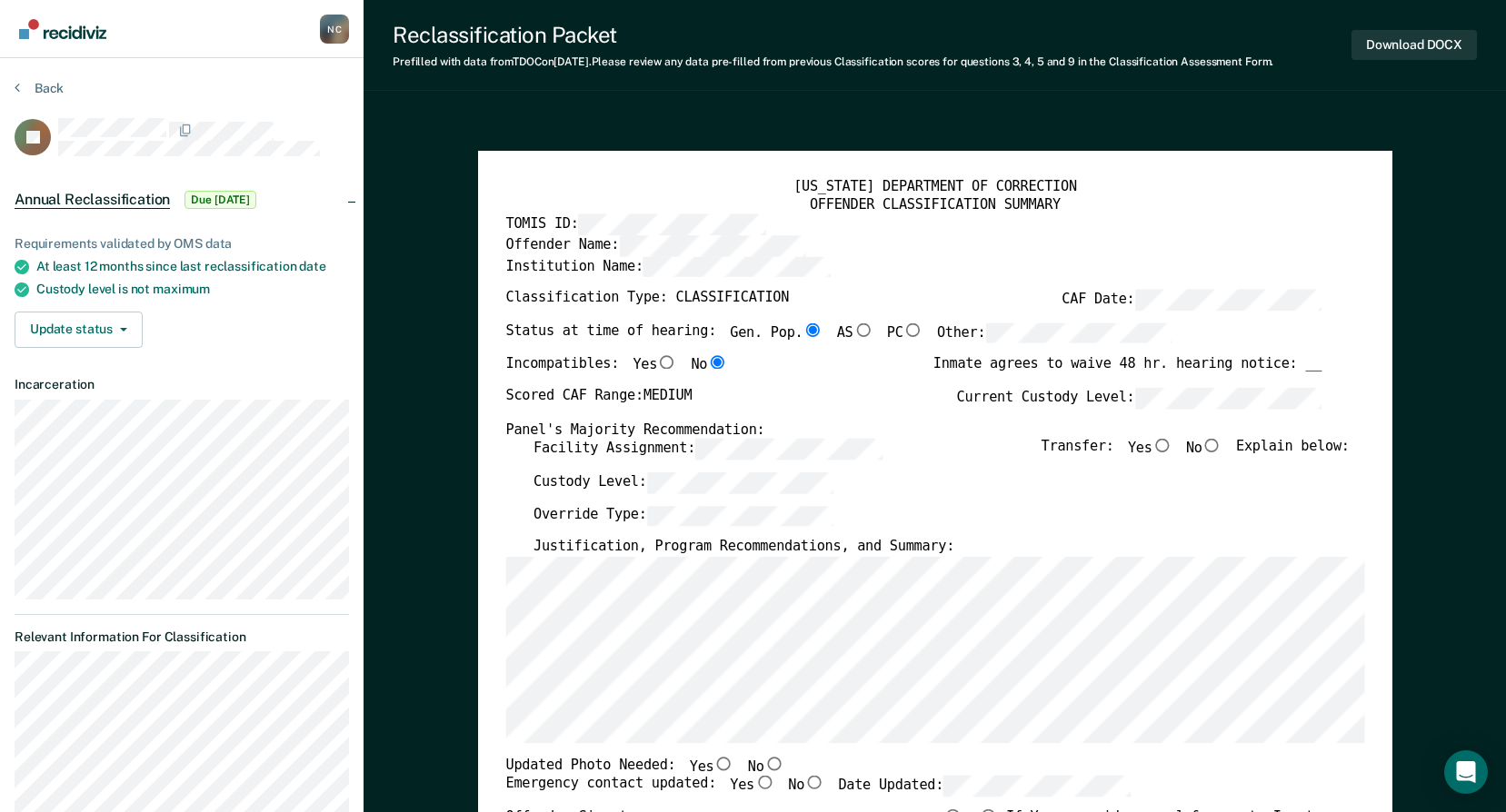
click at [1221, 448] on input "No" at bounding box center [1212, 446] width 20 height 14
type textarea "x"
radio input "true"
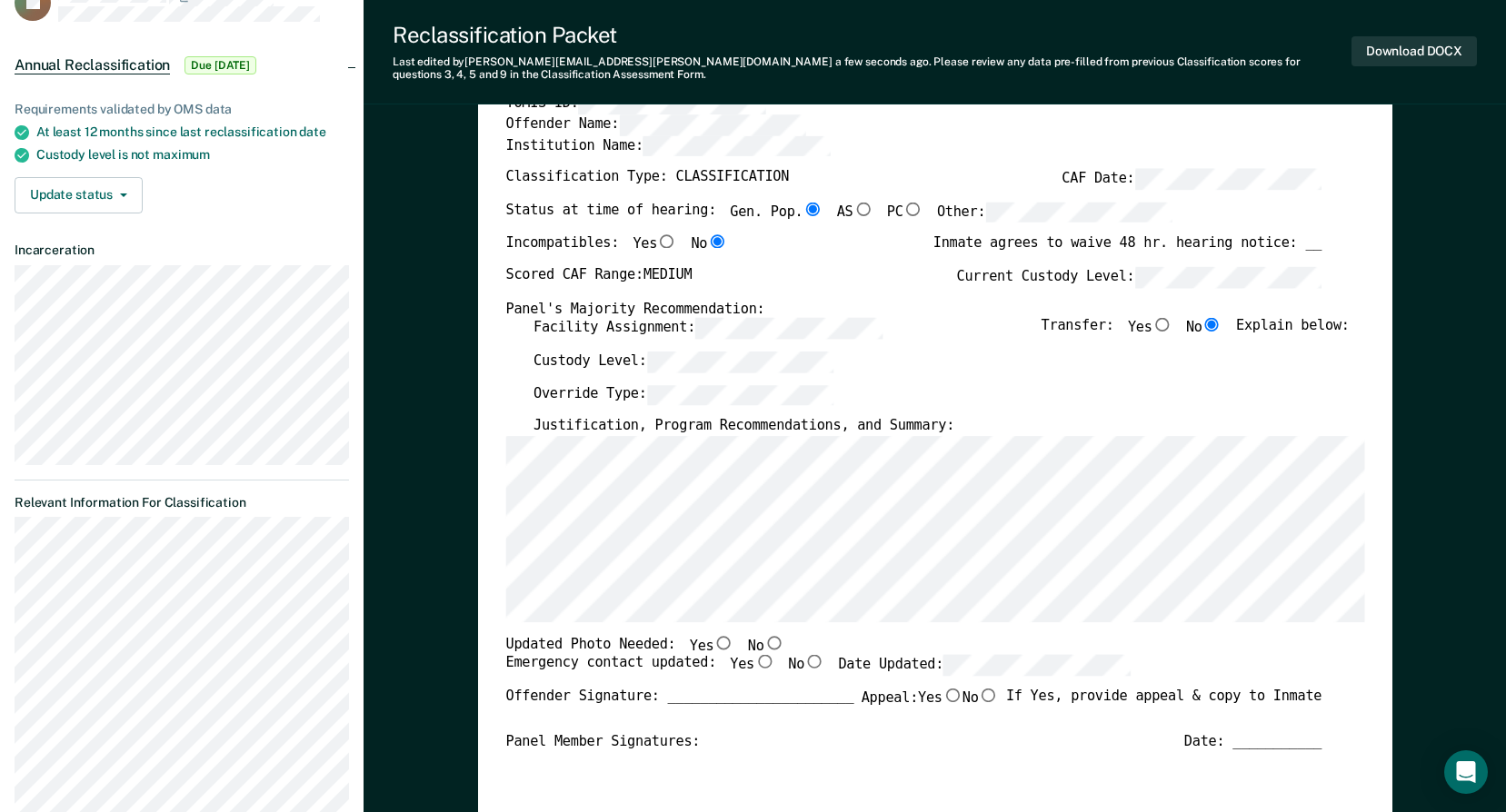
scroll to position [181, 0]
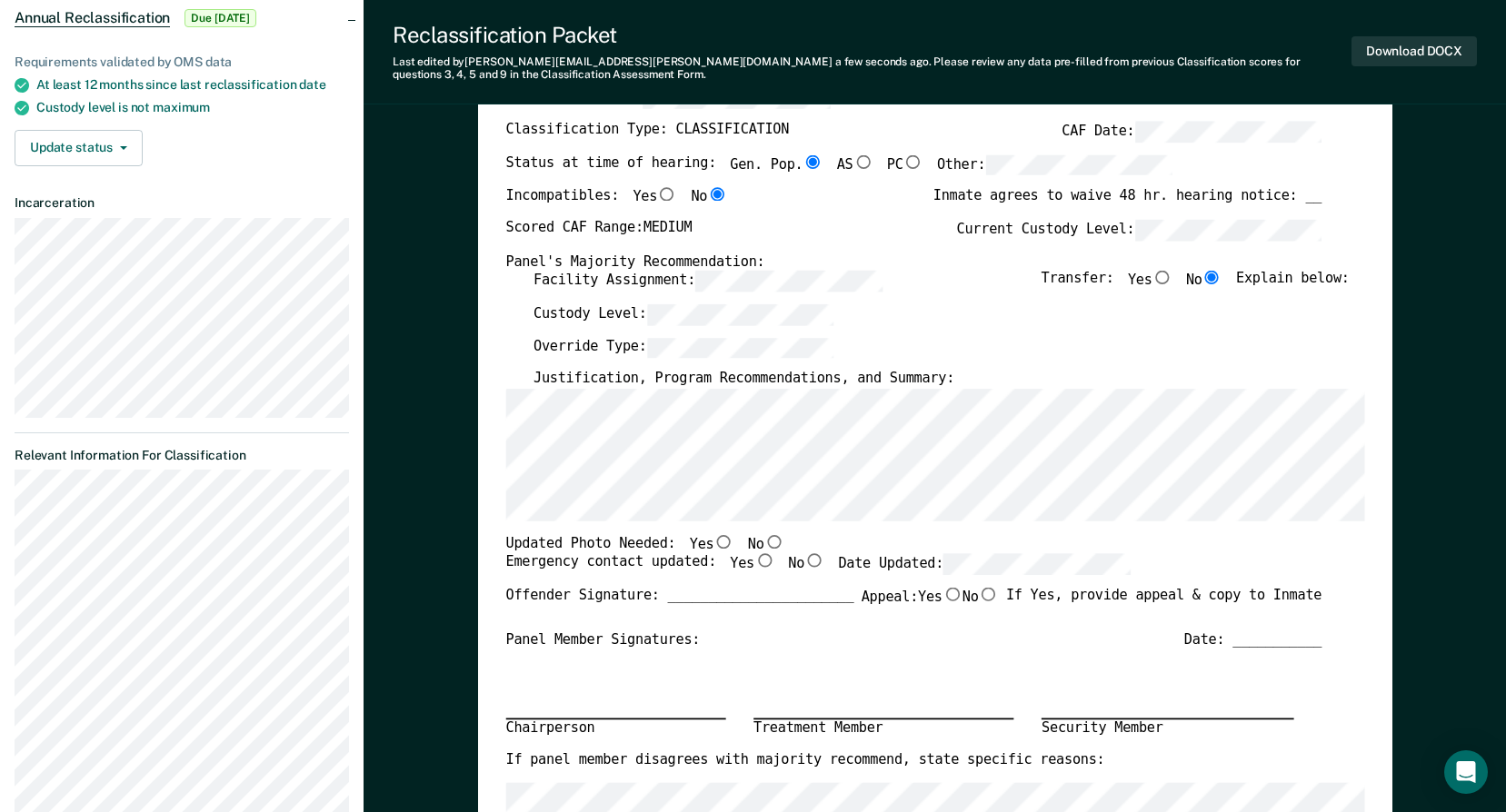
click at [763, 545] on input "No" at bounding box center [773, 541] width 20 height 14
type textarea "x"
radio input "true"
click at [754, 563] on input "Yes" at bounding box center [764, 561] width 20 height 14
type textarea "x"
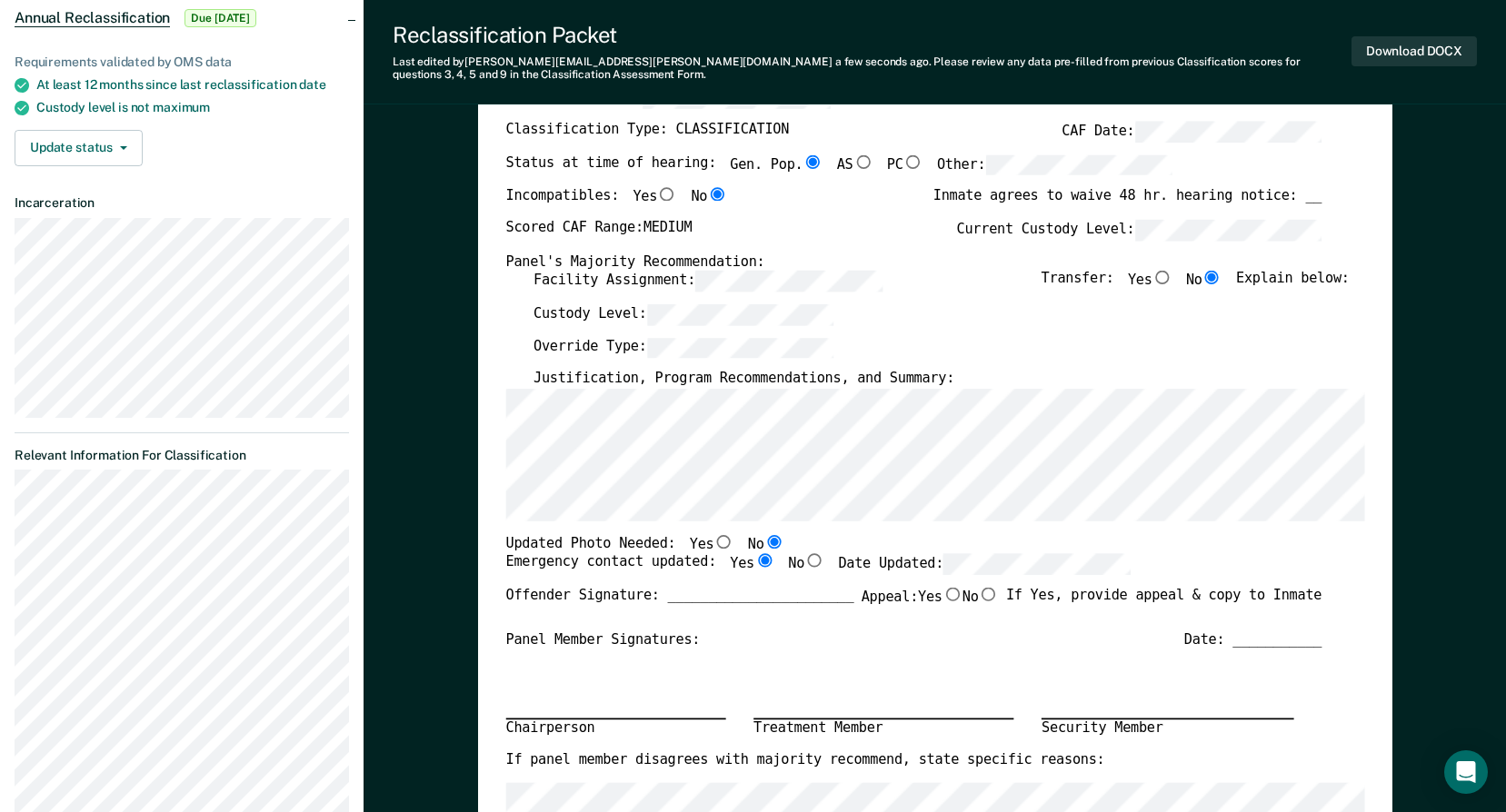
radio input "true"
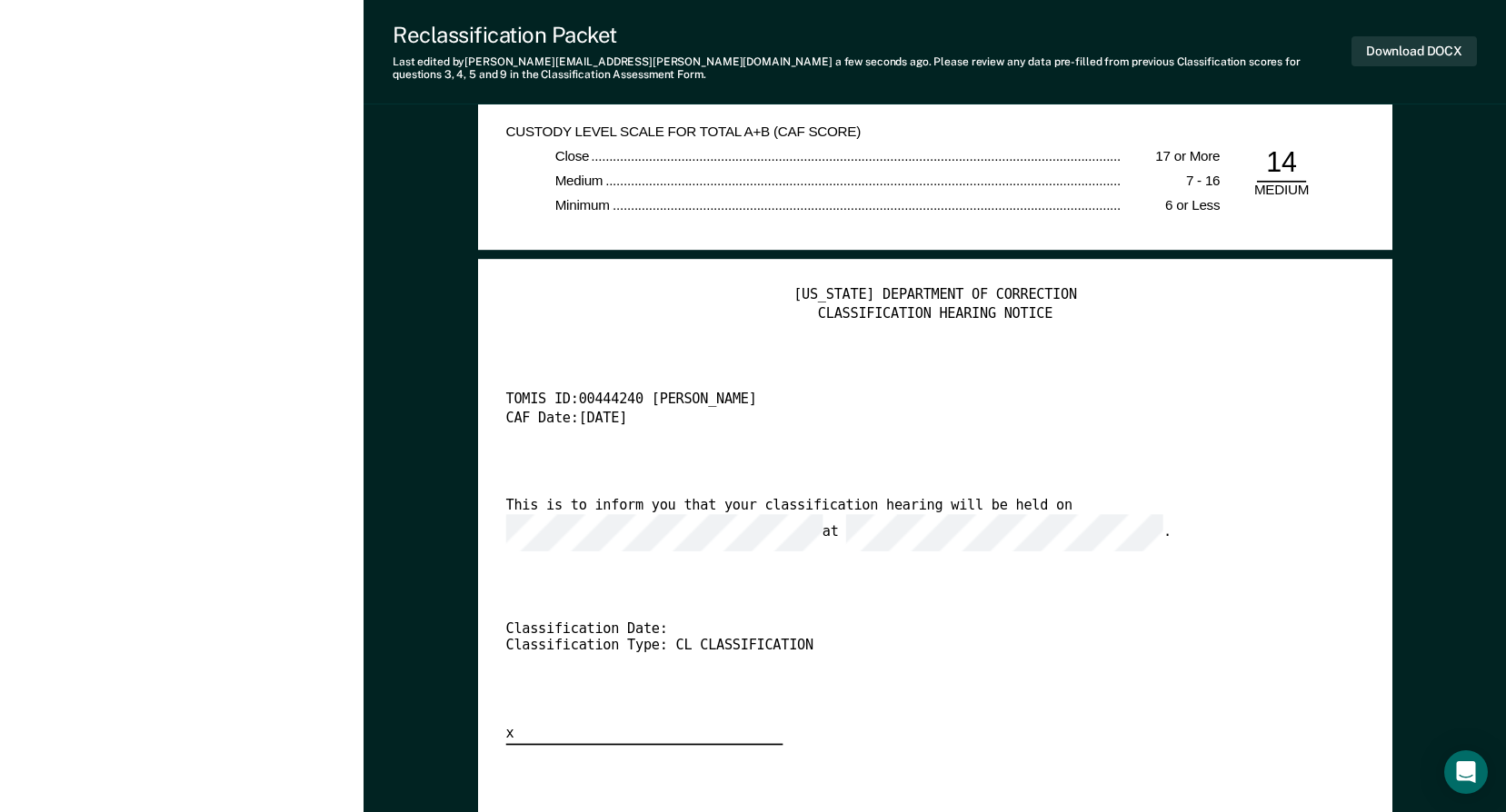
scroll to position [3726, 0]
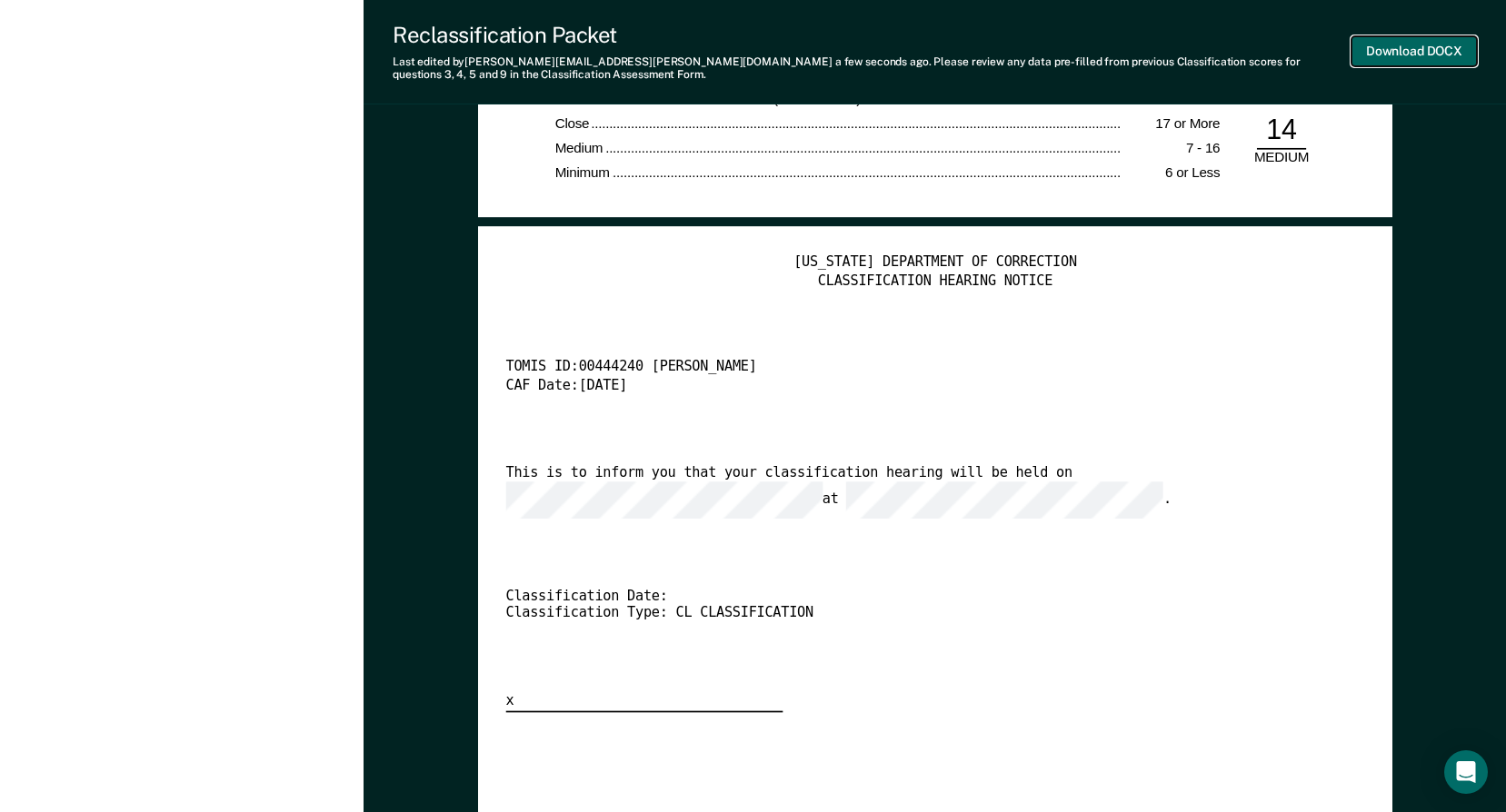
click at [1450, 49] on button "Download DOCX" at bounding box center [1414, 52] width 125 height 30
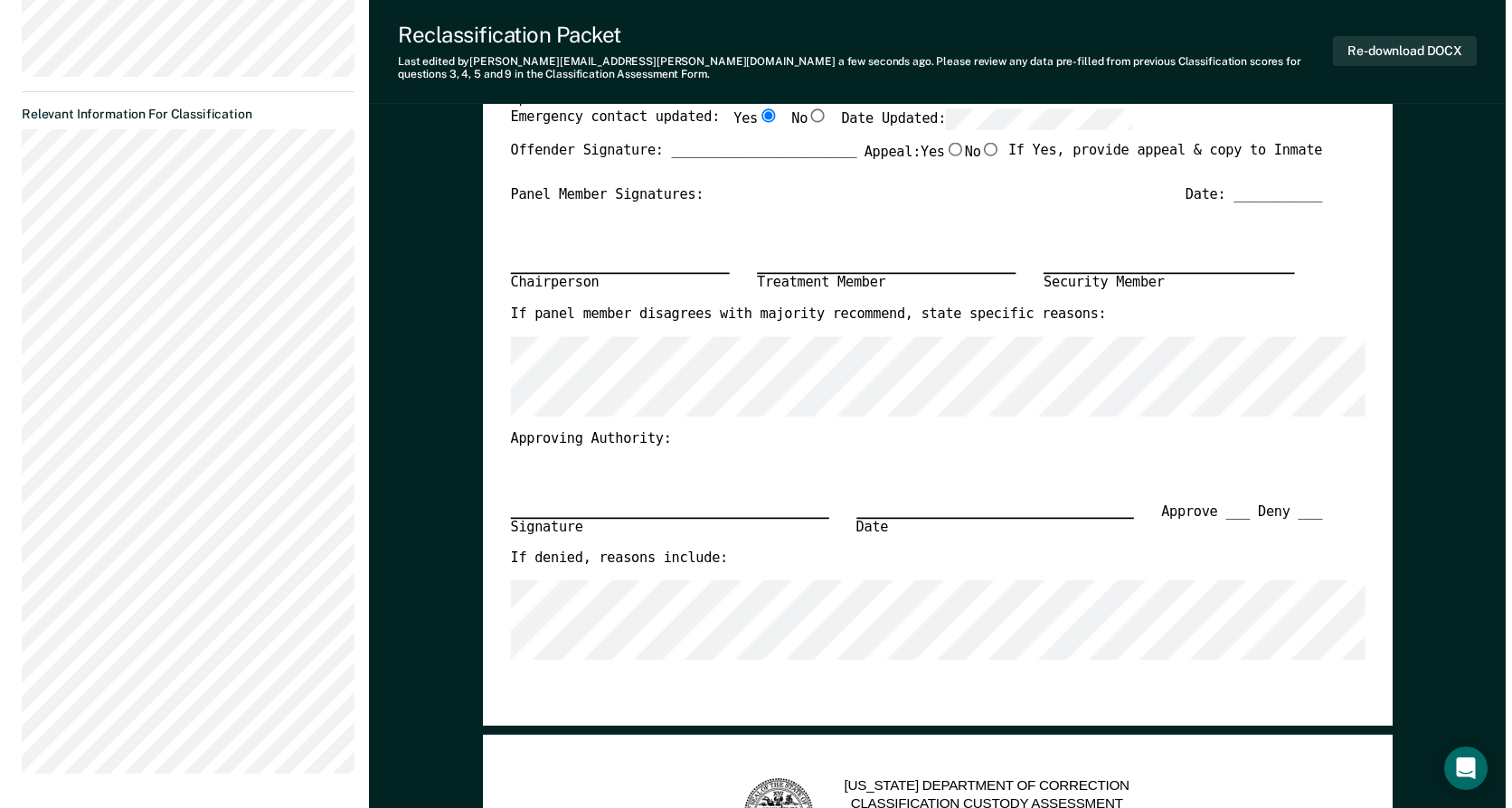
scroll to position [0, 0]
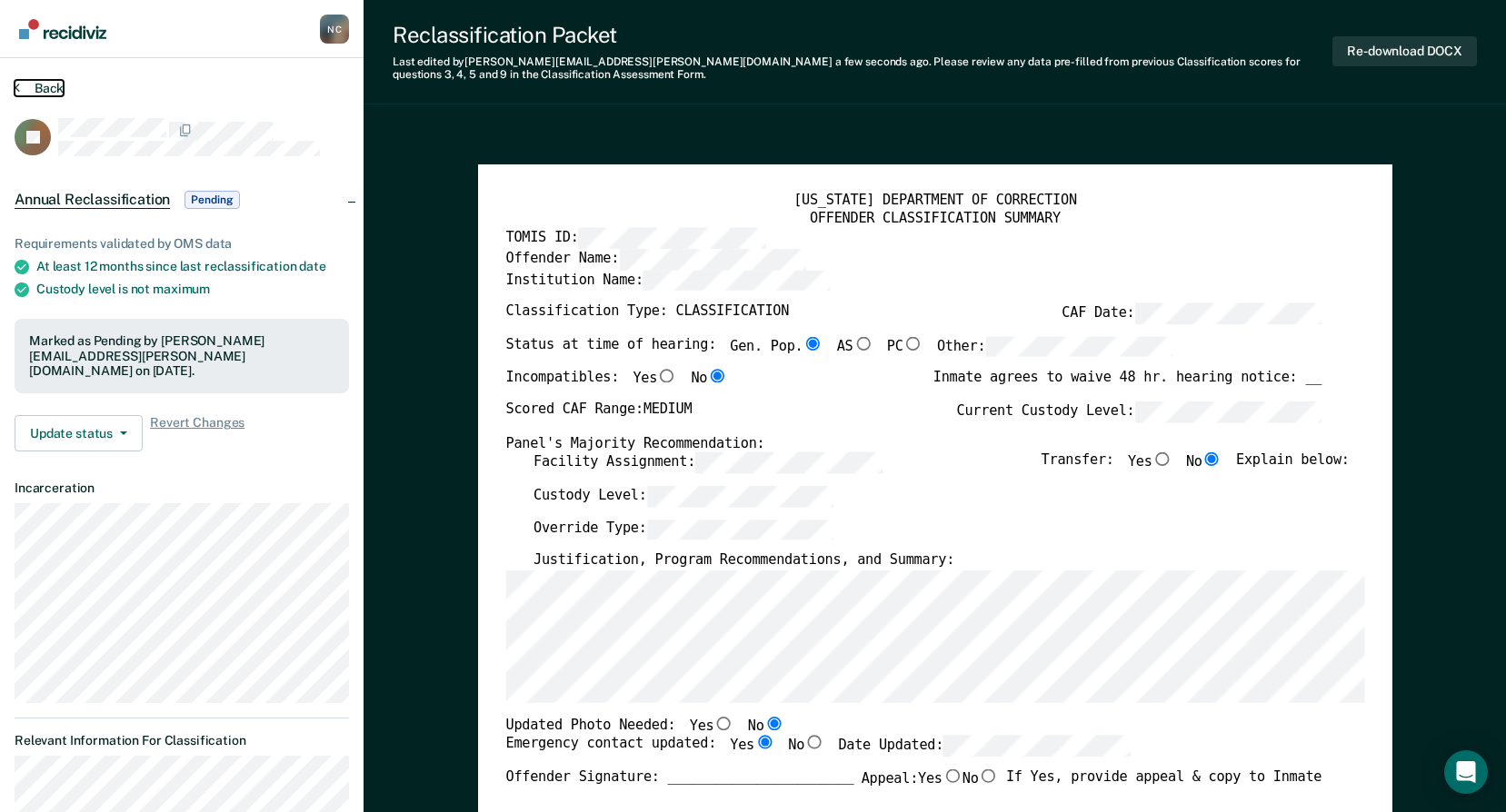
click at [57, 83] on button "Back" at bounding box center [39, 88] width 49 height 16
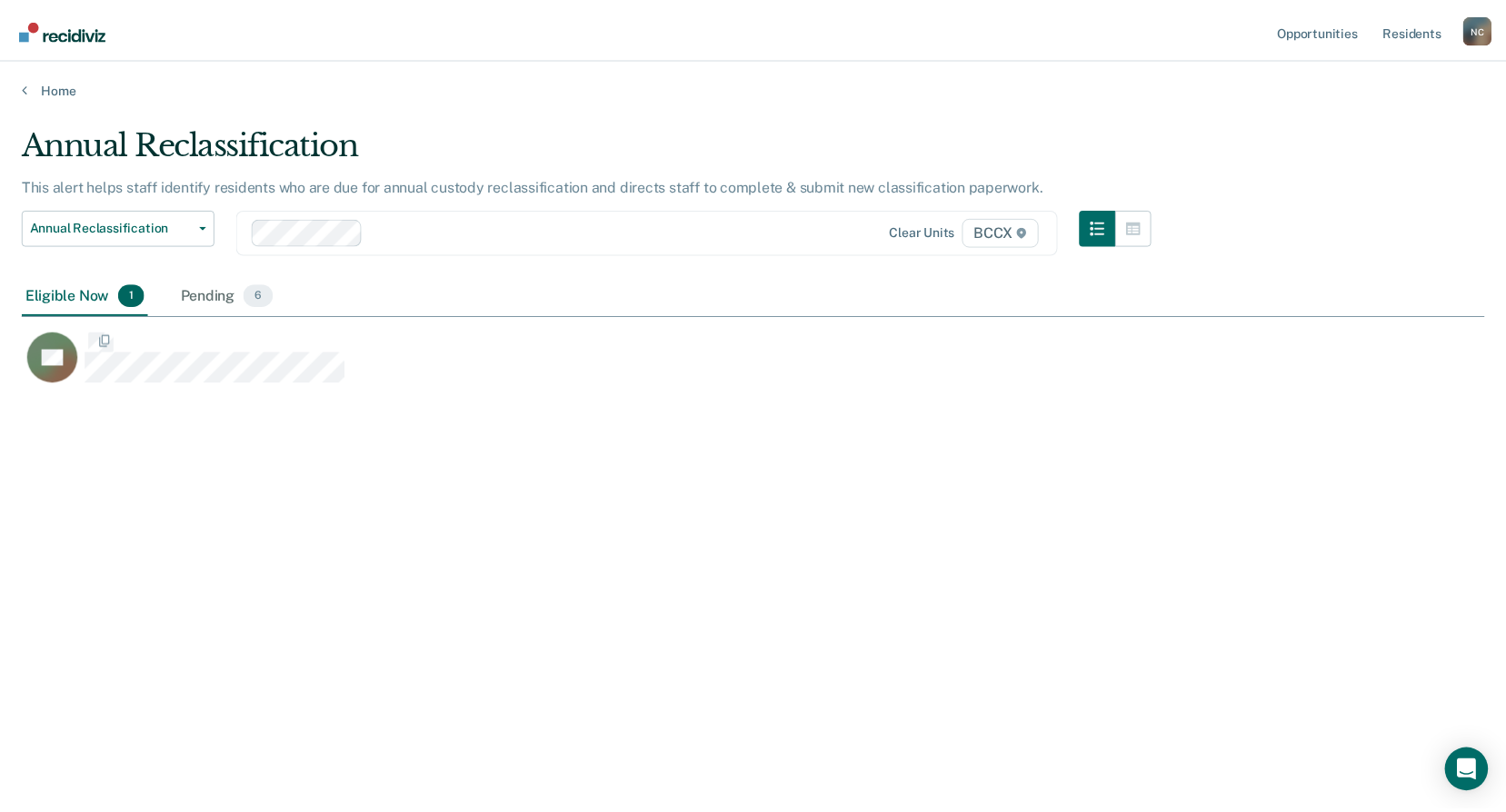
scroll to position [537, 1462]
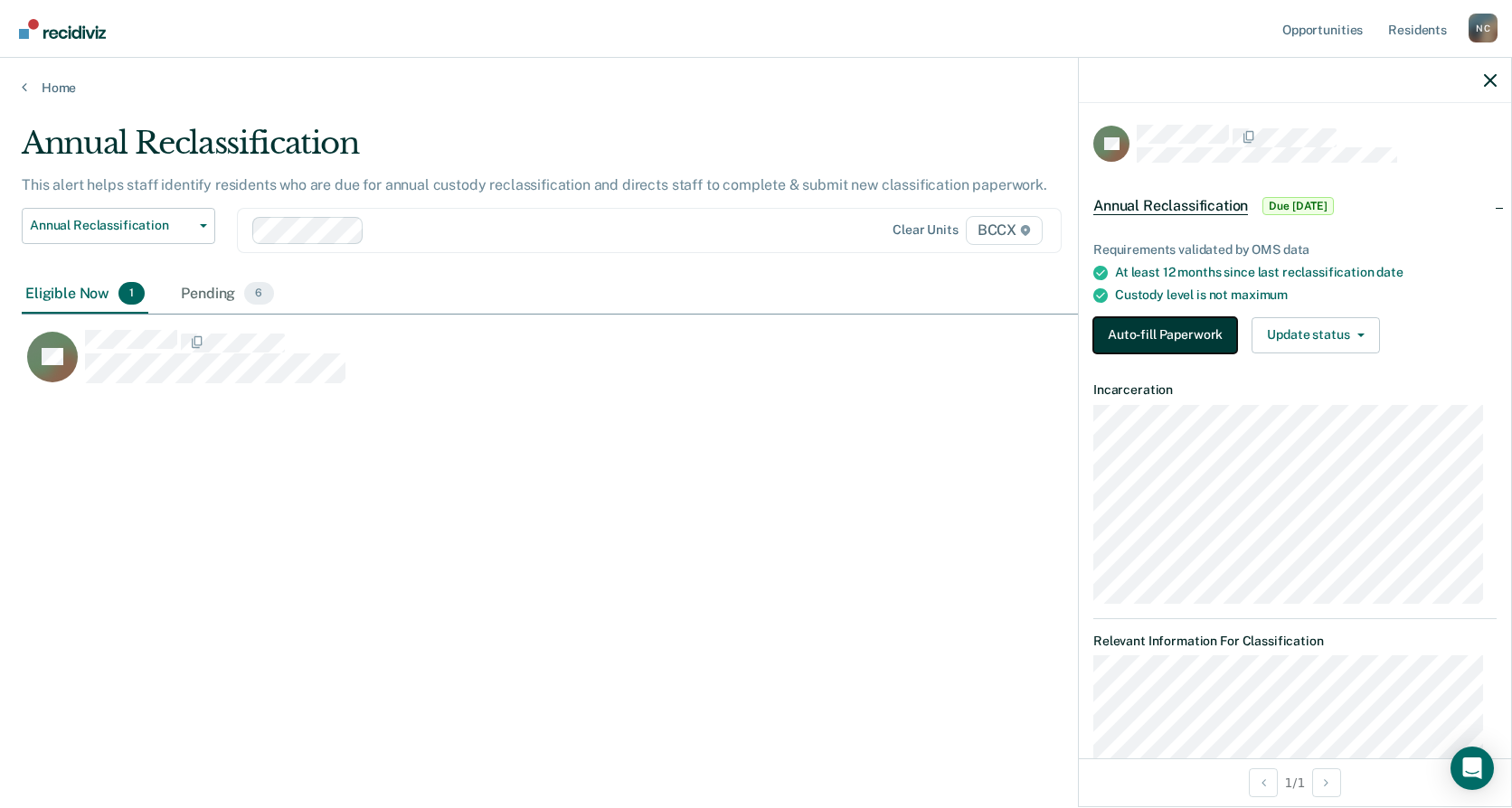
click at [1152, 328] on button "Auto-fill Paperwork" at bounding box center [1165, 335] width 144 height 37
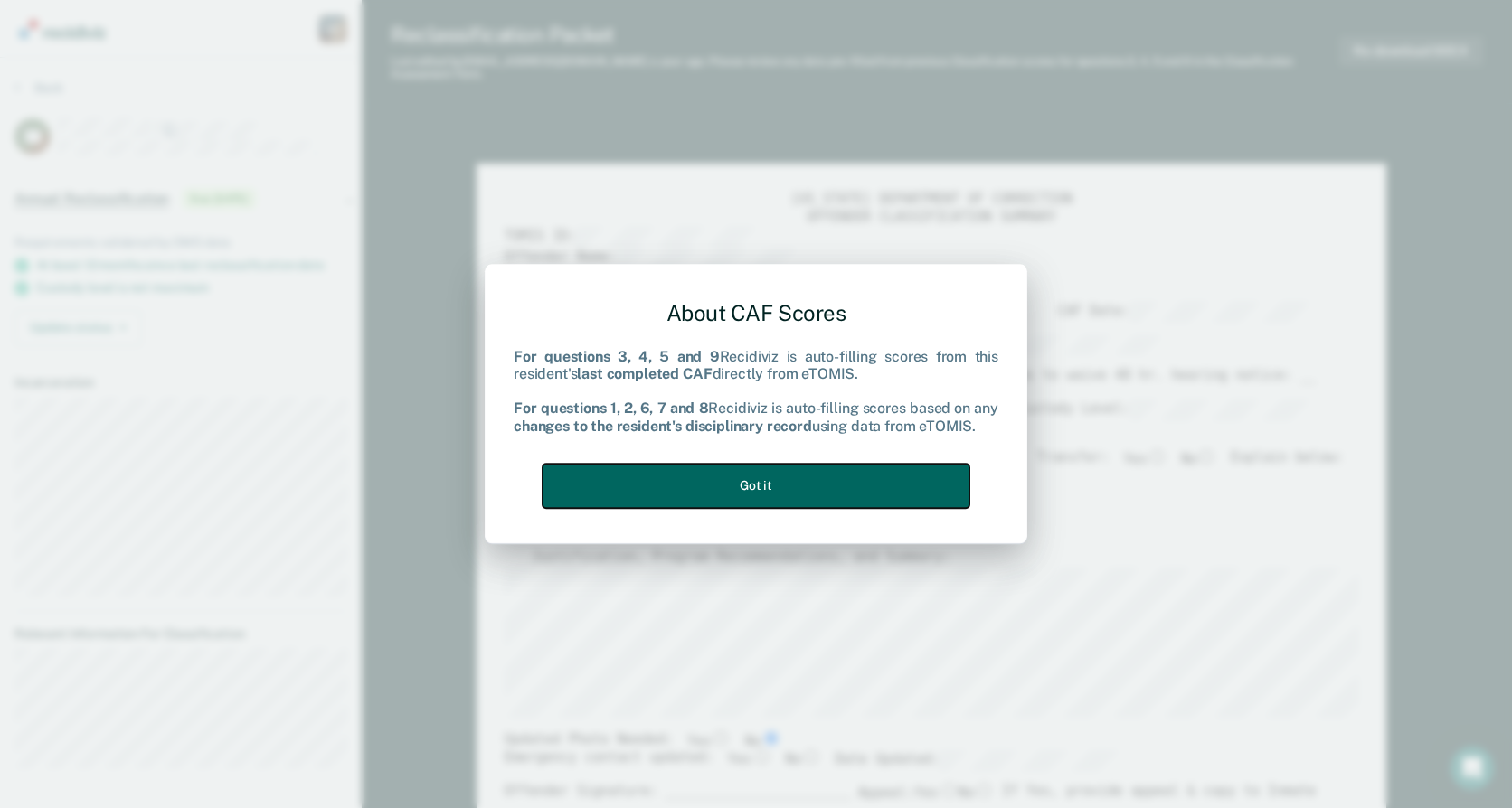
click at [812, 477] on button "Got it" at bounding box center [756, 485] width 427 height 44
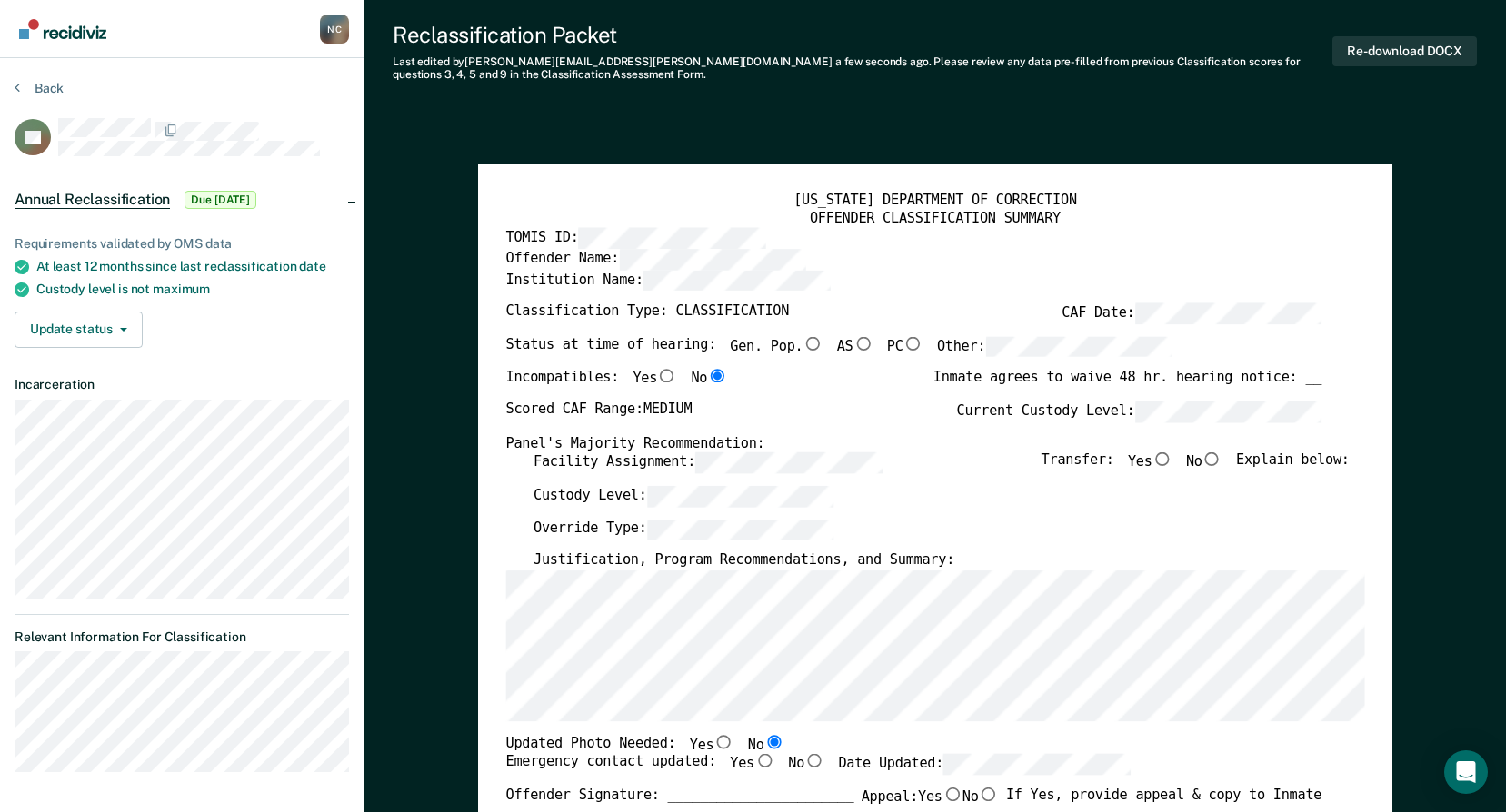
click at [1221, 457] on input "No" at bounding box center [1212, 459] width 20 height 14
type textarea "x"
radio input "true"
click at [802, 344] on input "Gen. Pop." at bounding box center [812, 343] width 20 height 14
type textarea "x"
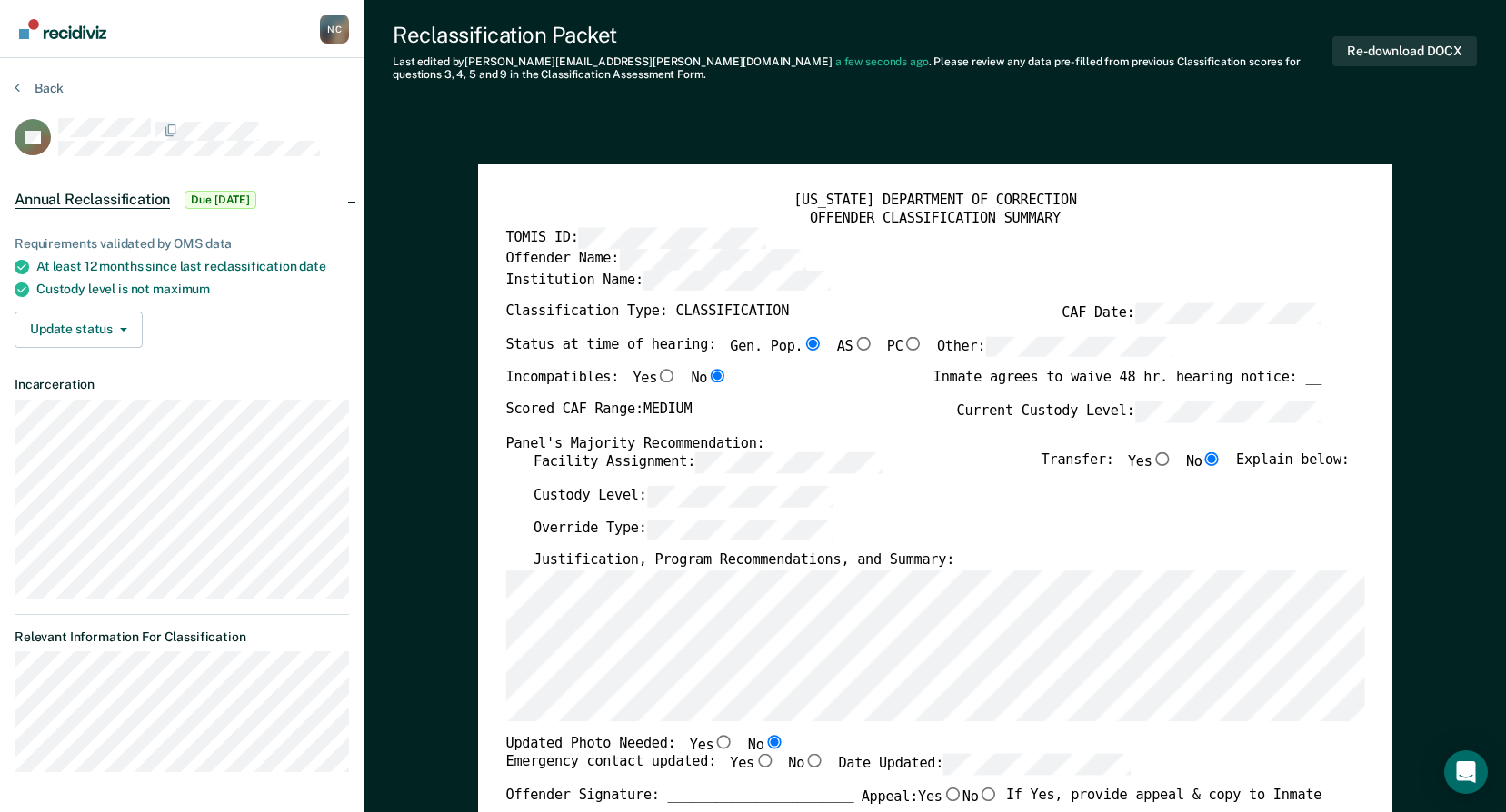
radio input "true"
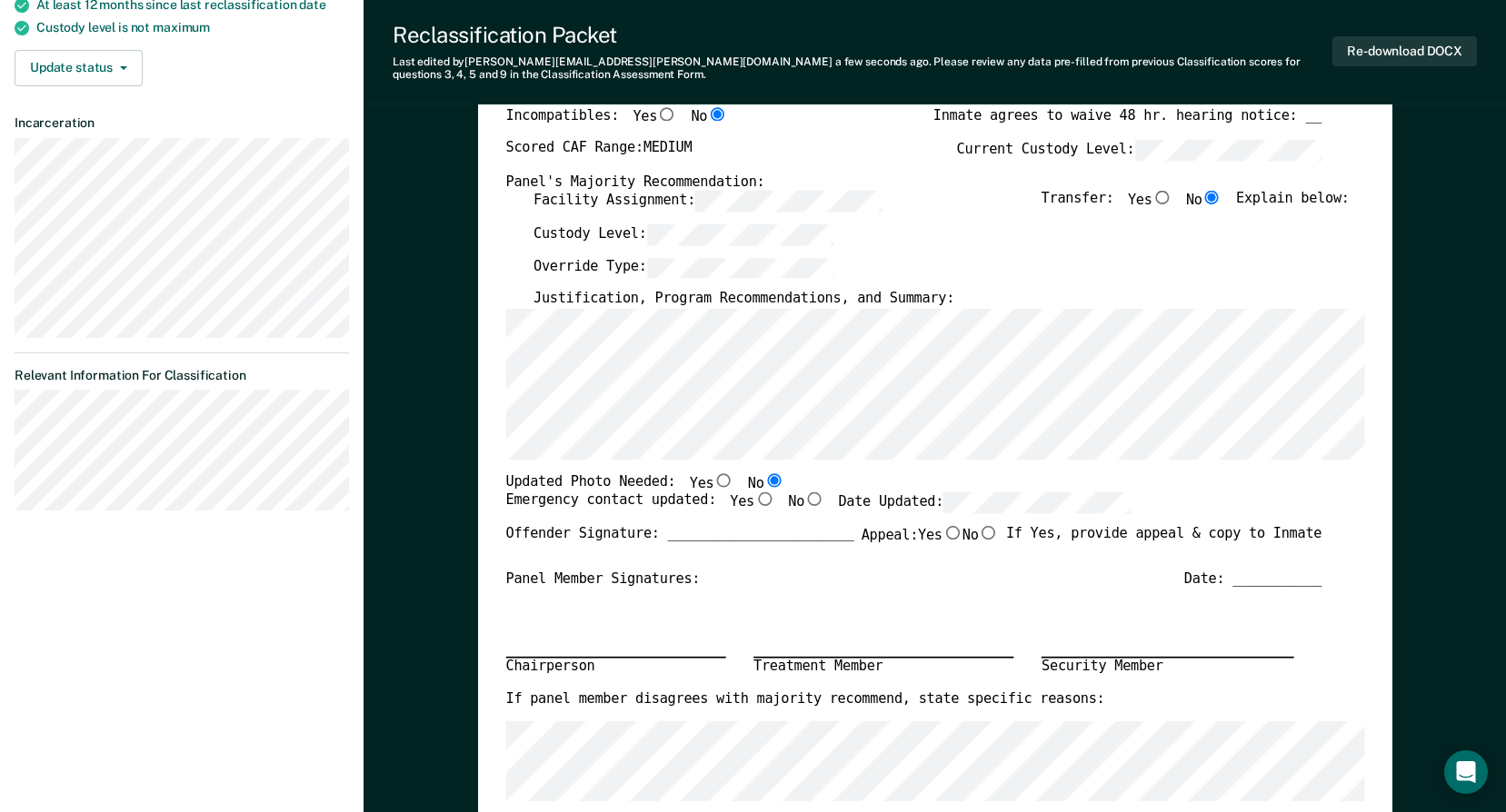
scroll to position [273, 0]
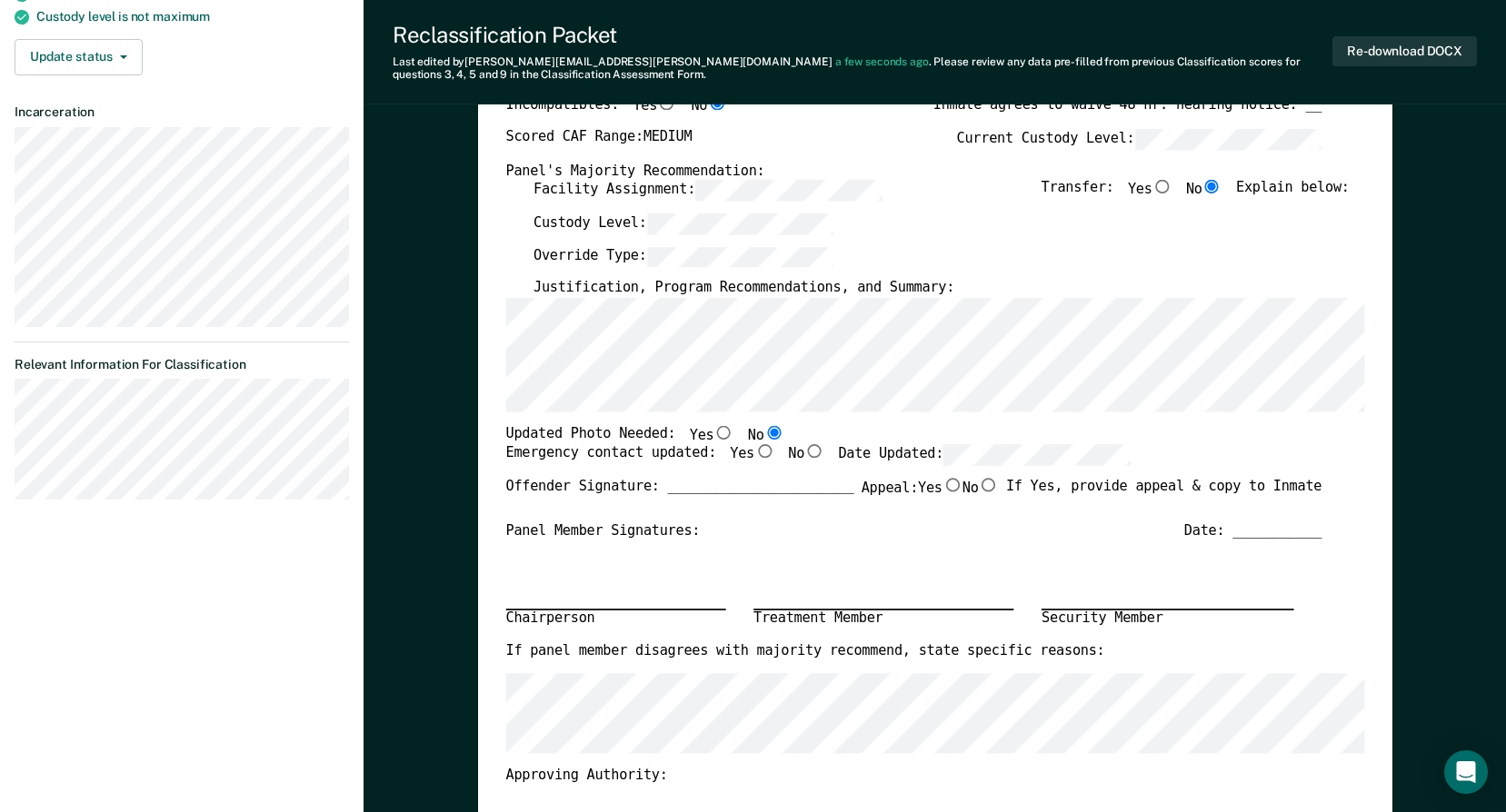
click at [754, 457] on input "Yes" at bounding box center [764, 451] width 20 height 14
type textarea "x"
radio input "true"
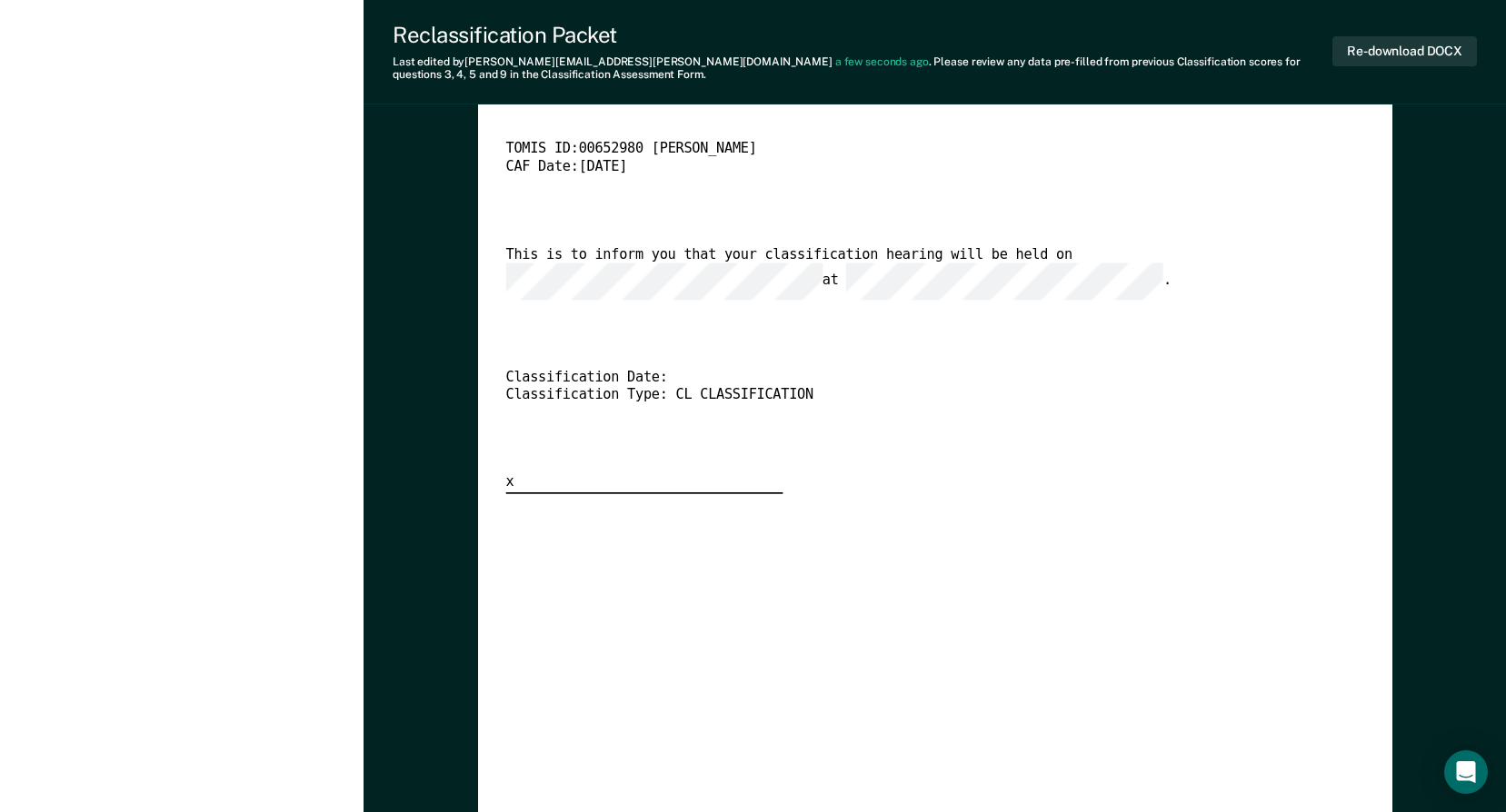
scroll to position [0, 75]
click at [798, 277] on div "This is to inform you that your classification hearing will be held on at ." at bounding box center [913, 273] width 816 height 54
click at [1435, 57] on button "Re-download DOCX" at bounding box center [1405, 52] width 145 height 30
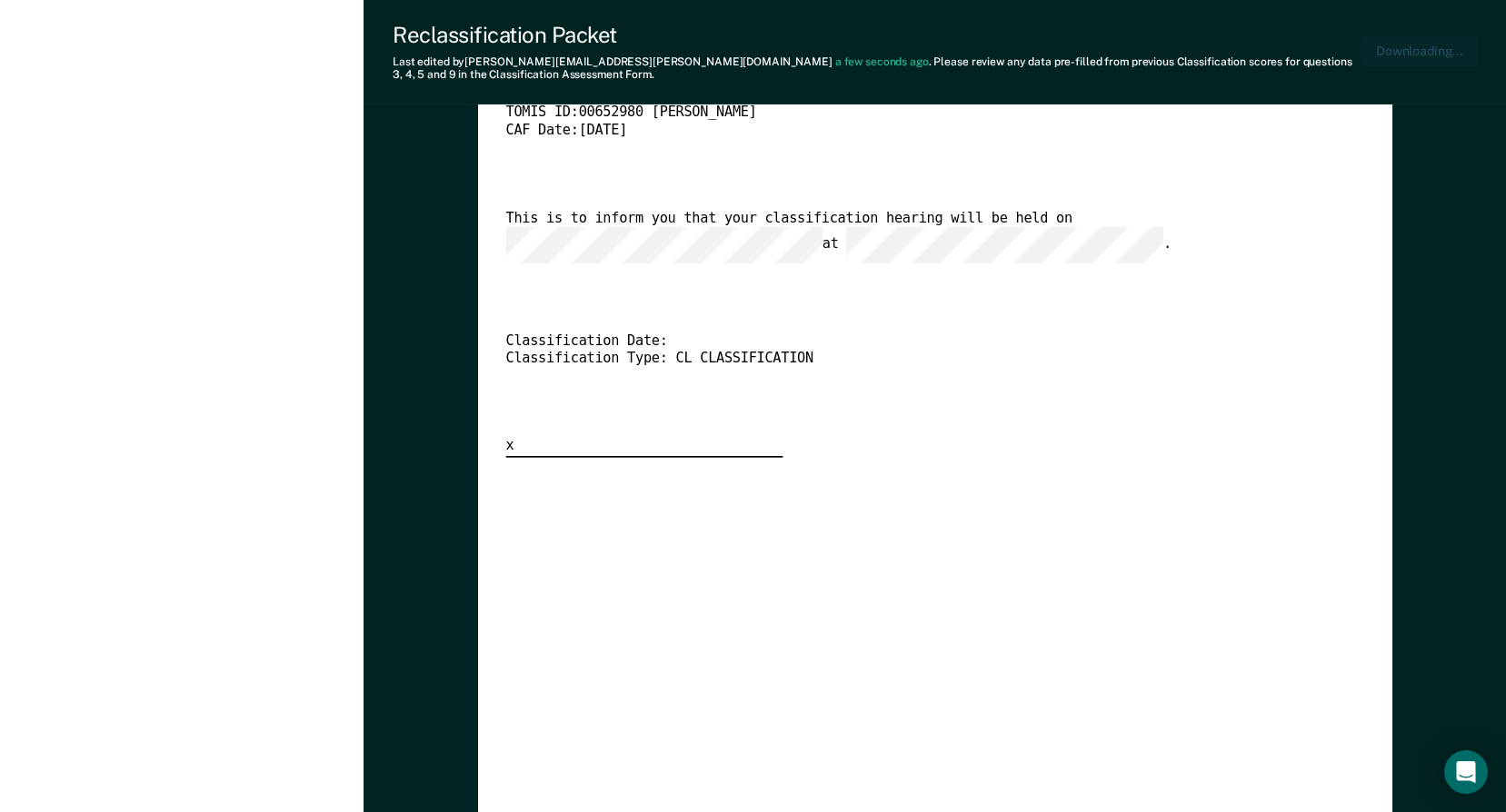
type textarea "x"
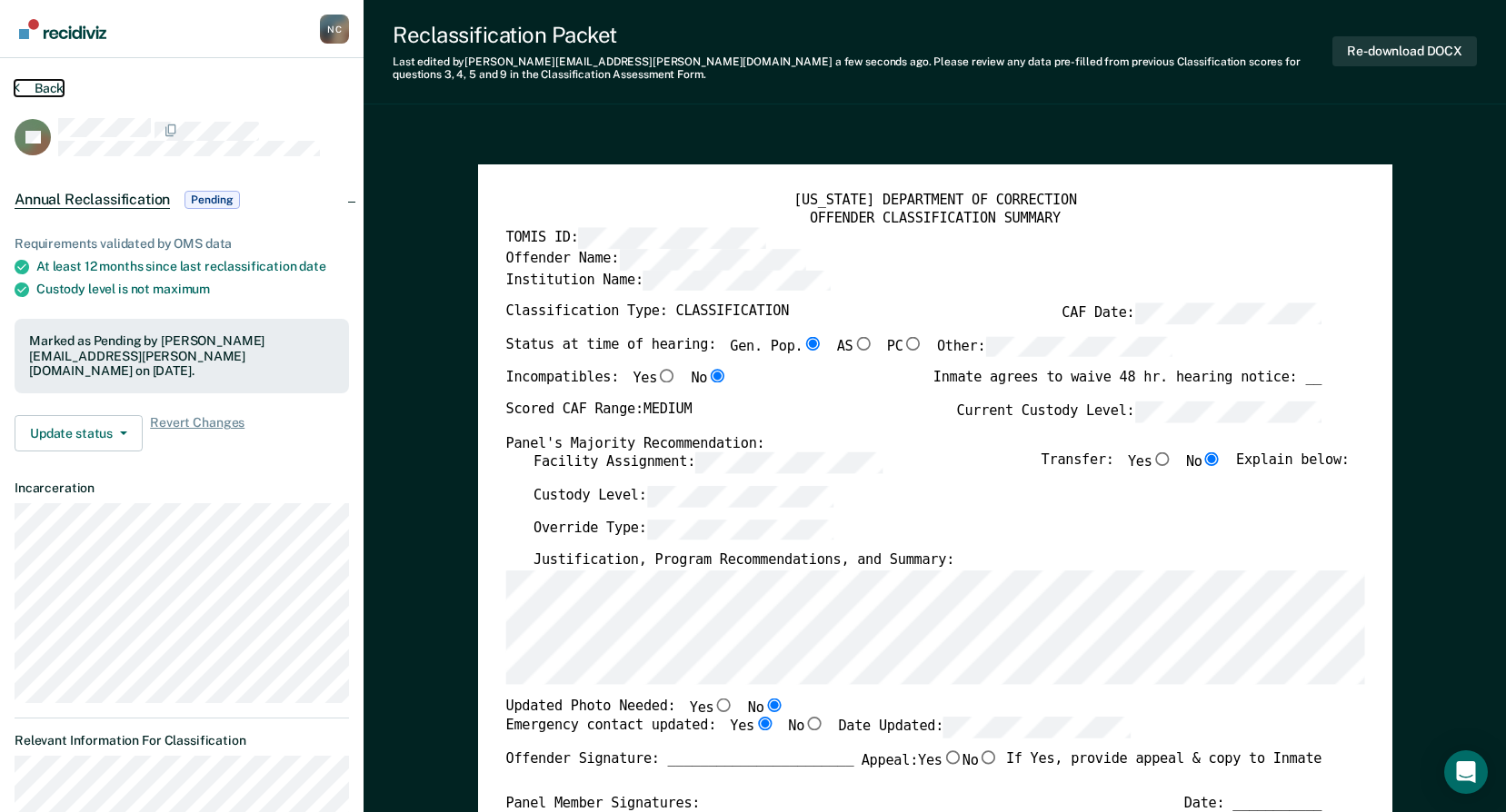
click at [46, 83] on button "Back" at bounding box center [39, 88] width 49 height 16
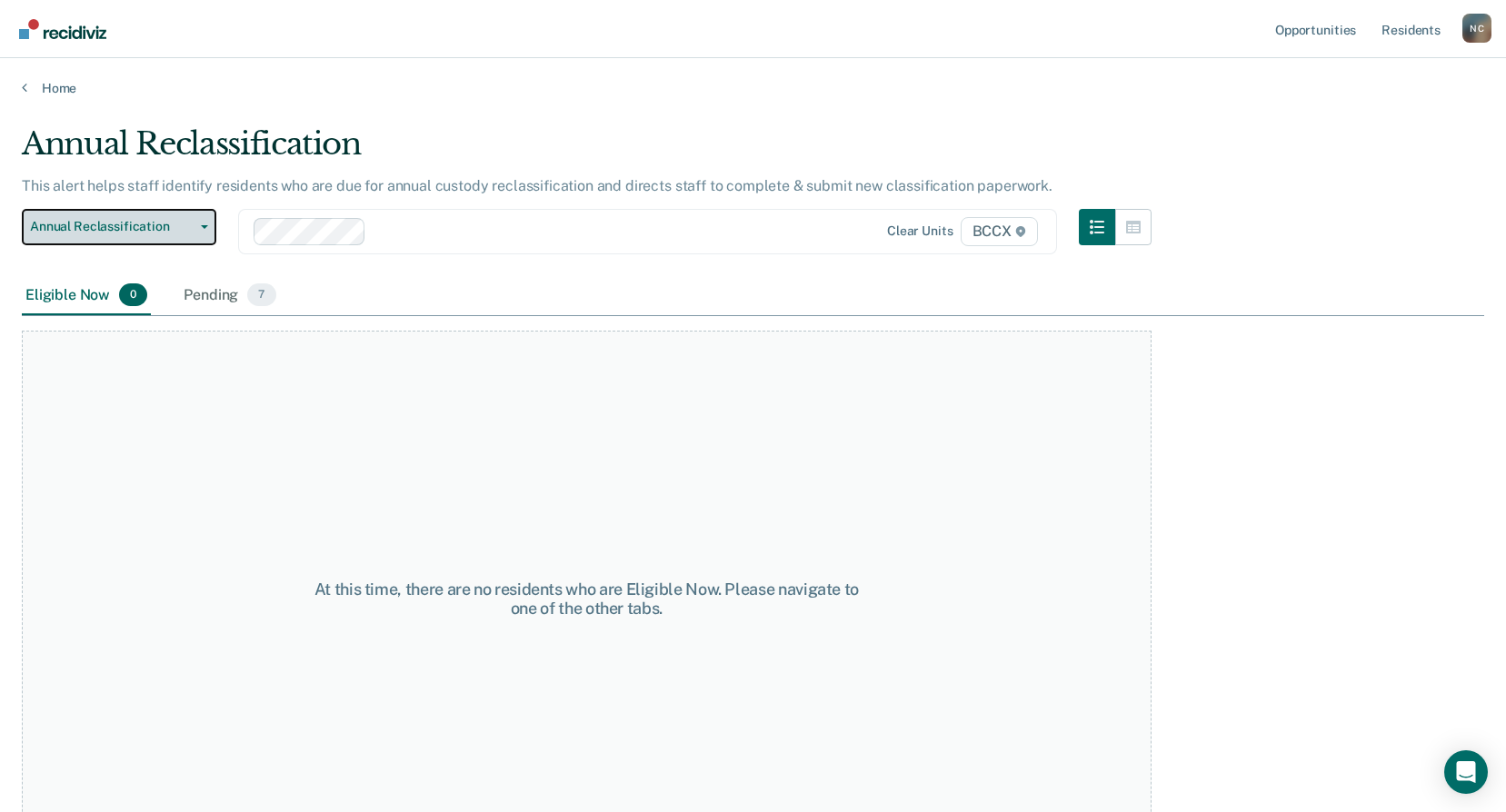
click at [109, 228] on span "Annual Reclassification" at bounding box center [111, 227] width 164 height 16
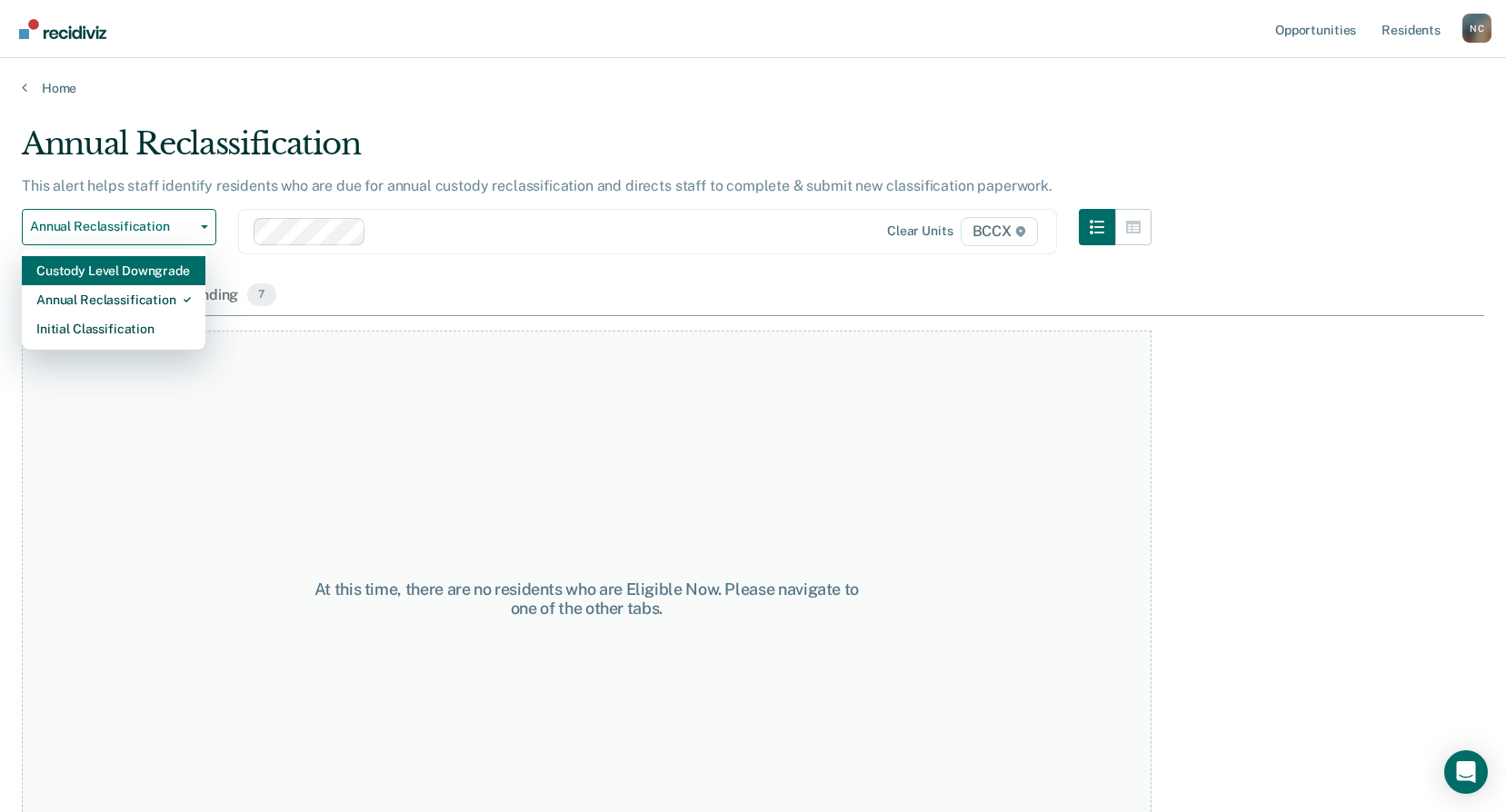
click at [146, 266] on div "Custody Level Downgrade" at bounding box center [114, 270] width 155 height 29
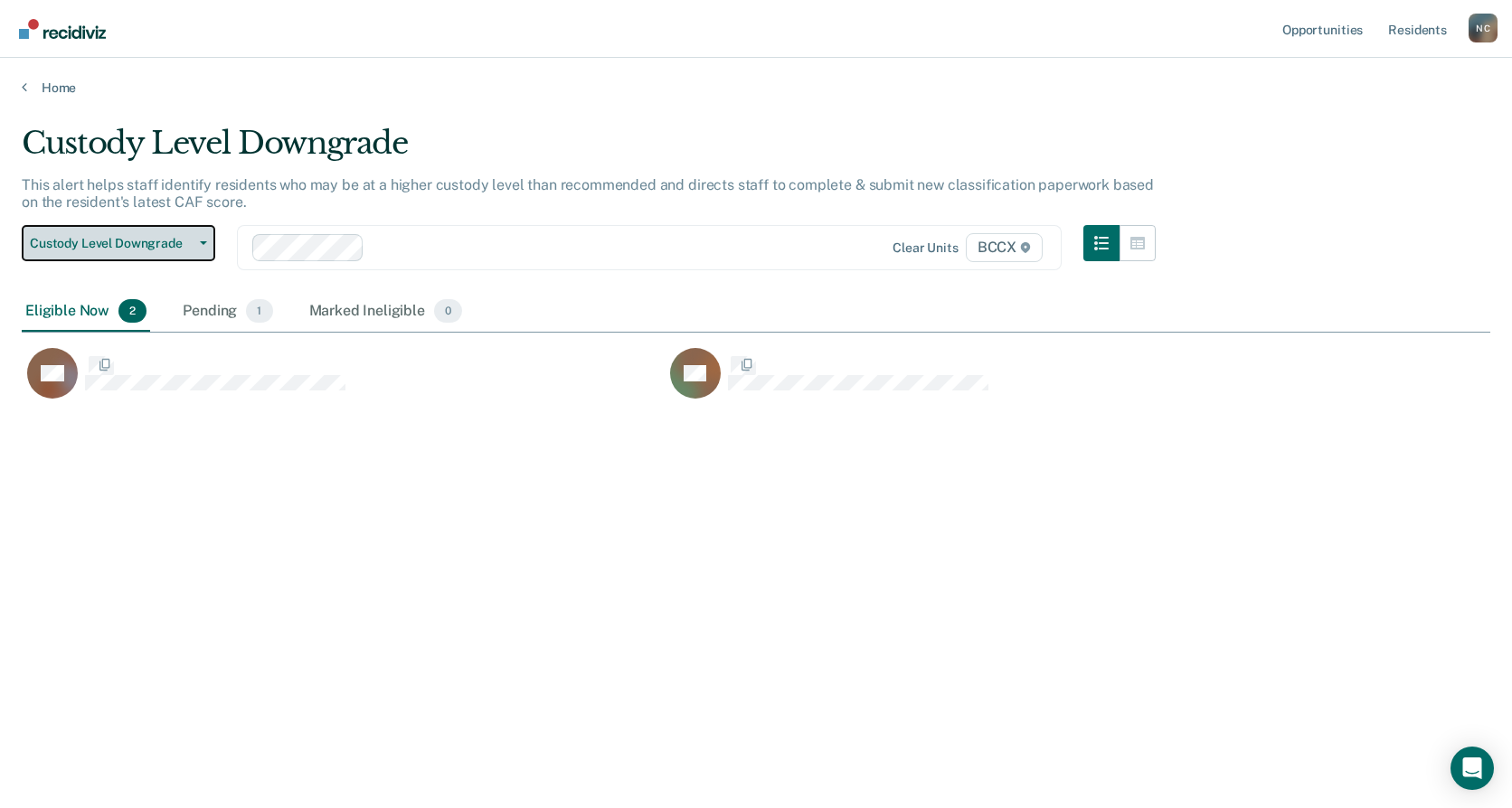
scroll to position [535, 1455]
click at [196, 235] on button "Custody Level Downgrade" at bounding box center [118, 243] width 193 height 37
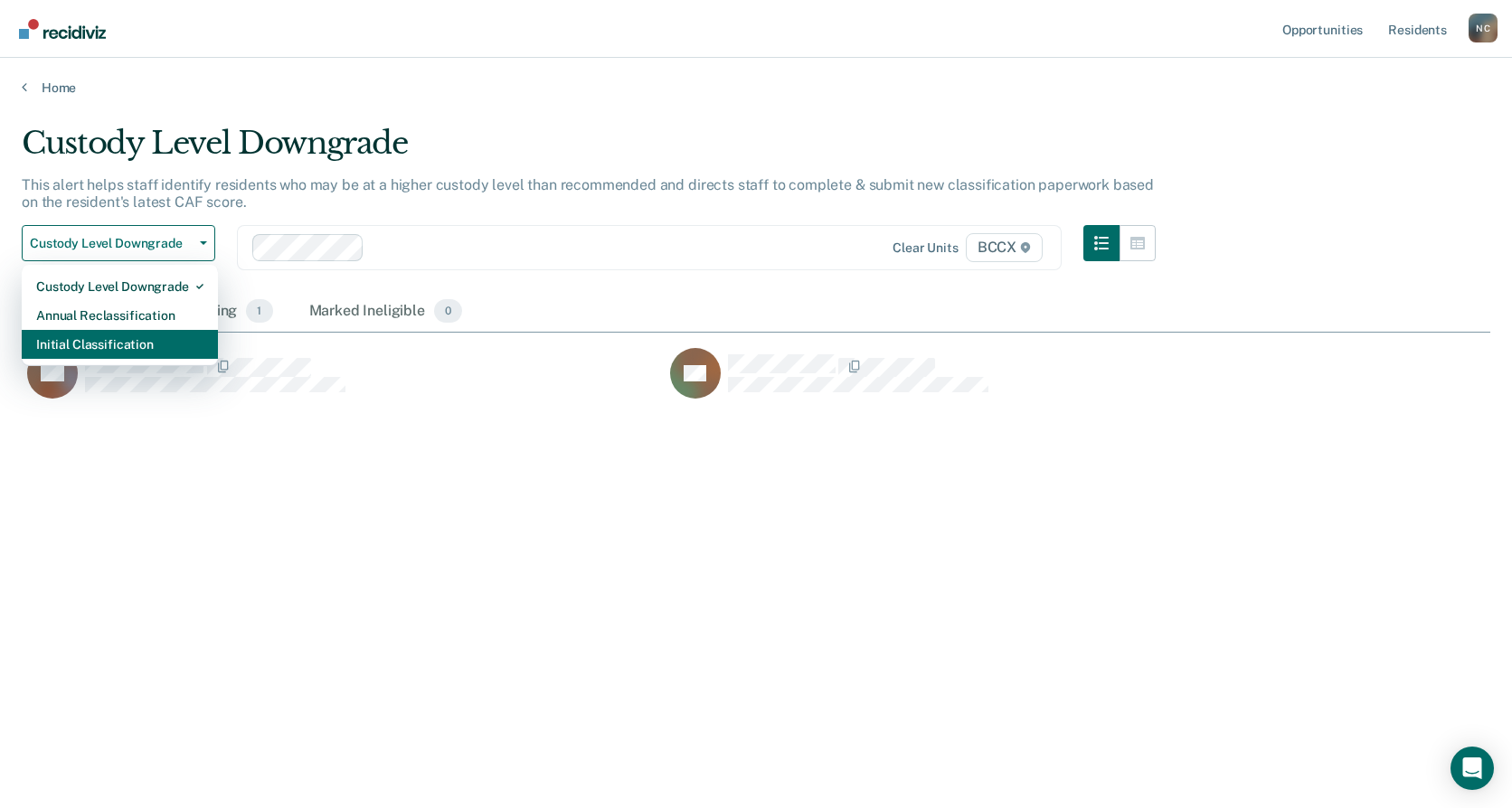
click at [147, 358] on div "Initial Classification" at bounding box center [120, 344] width 168 height 29
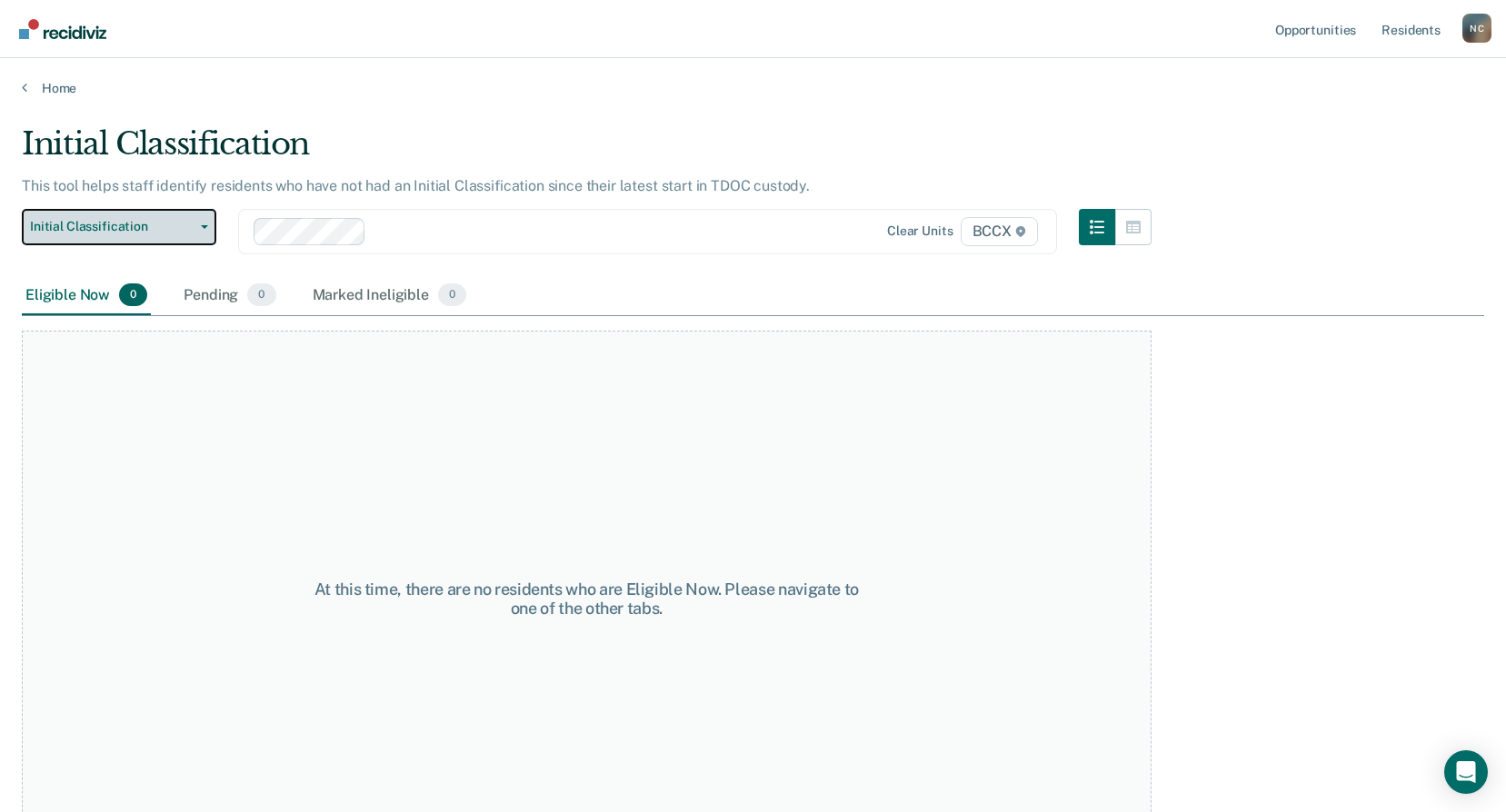
click at [146, 242] on button "Initial Classification" at bounding box center [119, 227] width 194 height 37
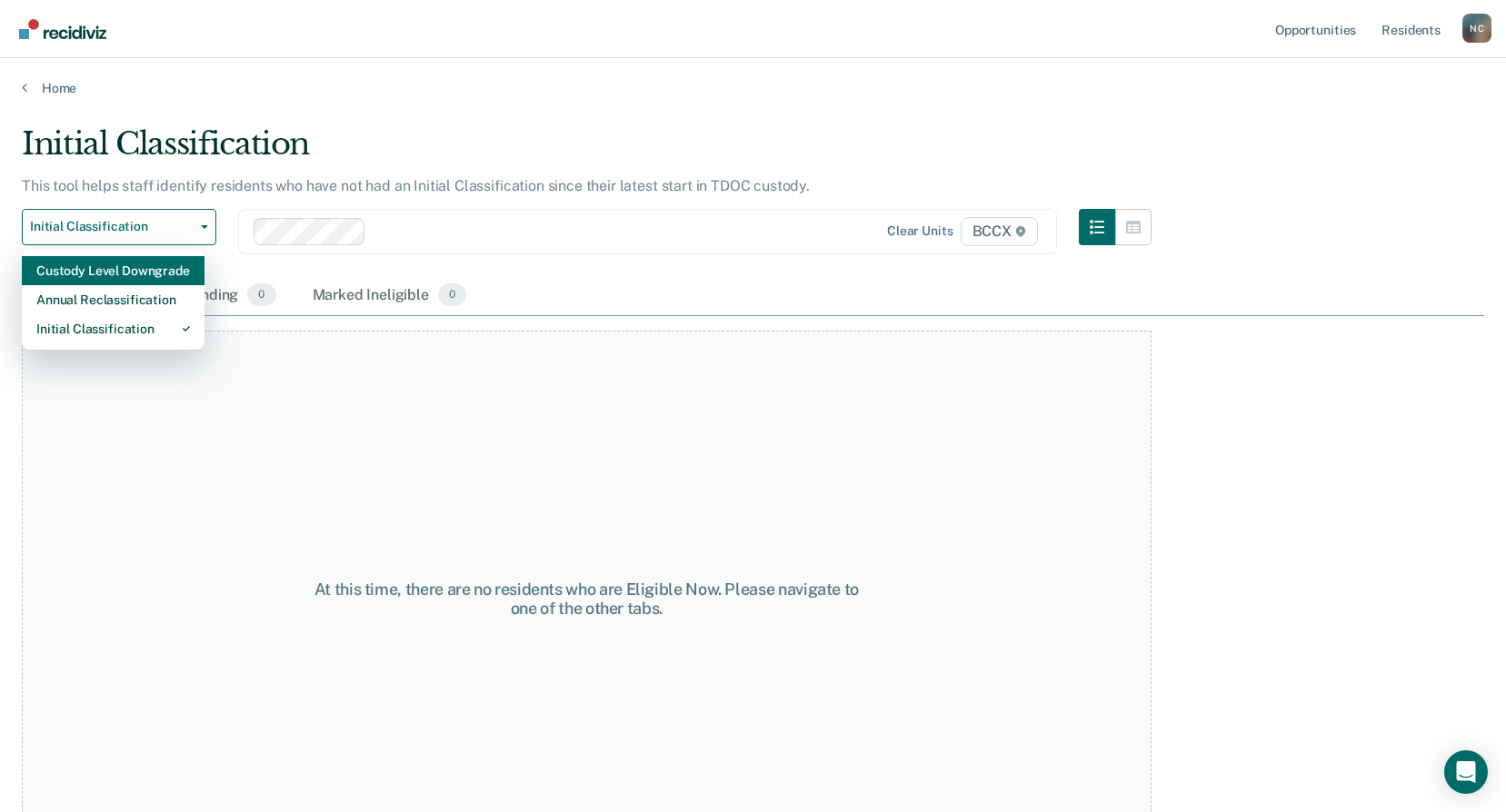
click at [148, 268] on div "Custody Level Downgrade" at bounding box center [113, 270] width 154 height 29
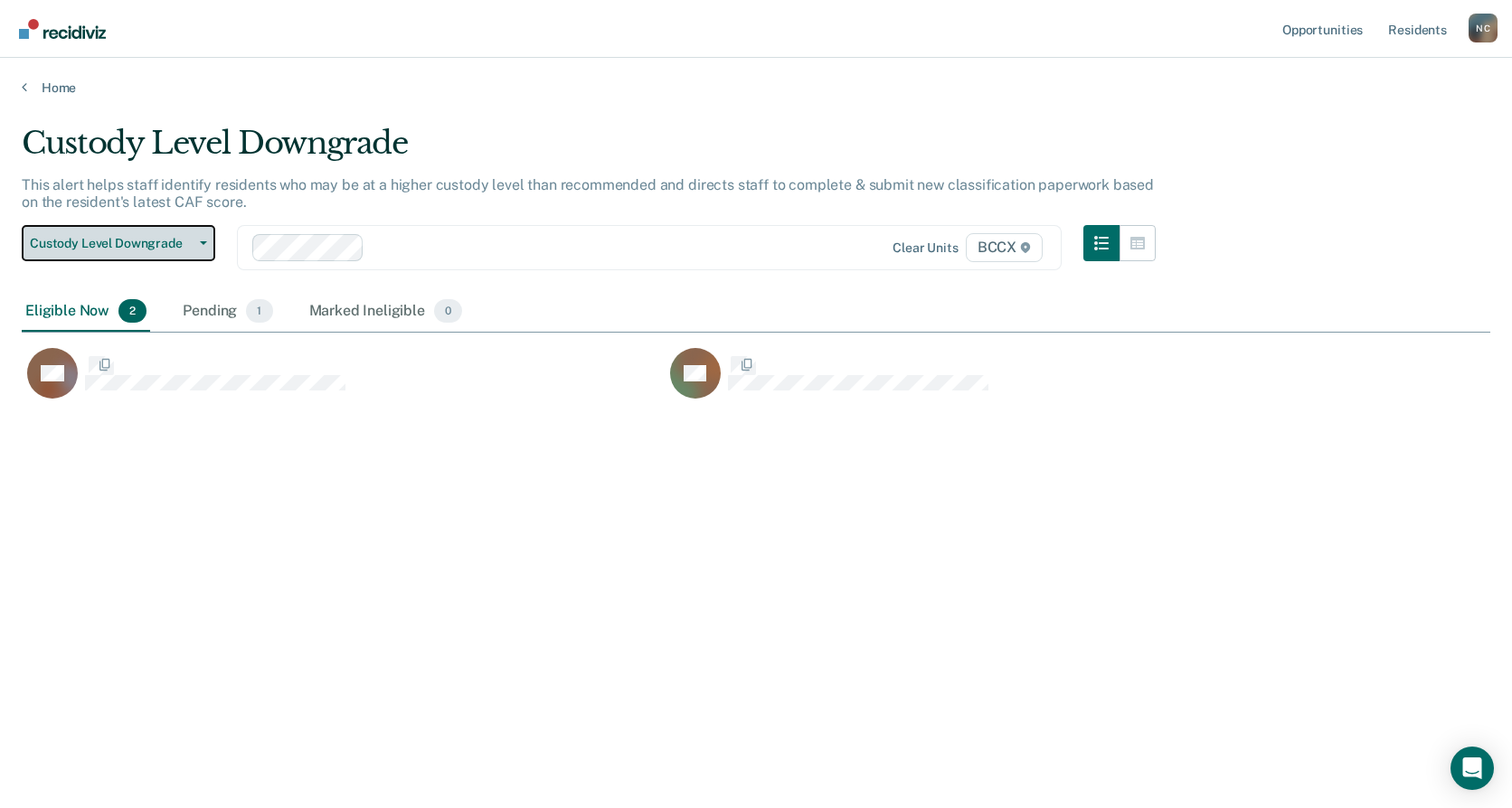
scroll to position [535, 1455]
